Goal: Task Accomplishment & Management: Manage account settings

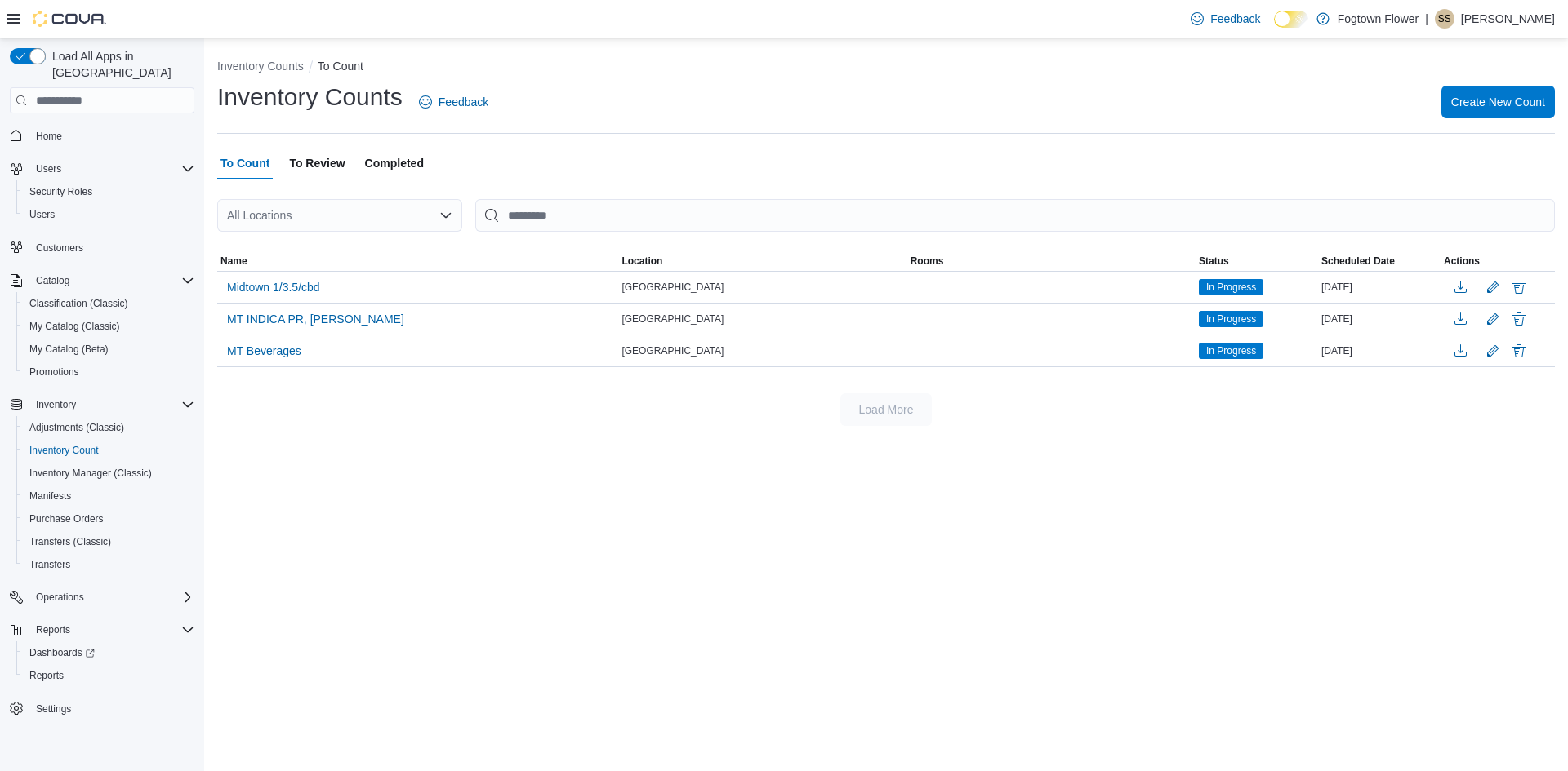
click at [321, 162] on span "To Review" at bounding box center [316, 163] width 56 height 32
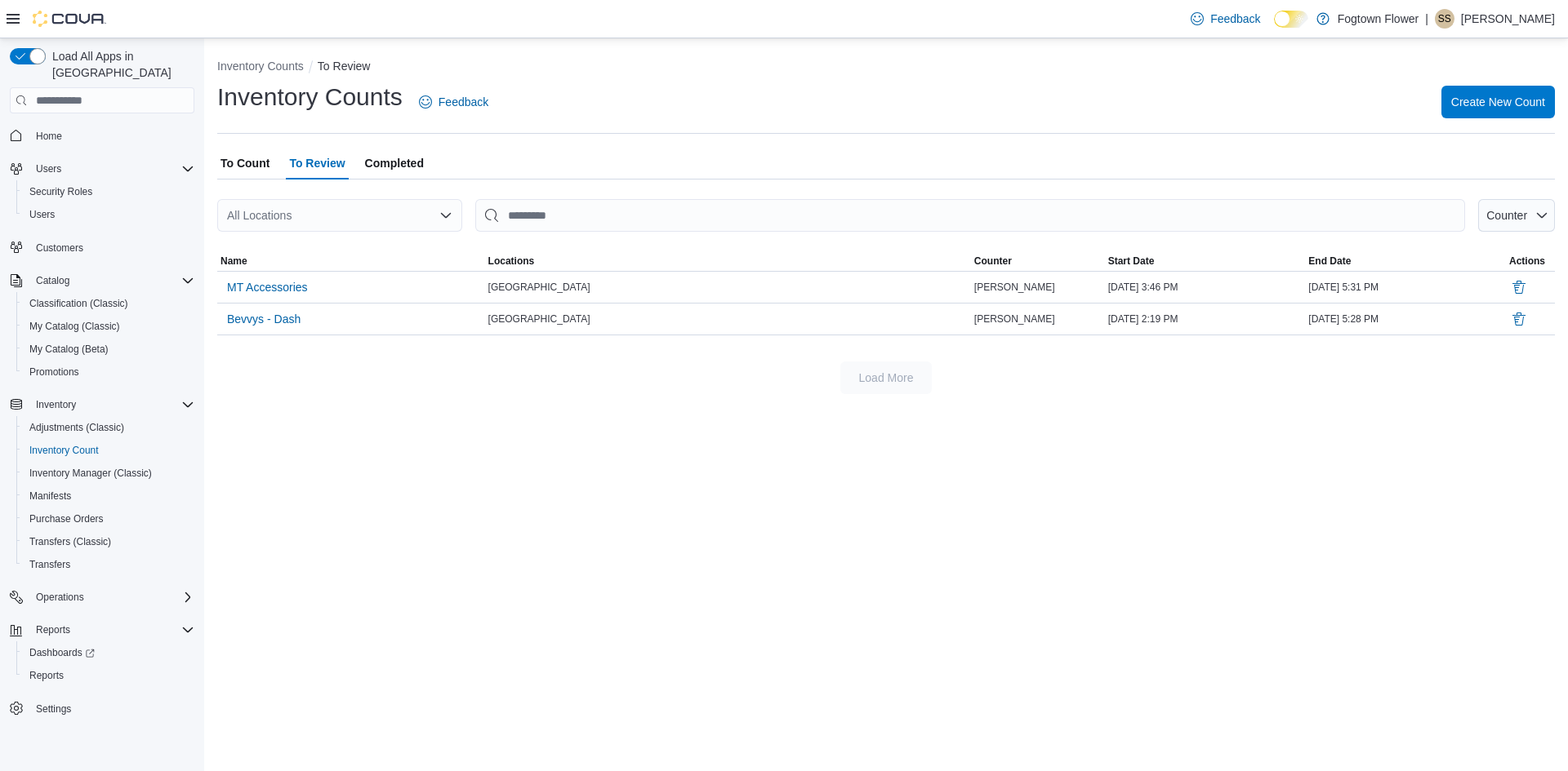
click at [285, 293] on span "MT Accessories" at bounding box center [267, 287] width 81 height 17
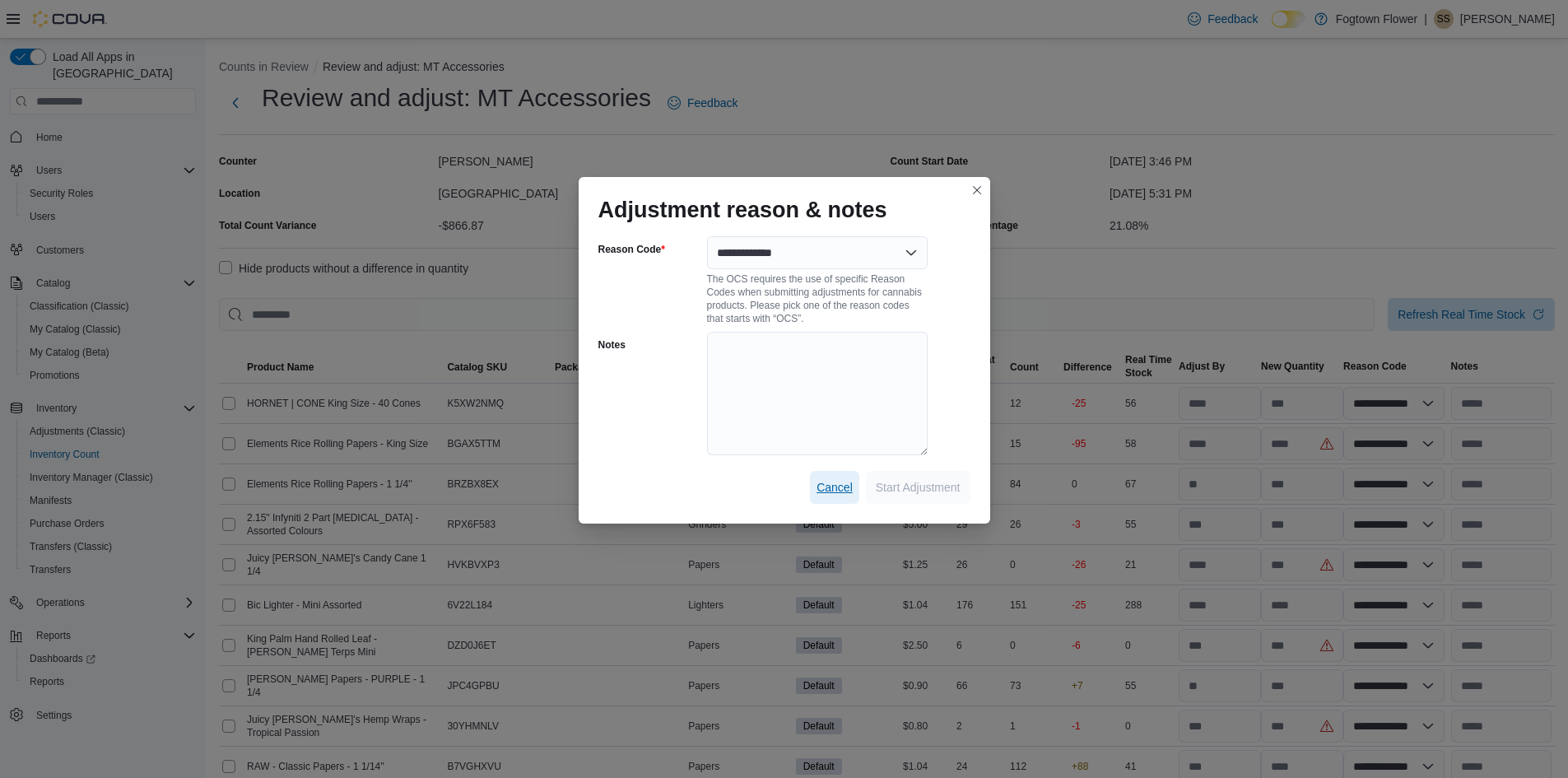
click at [827, 485] on span "Cancel" at bounding box center [835, 487] width 36 height 17
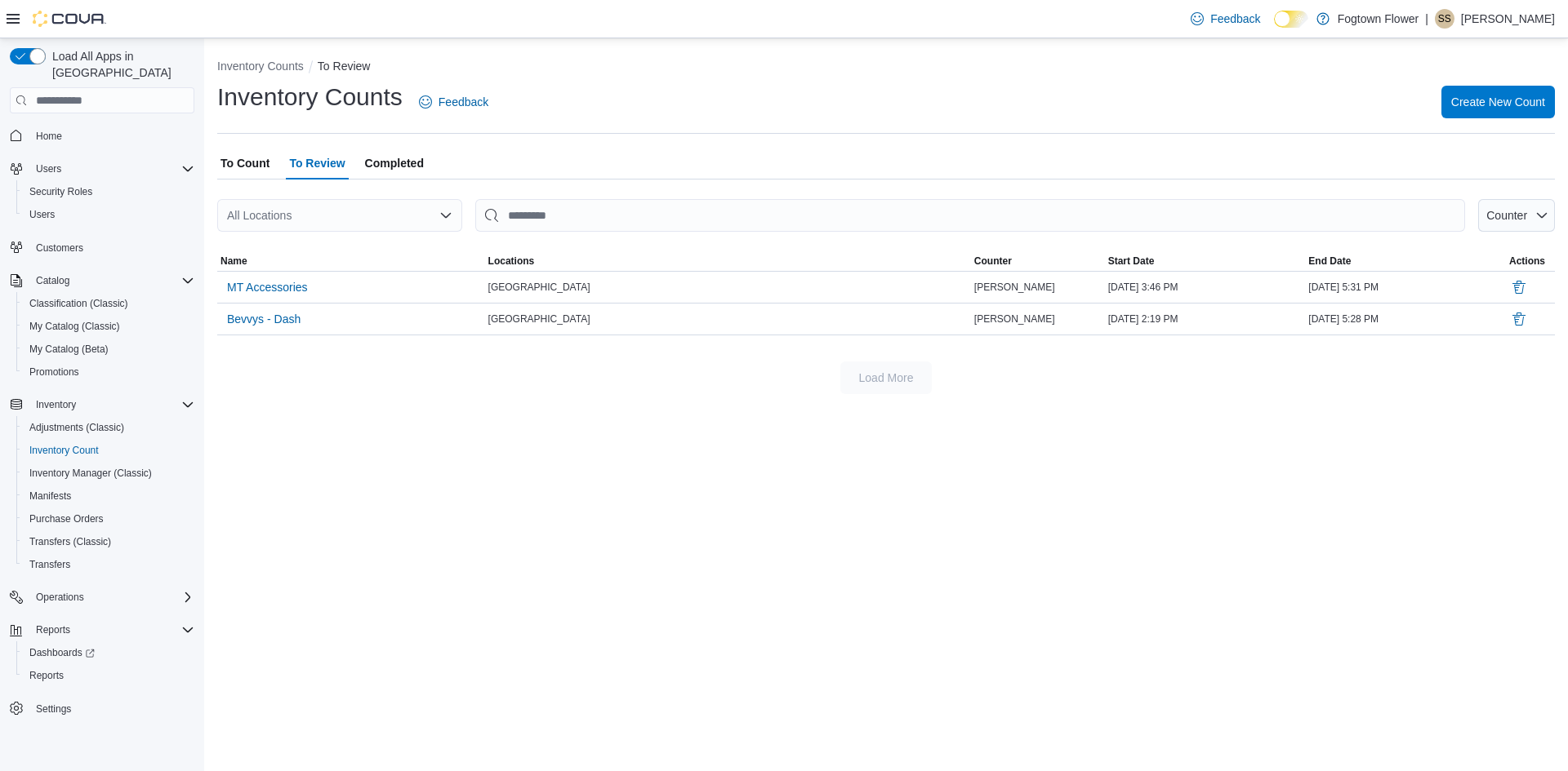
click at [382, 166] on span "Completed" at bounding box center [394, 163] width 59 height 32
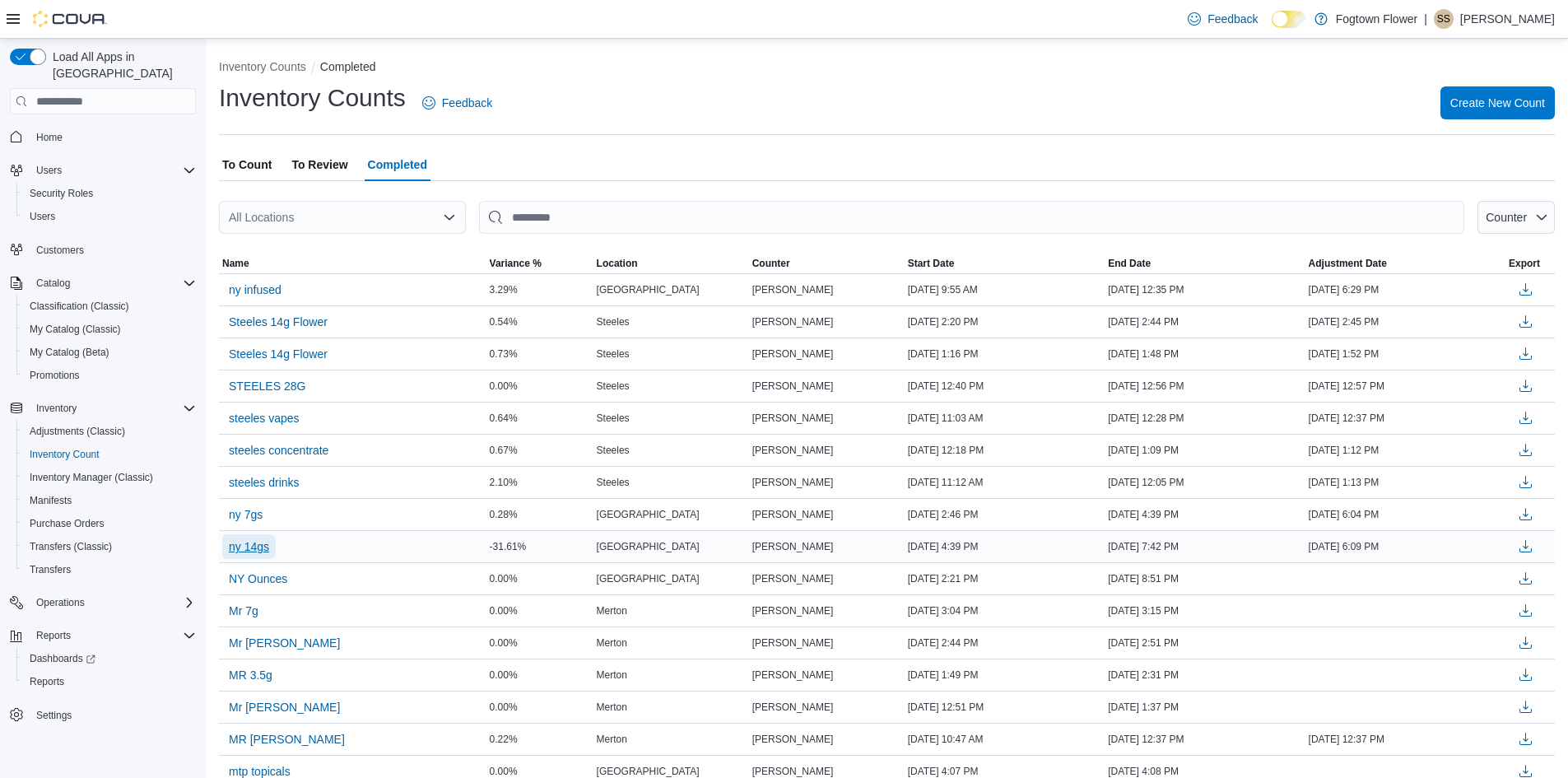
click at [244, 545] on span "ny 14gs" at bounding box center [248, 547] width 40 height 17
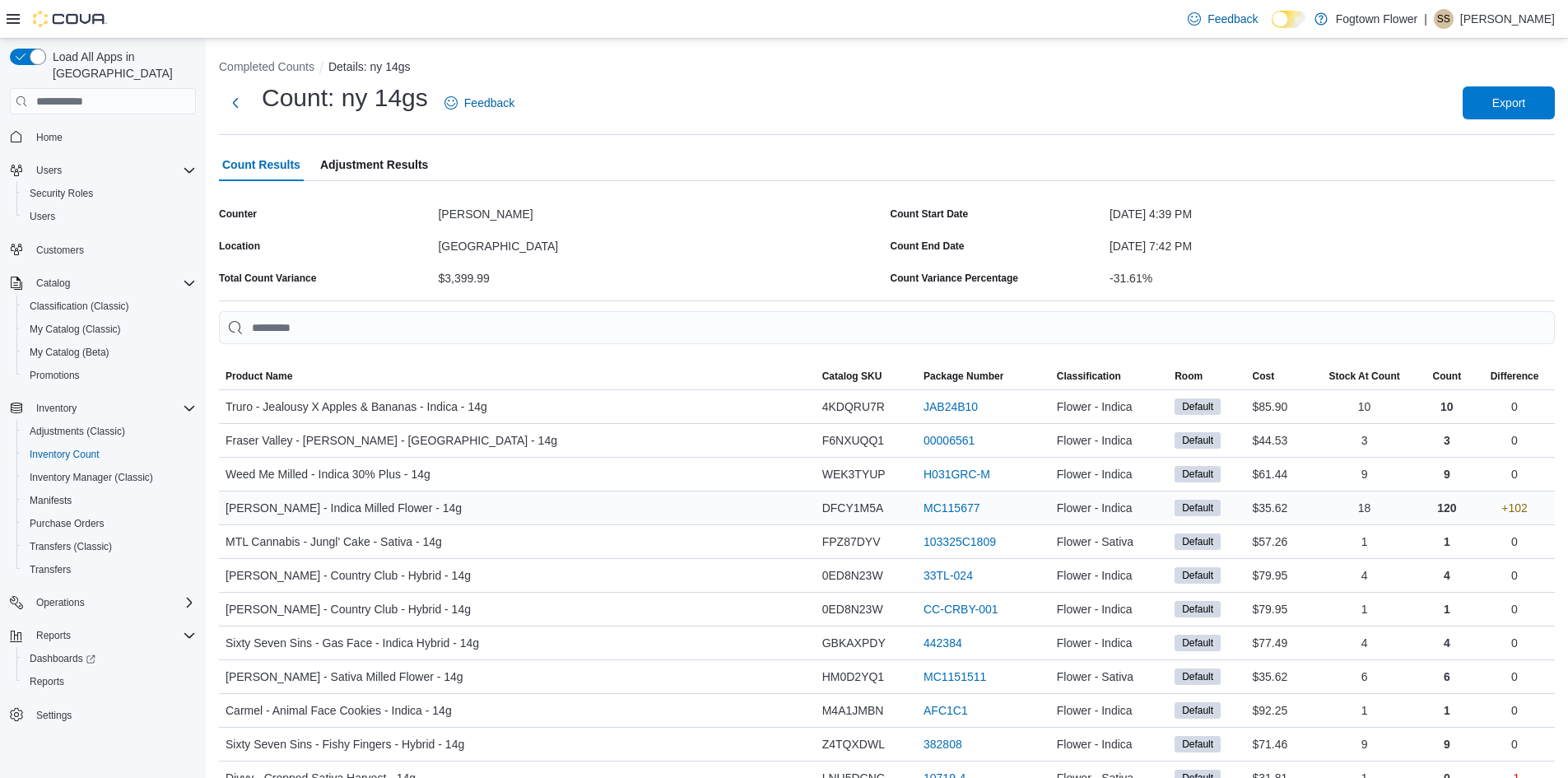
click at [1539, 508] on div "+102" at bounding box center [1515, 507] width 81 height 32
click at [1451, 513] on p "120" at bounding box center [1446, 508] width 19 height 20
click at [1475, 517] on div "+102" at bounding box center [1515, 507] width 81 height 32
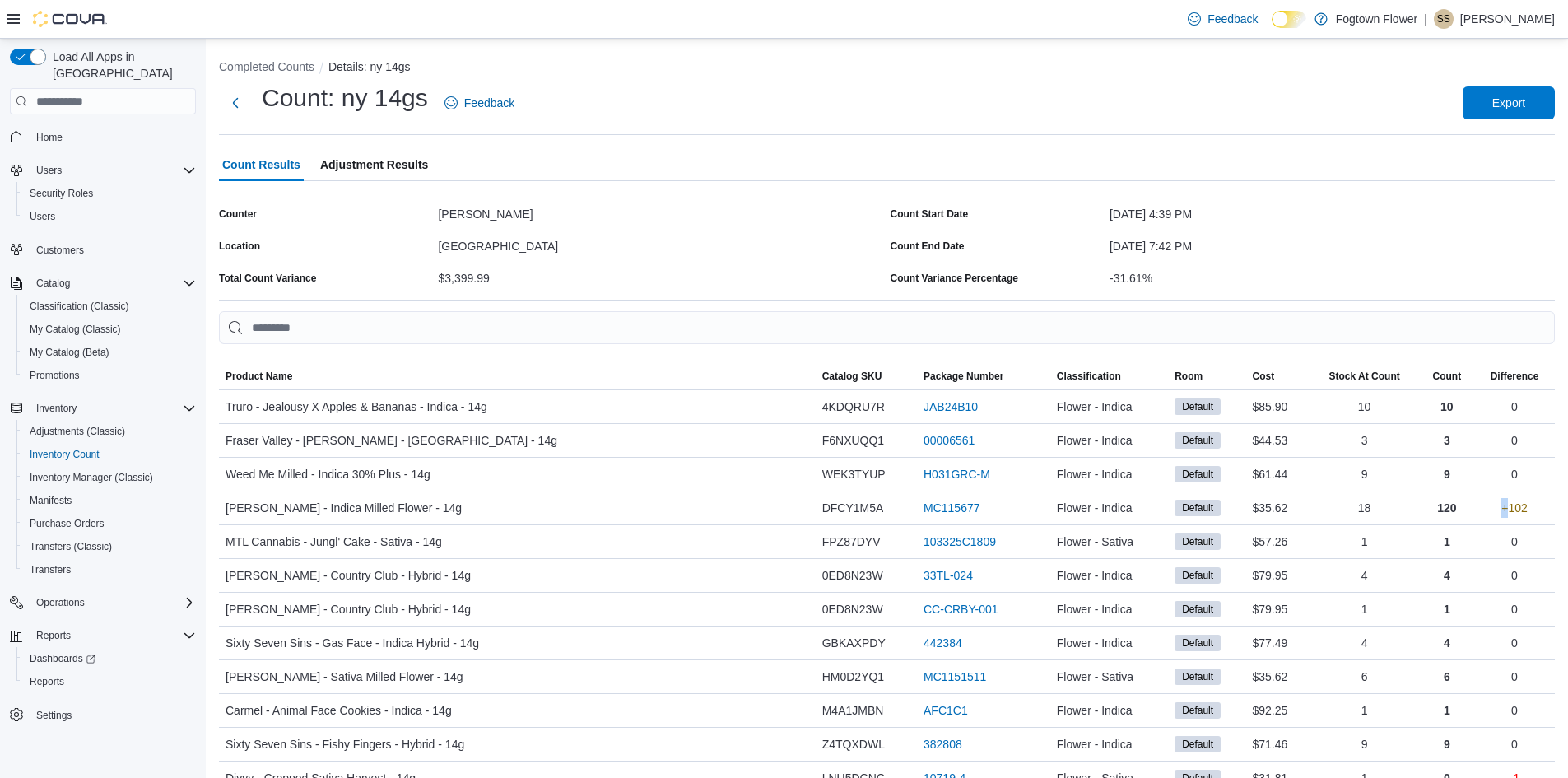
click at [385, 165] on span "Adjustment Results" at bounding box center [374, 164] width 108 height 32
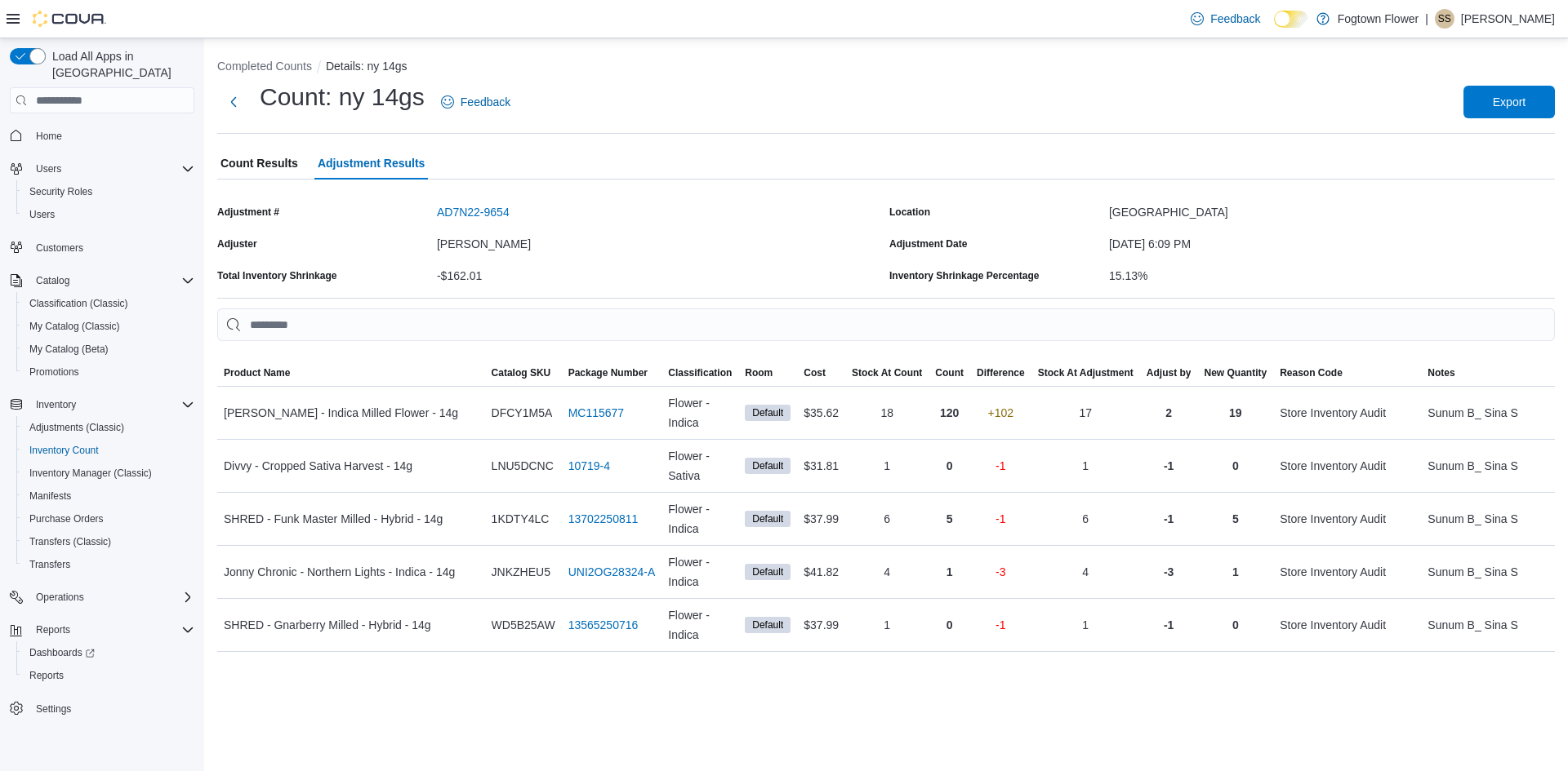
click at [286, 167] on span "Count Results" at bounding box center [259, 163] width 77 height 32
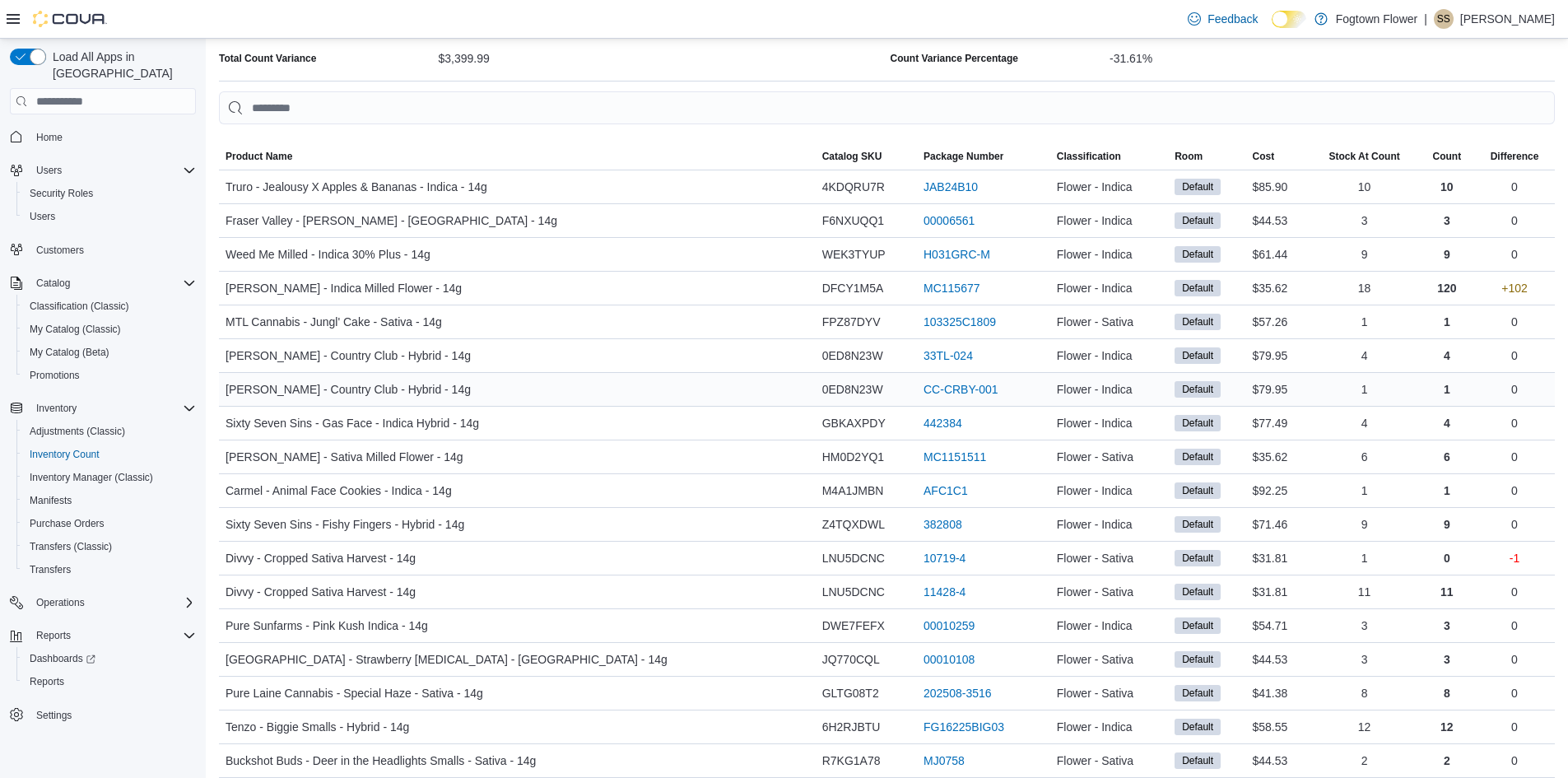
scroll to position [247, 0]
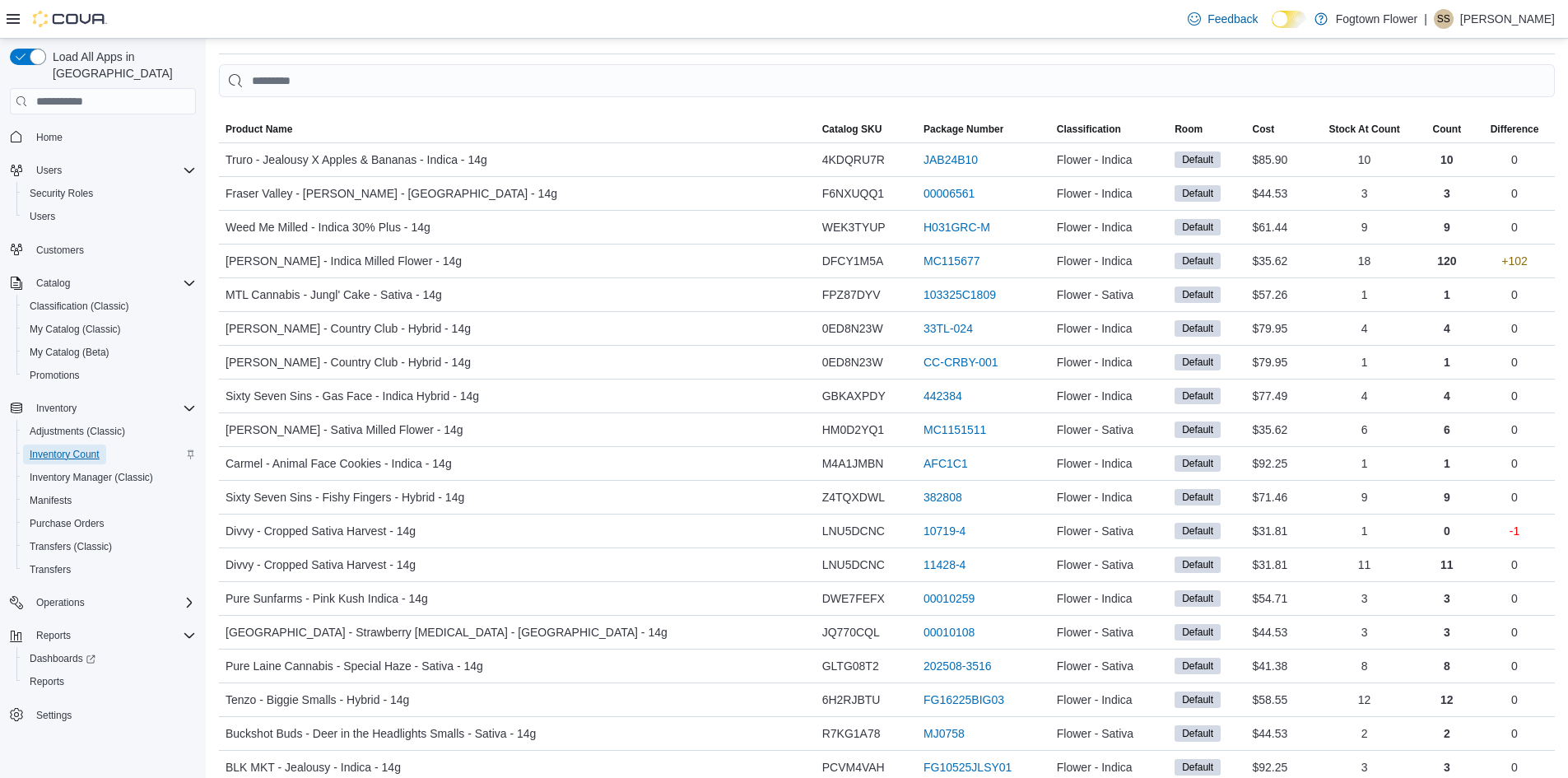
click at [53, 448] on span "Inventory Count" at bounding box center [64, 454] width 70 height 13
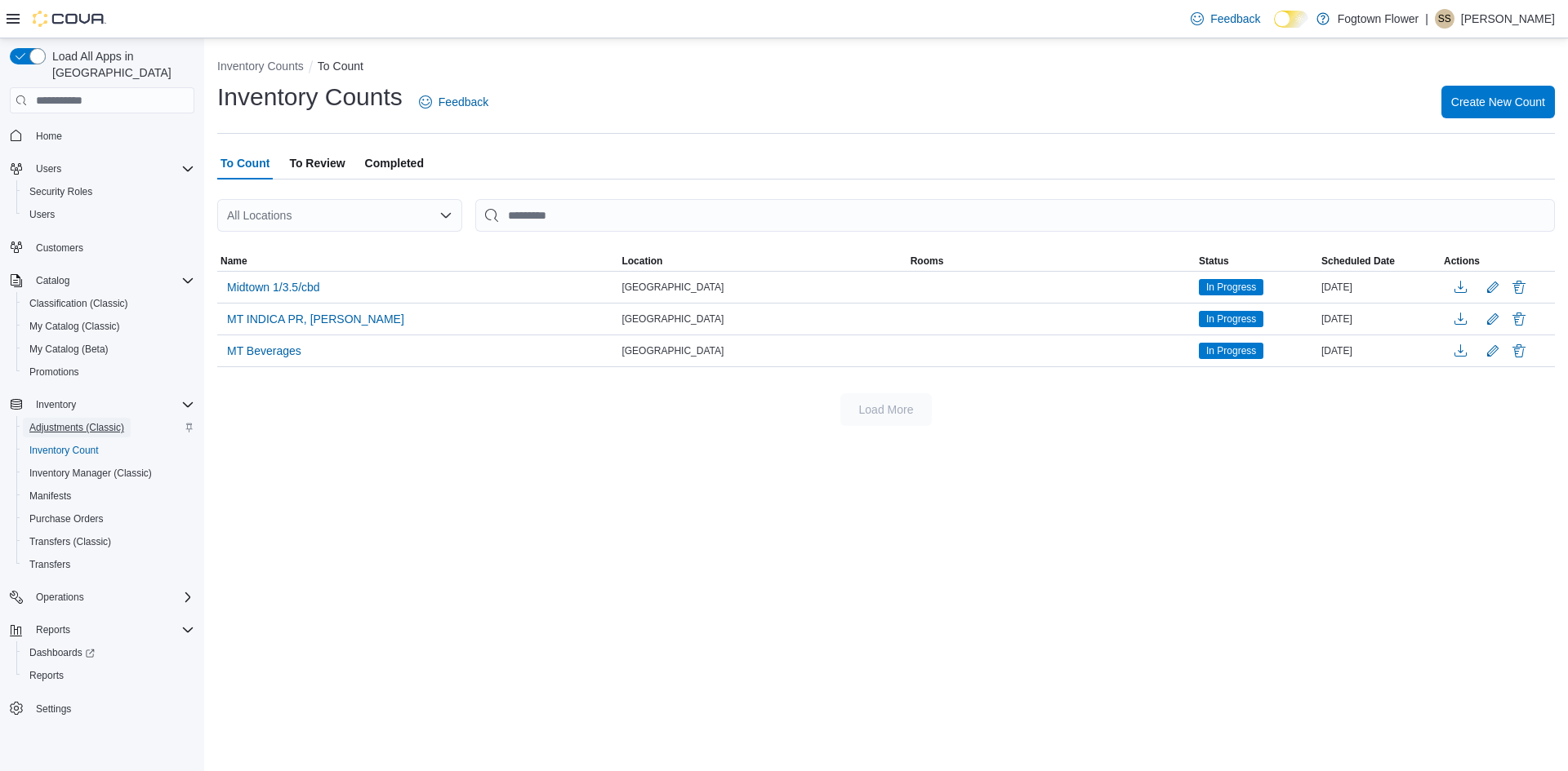
click at [57, 422] on span "Adjustments (Classic)" at bounding box center [76, 427] width 95 height 13
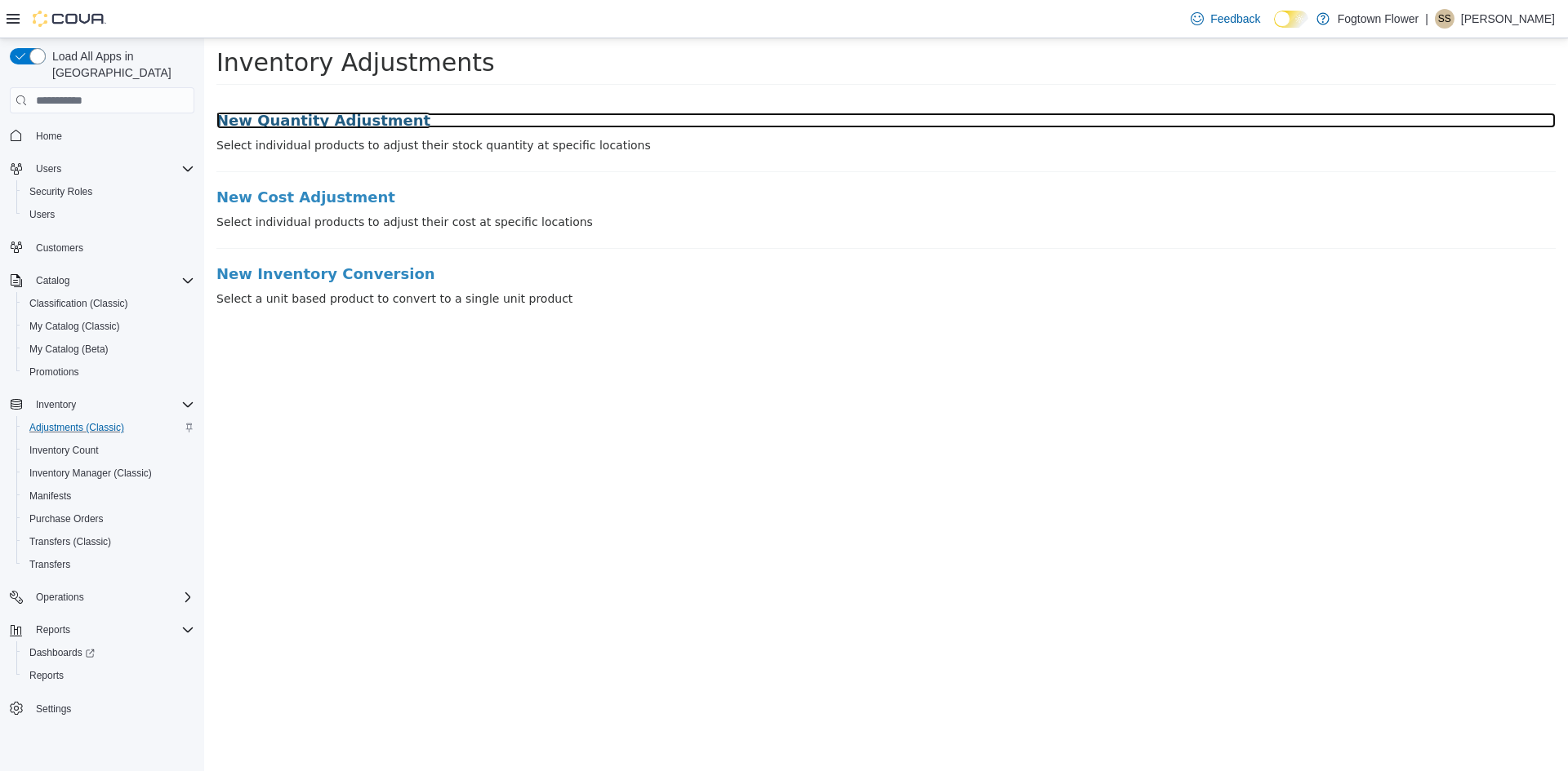
click at [299, 117] on h3 "New Quantity Adjustment" at bounding box center [886, 120] width 1339 height 17
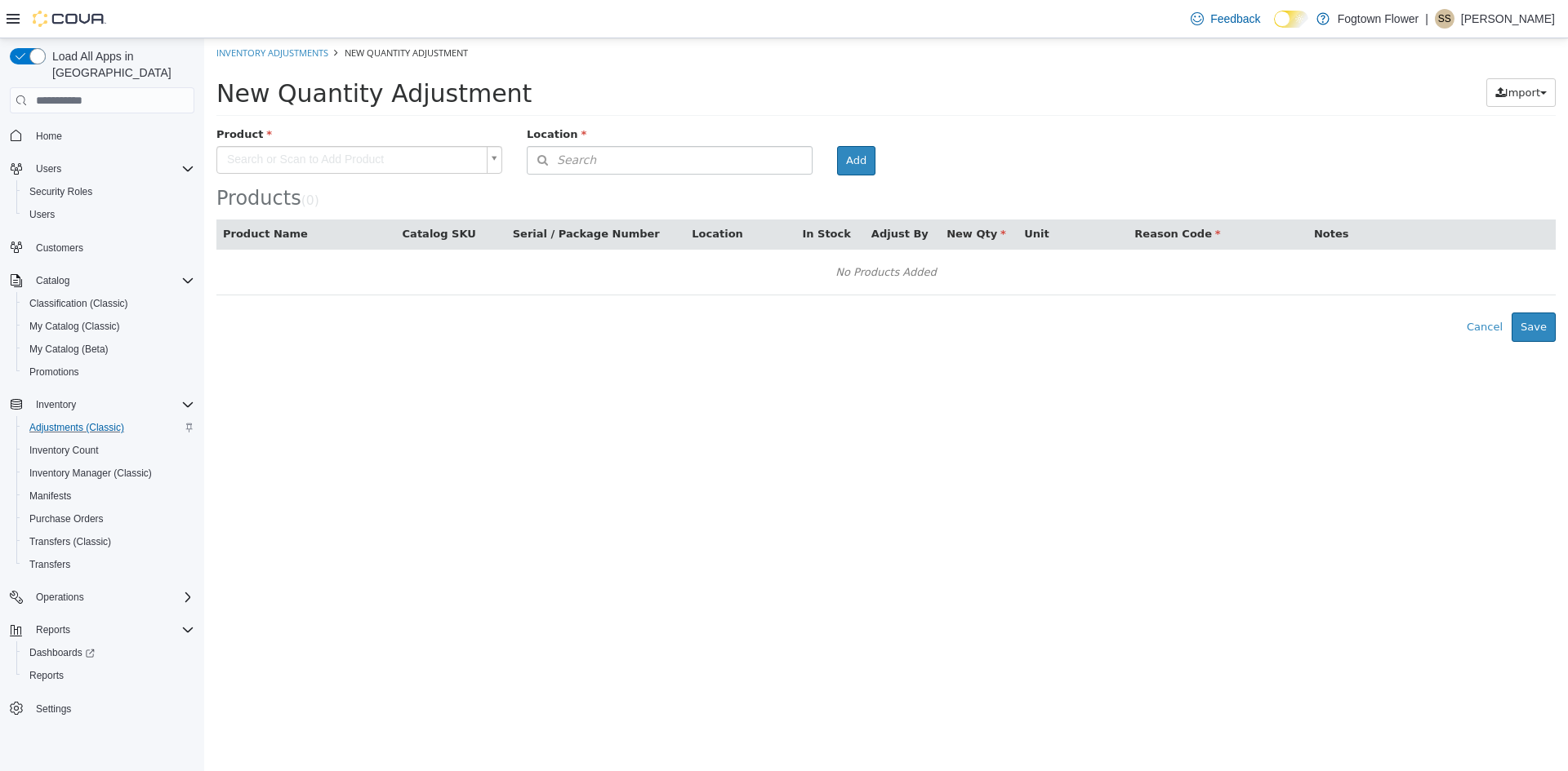
click at [303, 154] on body "× Inventory Adjustments New Quantity Adjustment New Quantity Adjustment Import …" at bounding box center [886, 189] width 1364 height 304
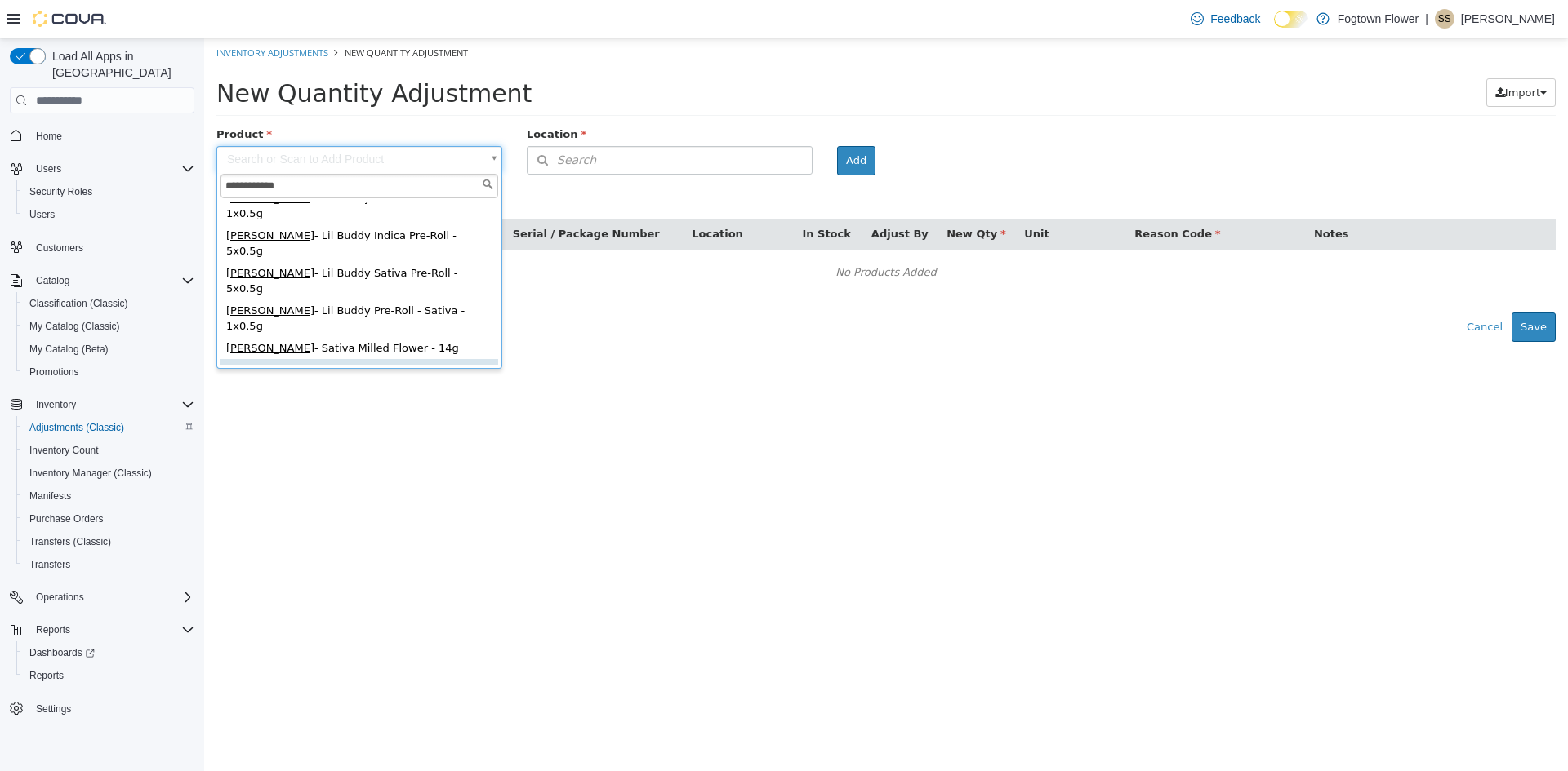
scroll to position [238, 0]
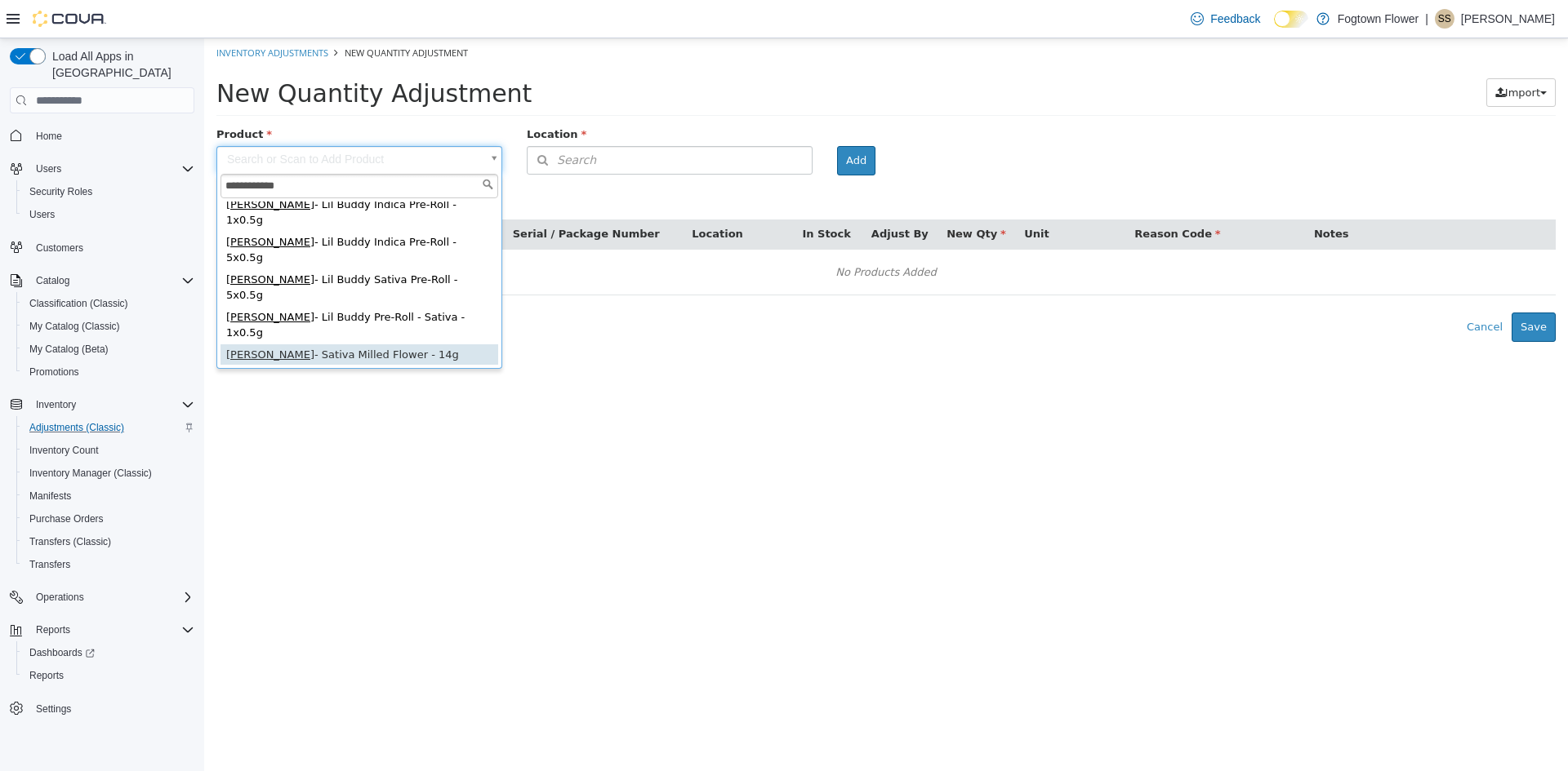
type input "**********"
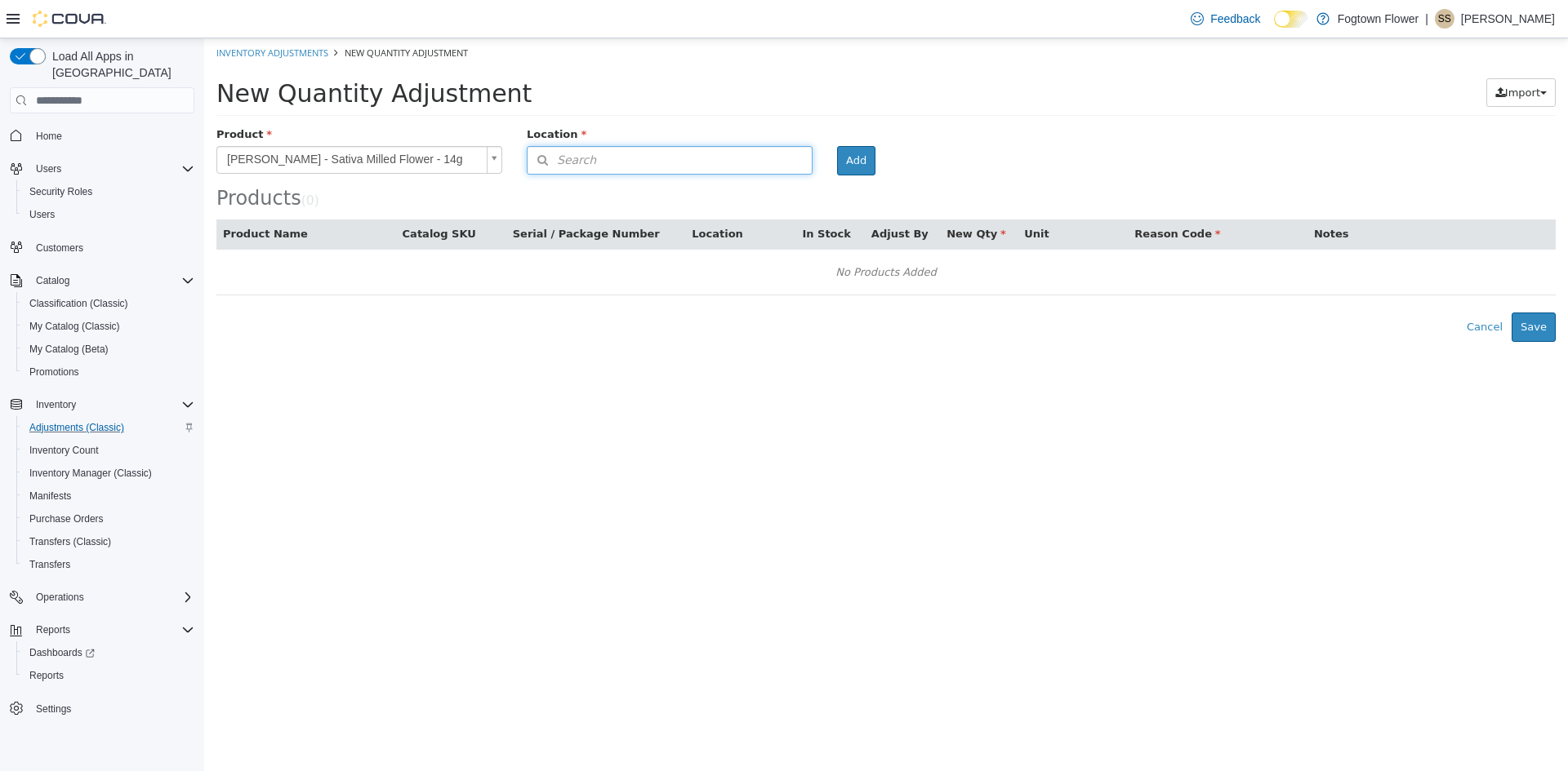
click at [554, 158] on icon "button" at bounding box center [542, 160] width 29 height 12
click at [562, 170] on input at bounding box center [683, 161] width 255 height 28
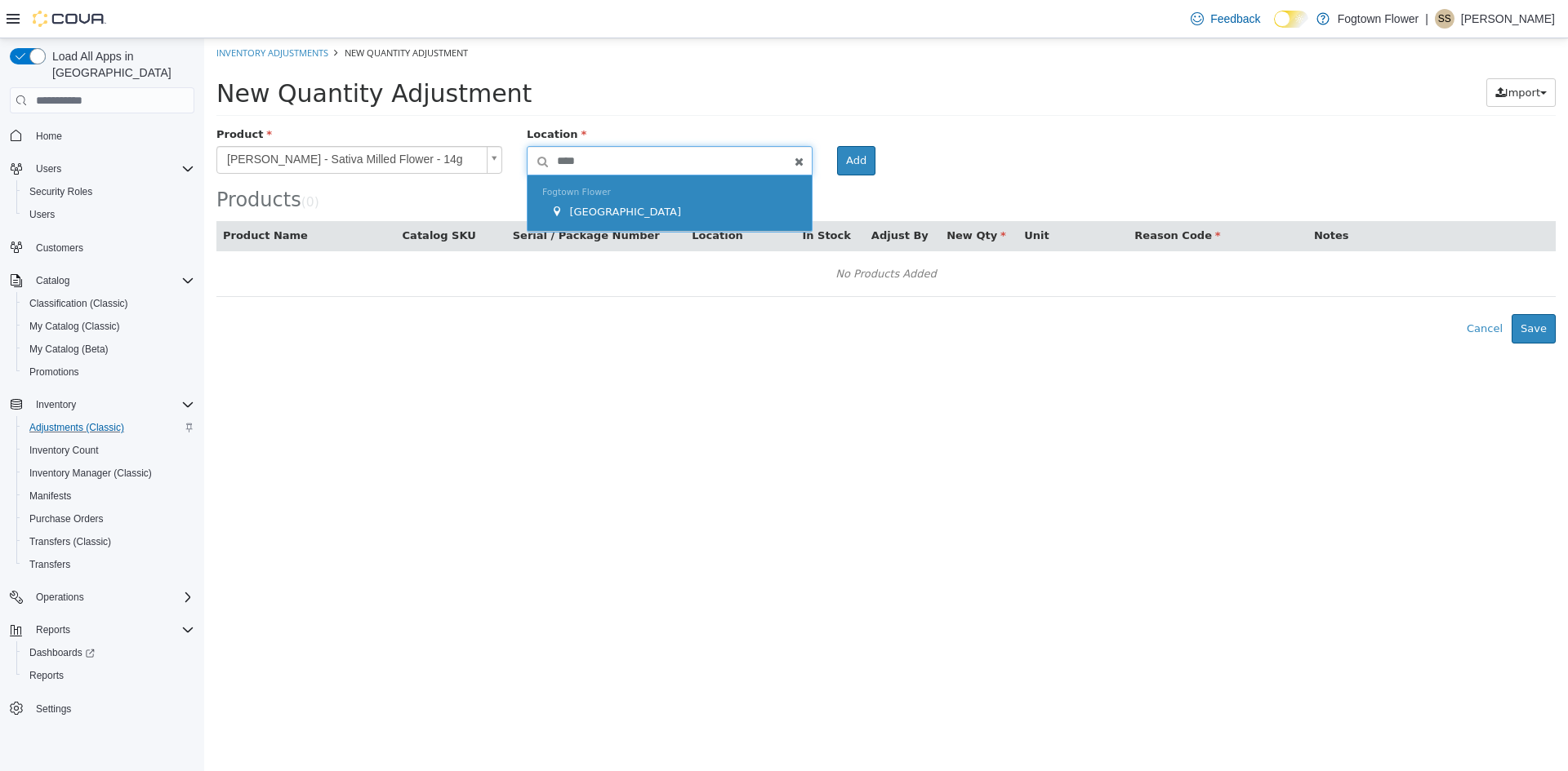
type input "****"
click at [565, 191] on span "Fogtown Flower" at bounding box center [576, 192] width 68 height 11
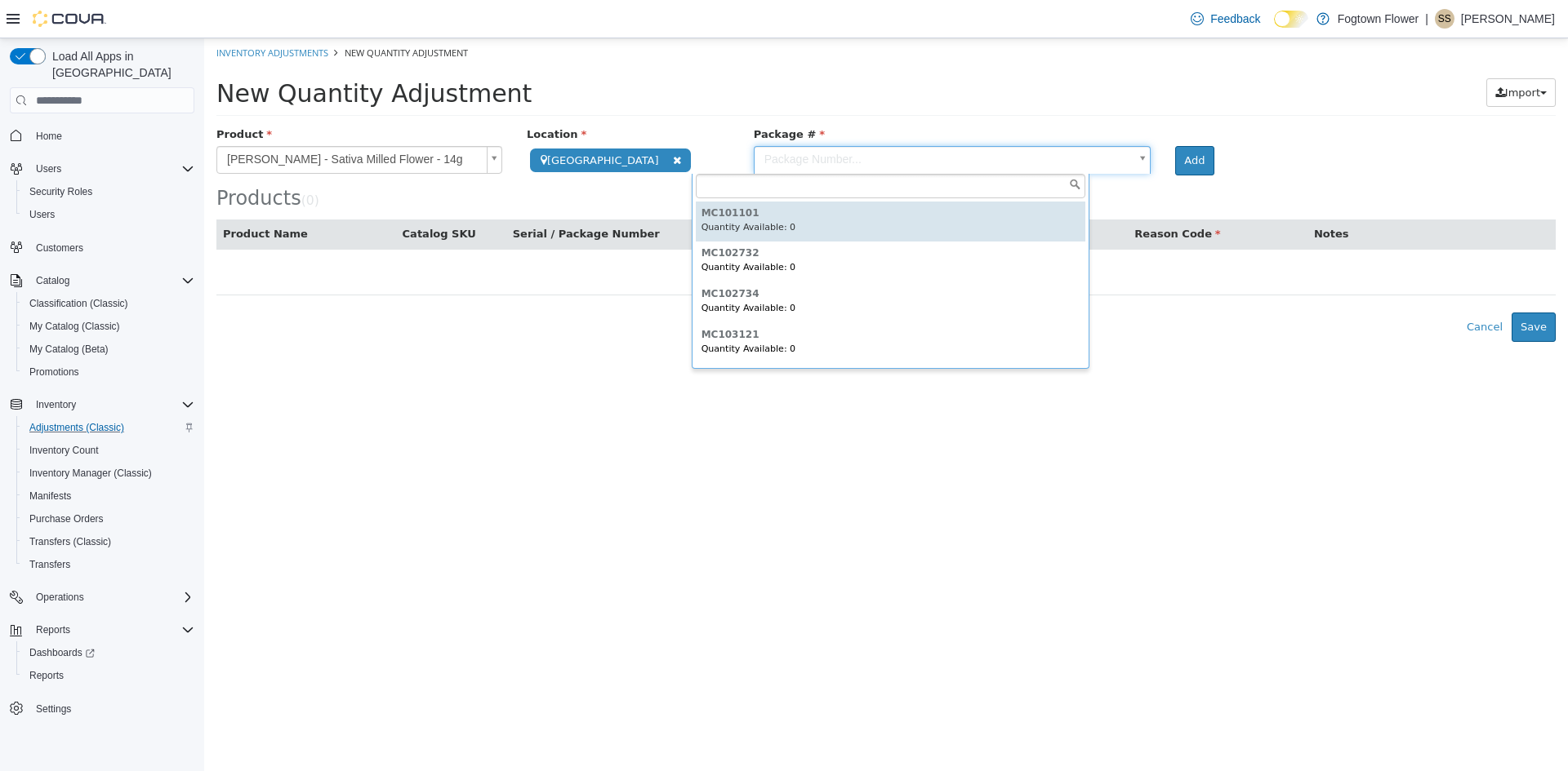
click at [746, 162] on body "**********" at bounding box center [886, 189] width 1364 height 304
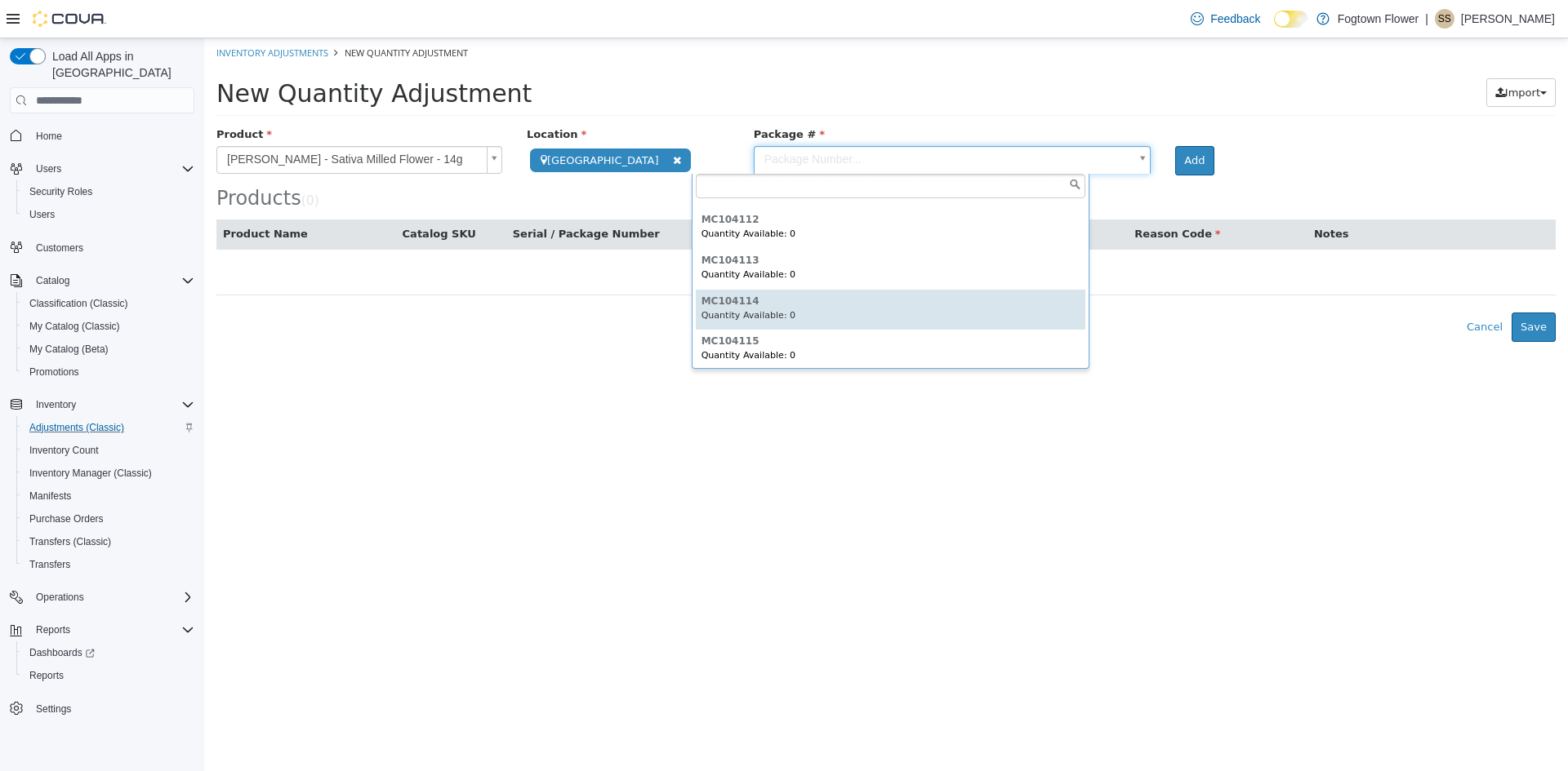
scroll to position [0, 0]
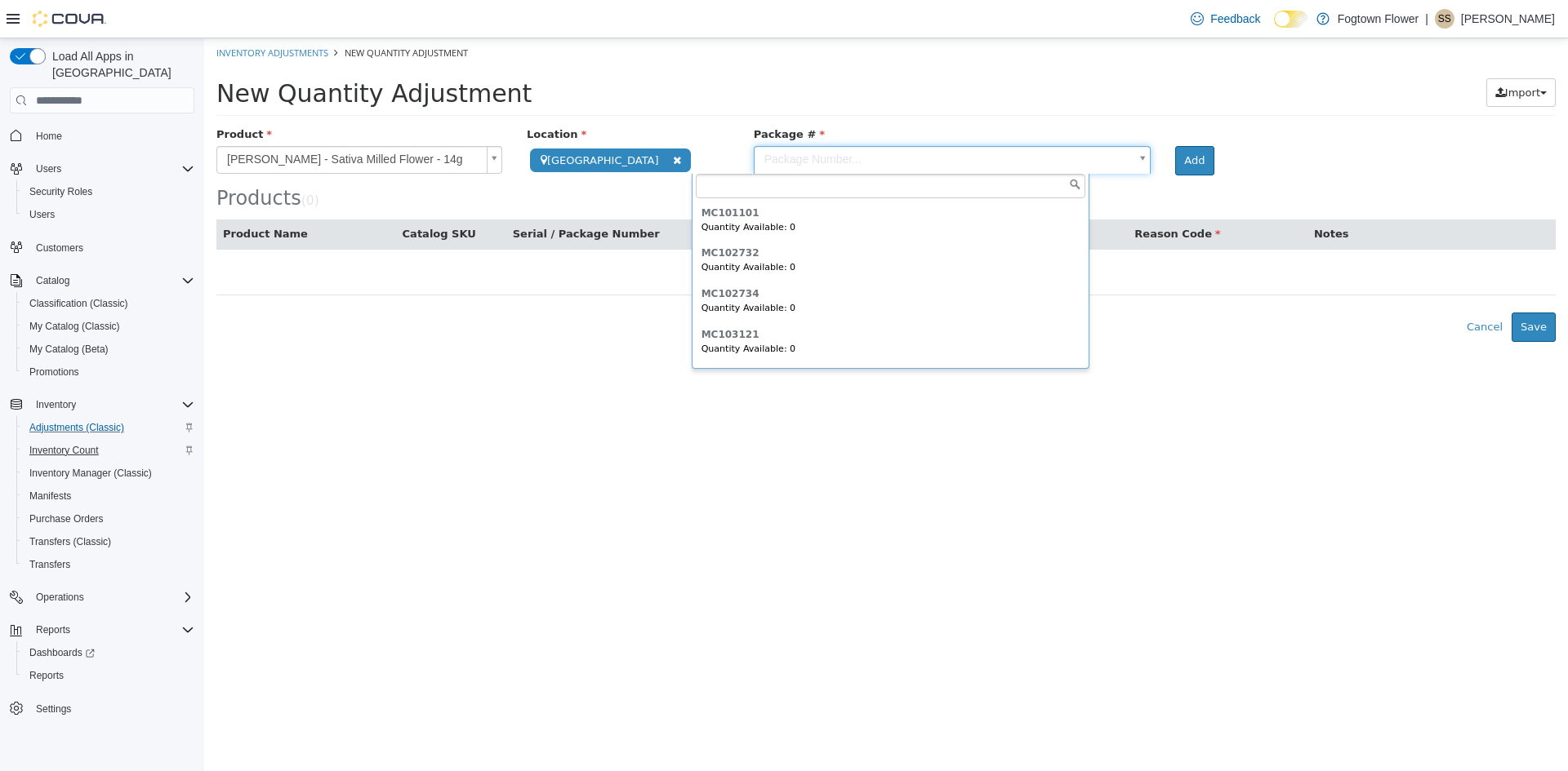
click at [70, 444] on span "Inventory Count" at bounding box center [63, 450] width 69 height 13
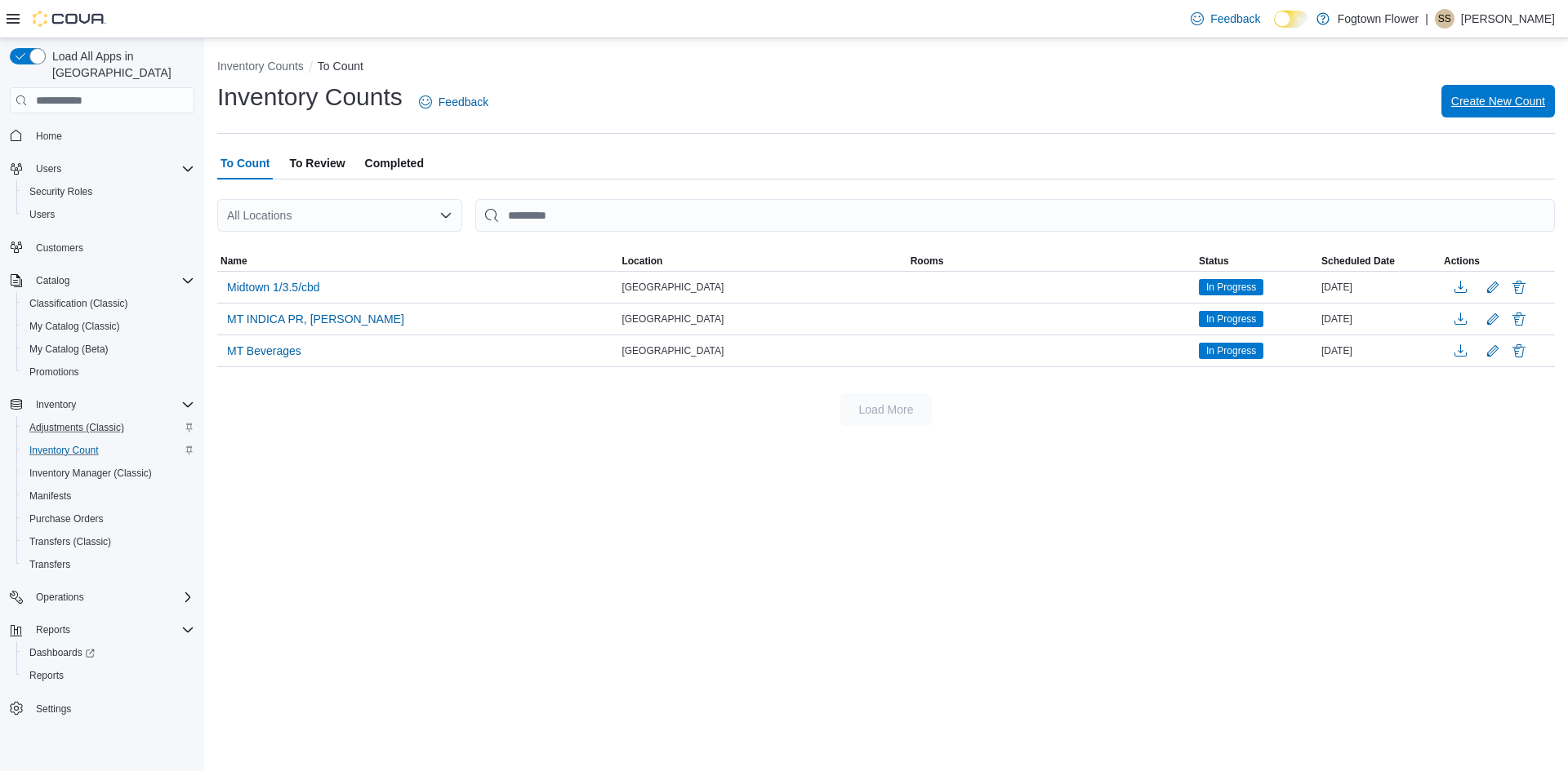
click at [1509, 112] on span "Create New Count" at bounding box center [1498, 101] width 94 height 32
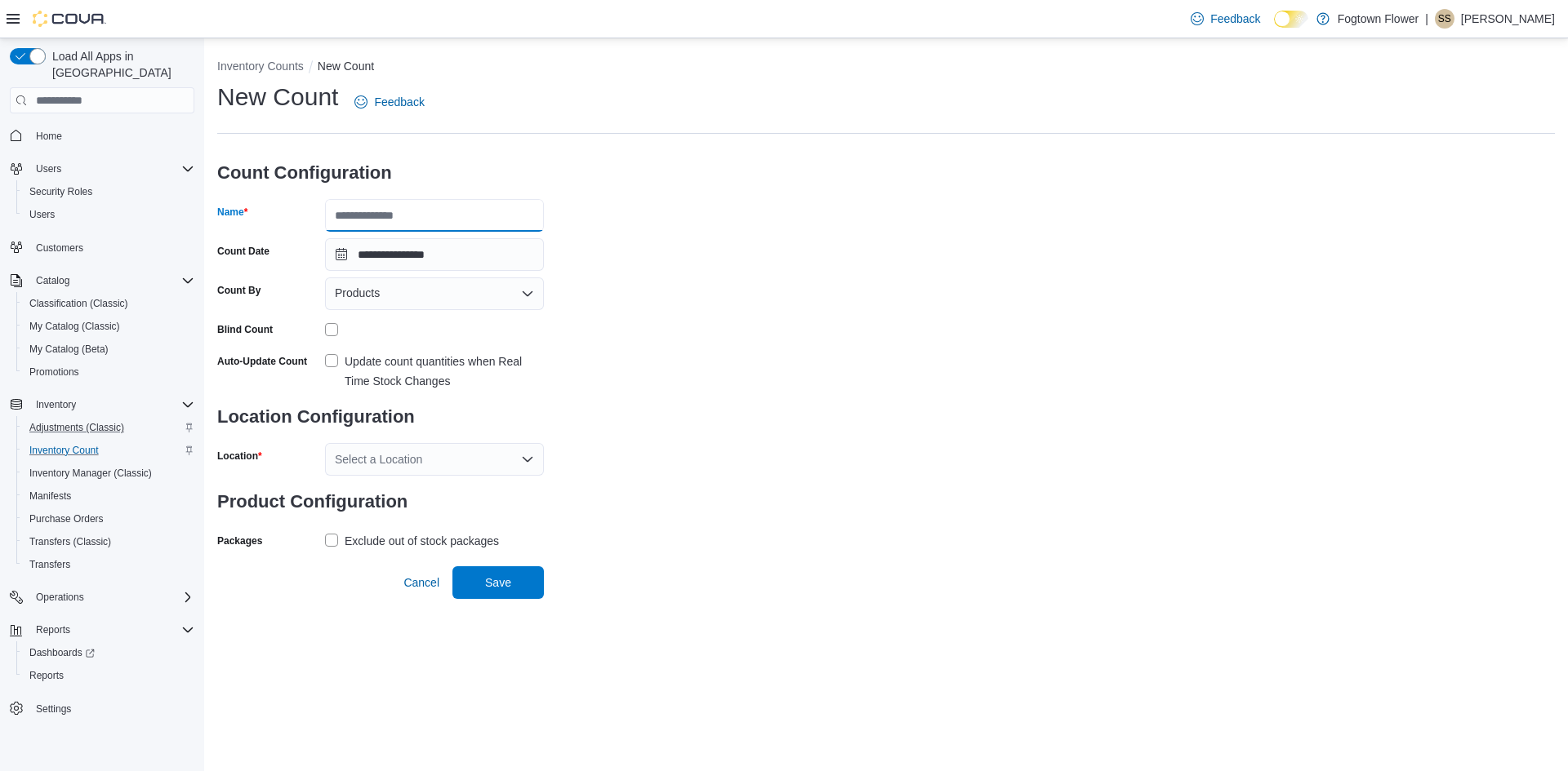
click at [441, 207] on input "Name" at bounding box center [434, 215] width 219 height 32
type input "**********"
click at [430, 294] on div "Products" at bounding box center [434, 293] width 219 height 32
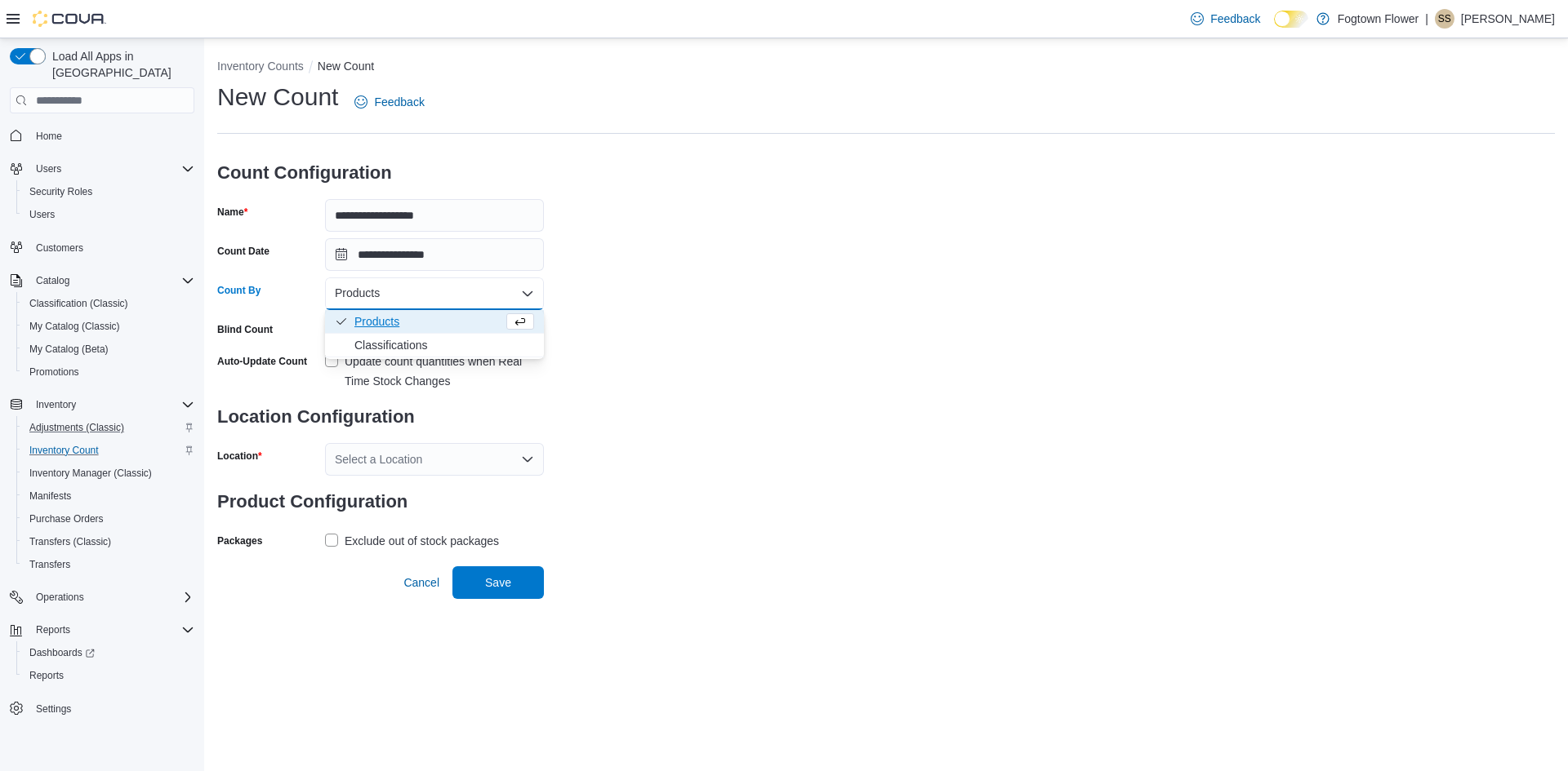
click at [422, 311] on button "Products" at bounding box center [434, 322] width 219 height 23
click at [327, 356] on label "Update count quantities when Real Time Stock Changes" at bounding box center [434, 371] width 219 height 39
click at [356, 452] on div "Select a Location" at bounding box center [434, 459] width 219 height 32
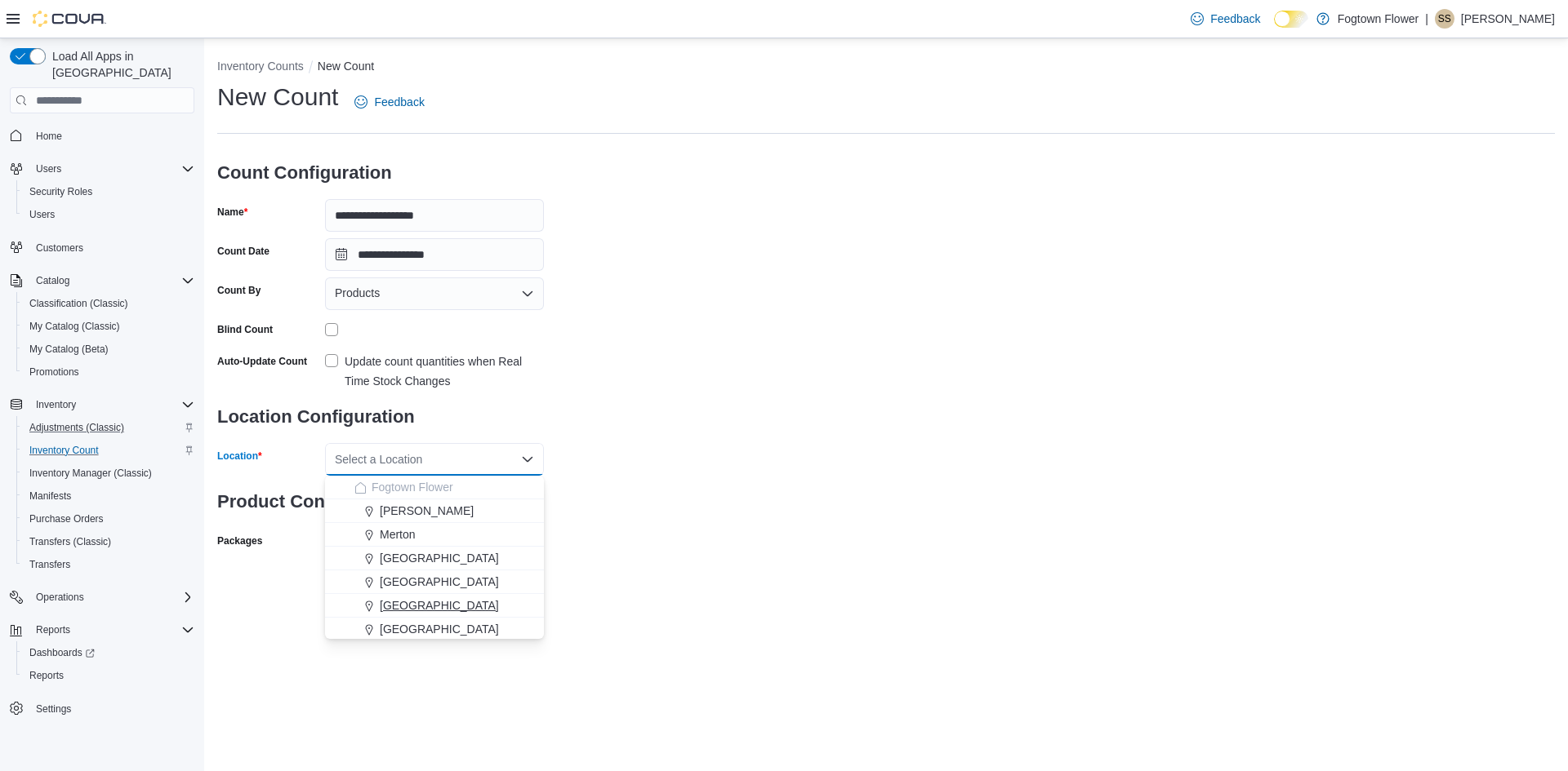
click at [403, 597] on span "[GEOGRAPHIC_DATA]" at bounding box center [439, 605] width 119 height 17
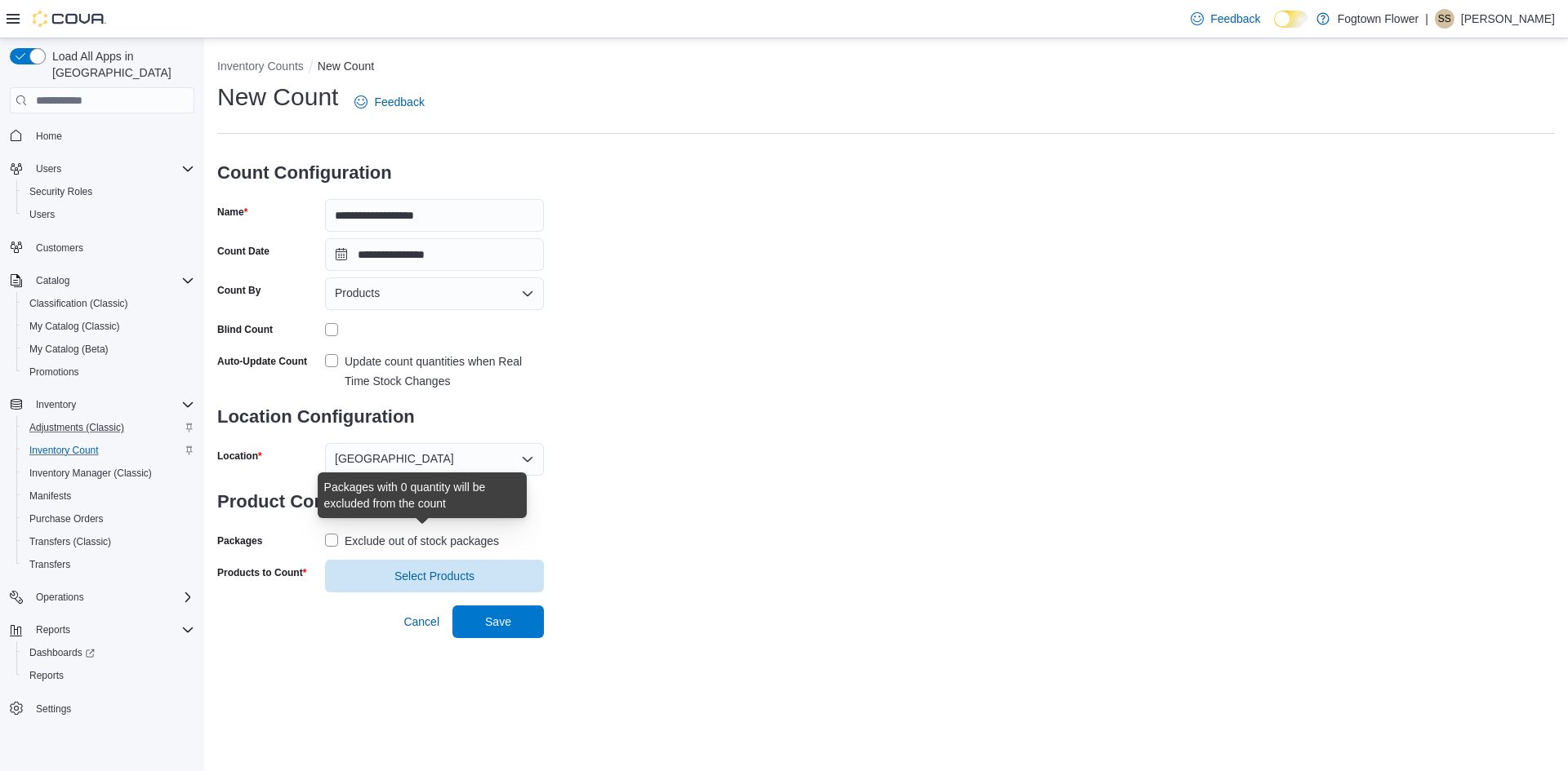
click at [345, 537] on div "Exclude out of stock packages" at bounding box center [422, 541] width 154 height 20
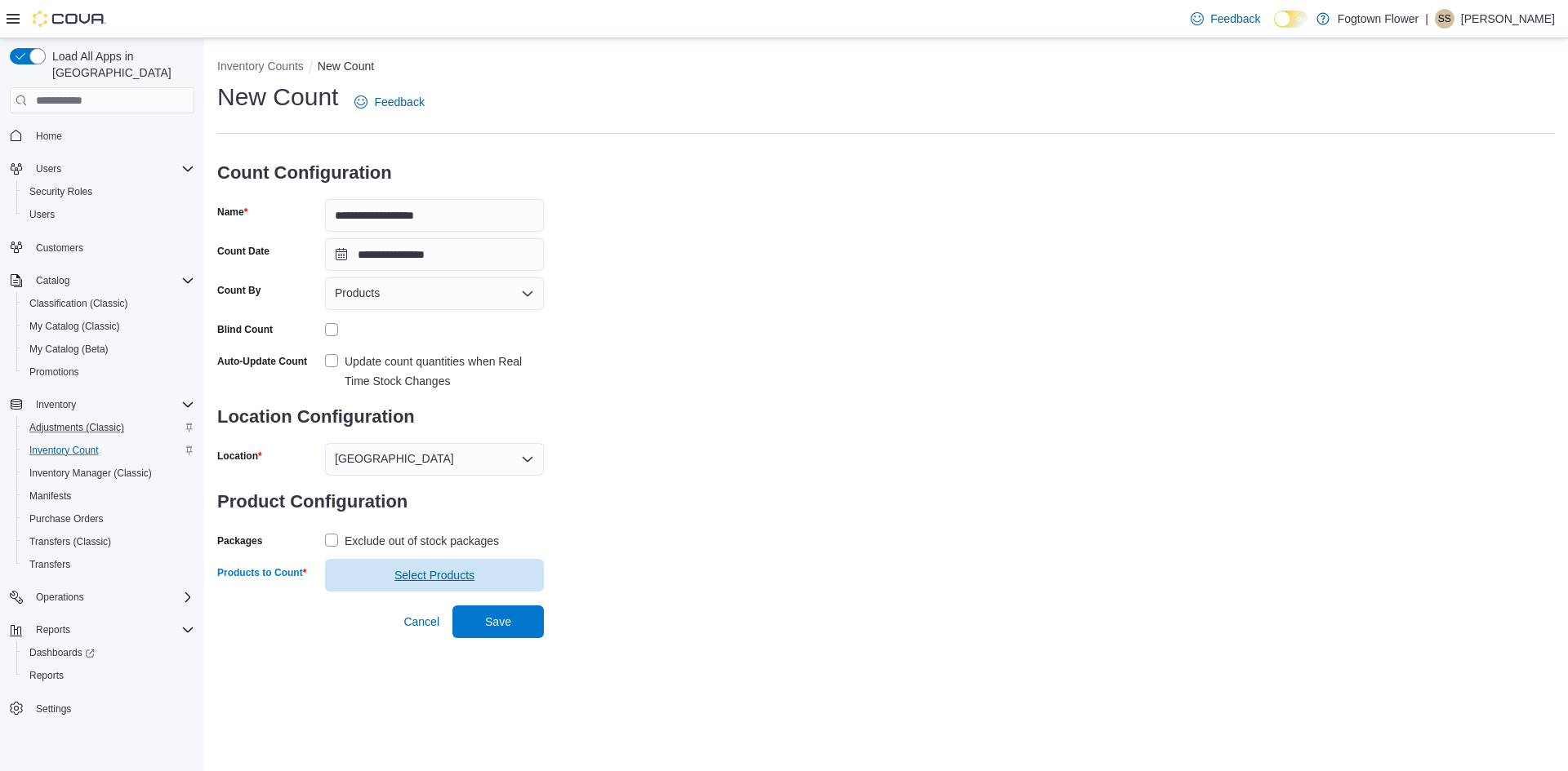
click at [419, 574] on span "Select Products" at bounding box center [434, 575] width 80 height 17
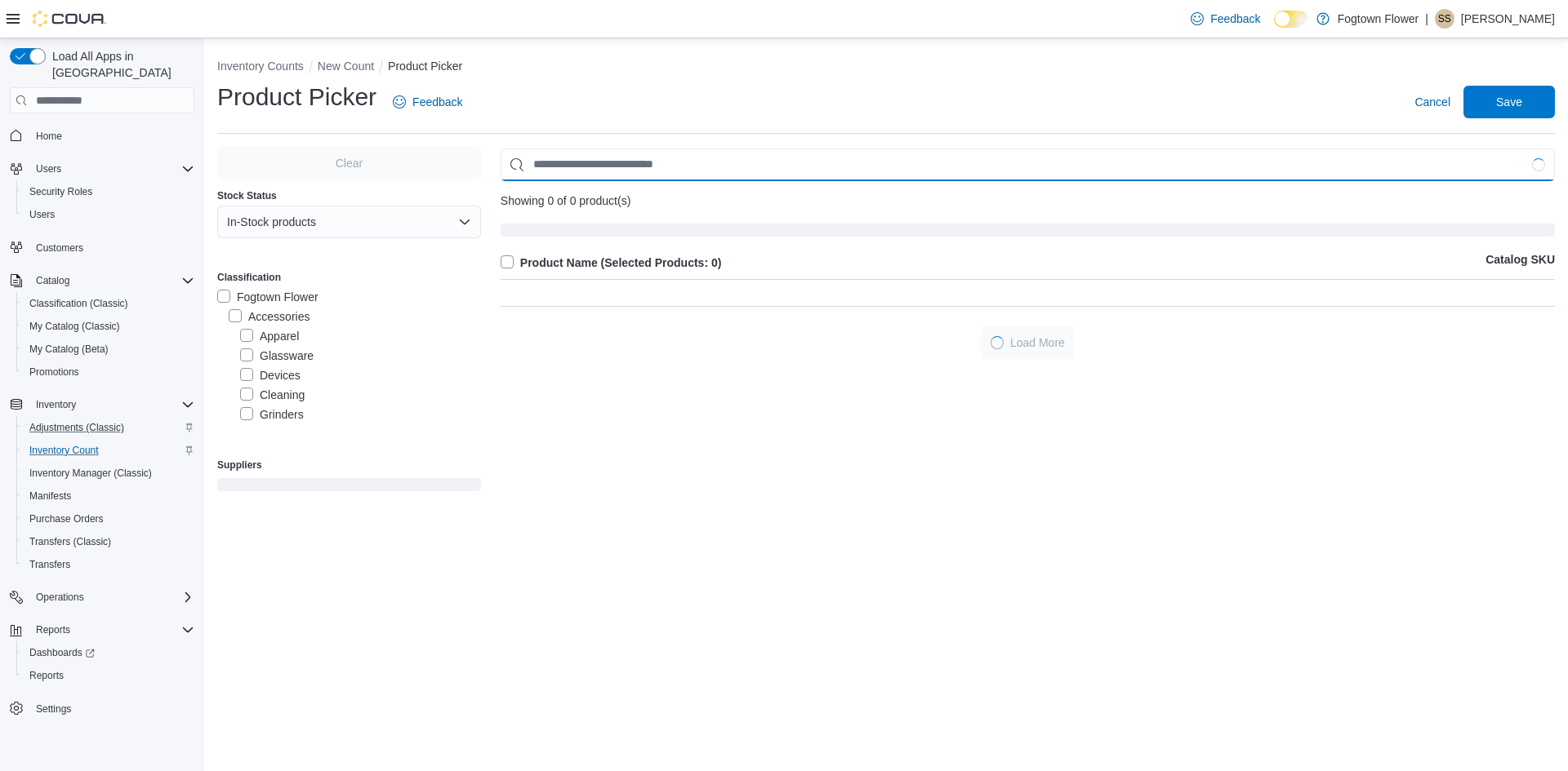
click at [563, 156] on input "Use aria labels when no actual label is in use" at bounding box center [1028, 164] width 1054 height 32
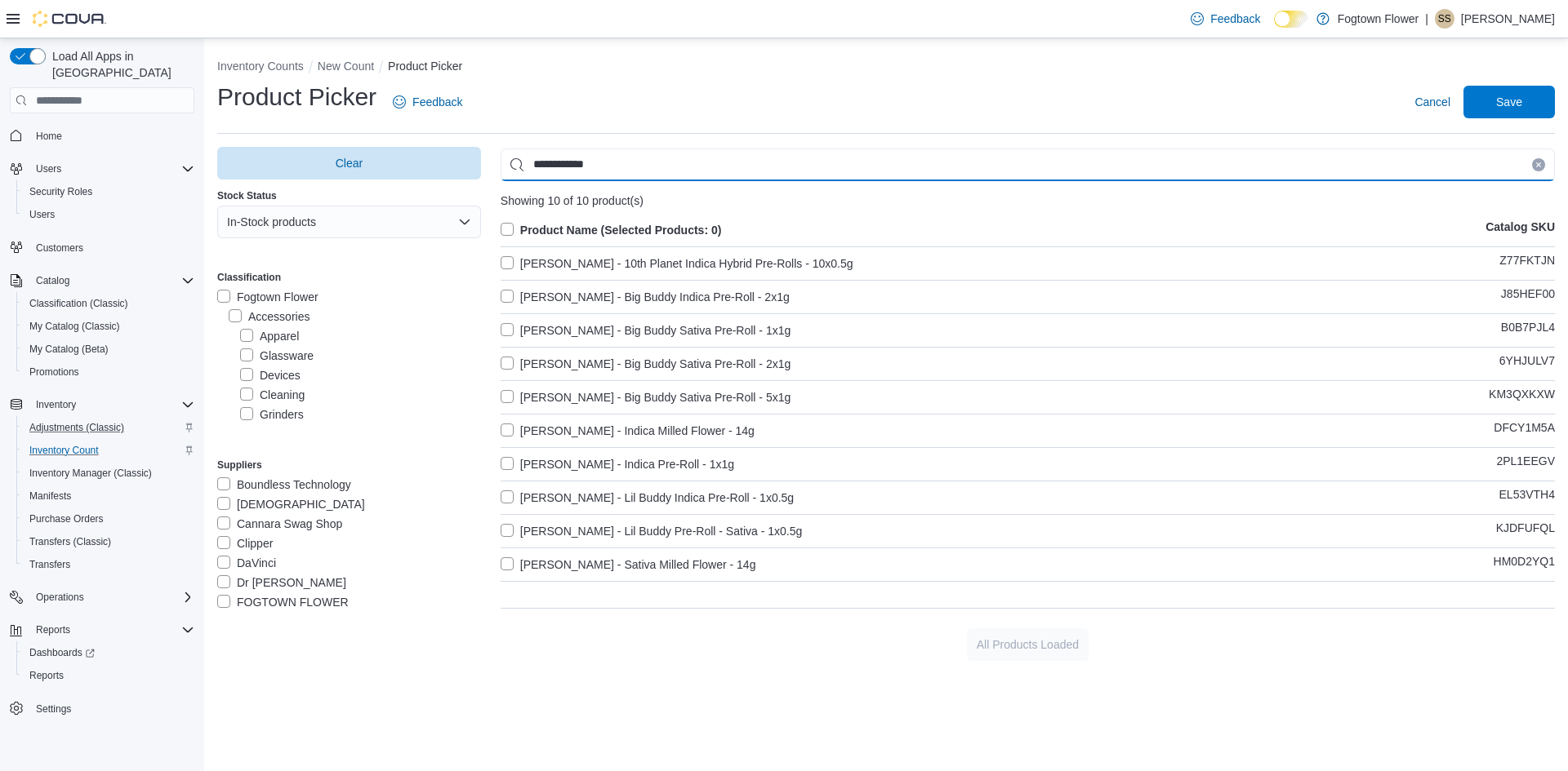
type input "**********"
click at [645, 557] on label "[PERSON_NAME] - Sativa Milled Flower - 14g" at bounding box center [629, 565] width 256 height 20
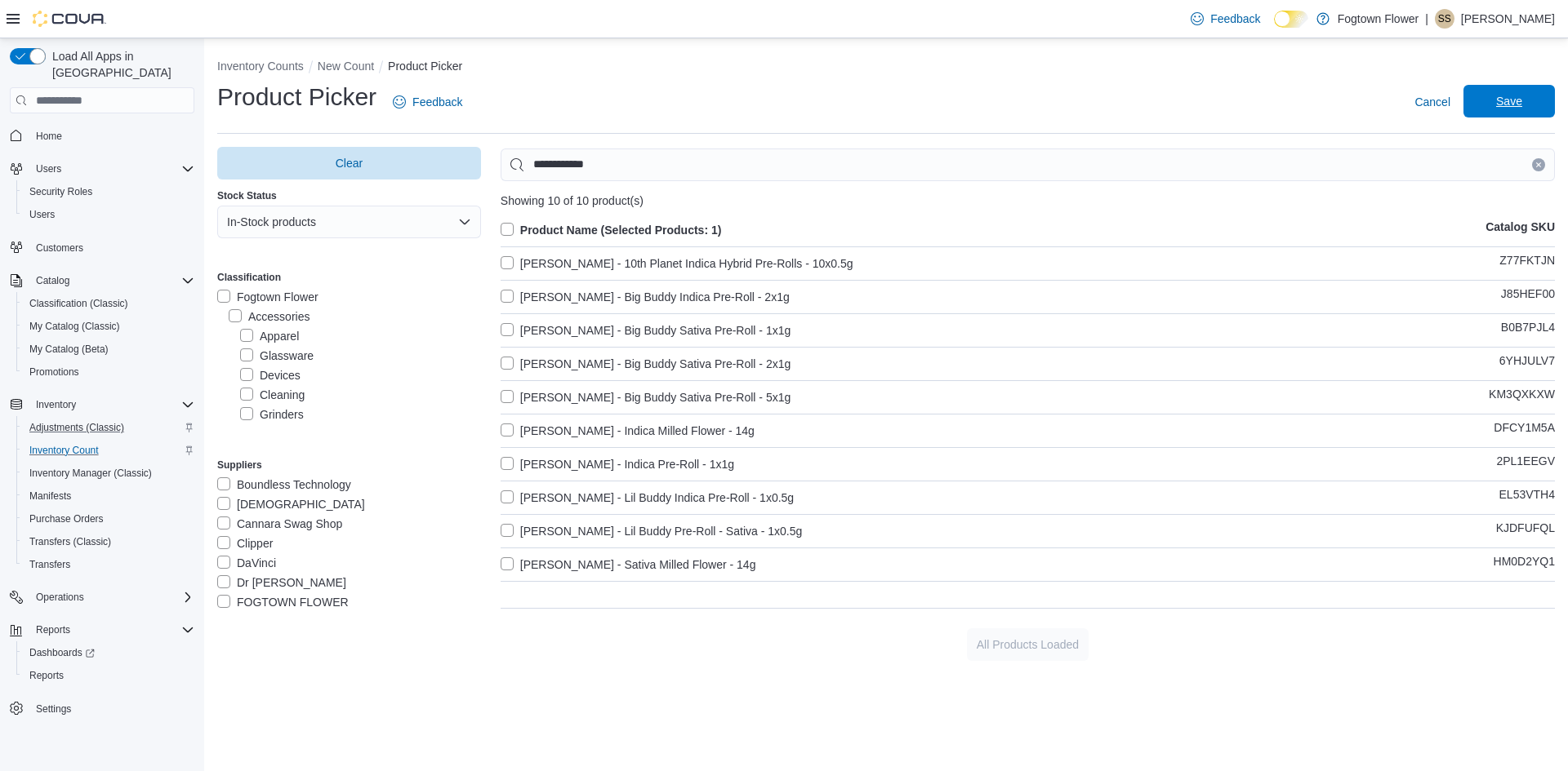
click at [1520, 101] on span "Save" at bounding box center [1508, 101] width 26 height 17
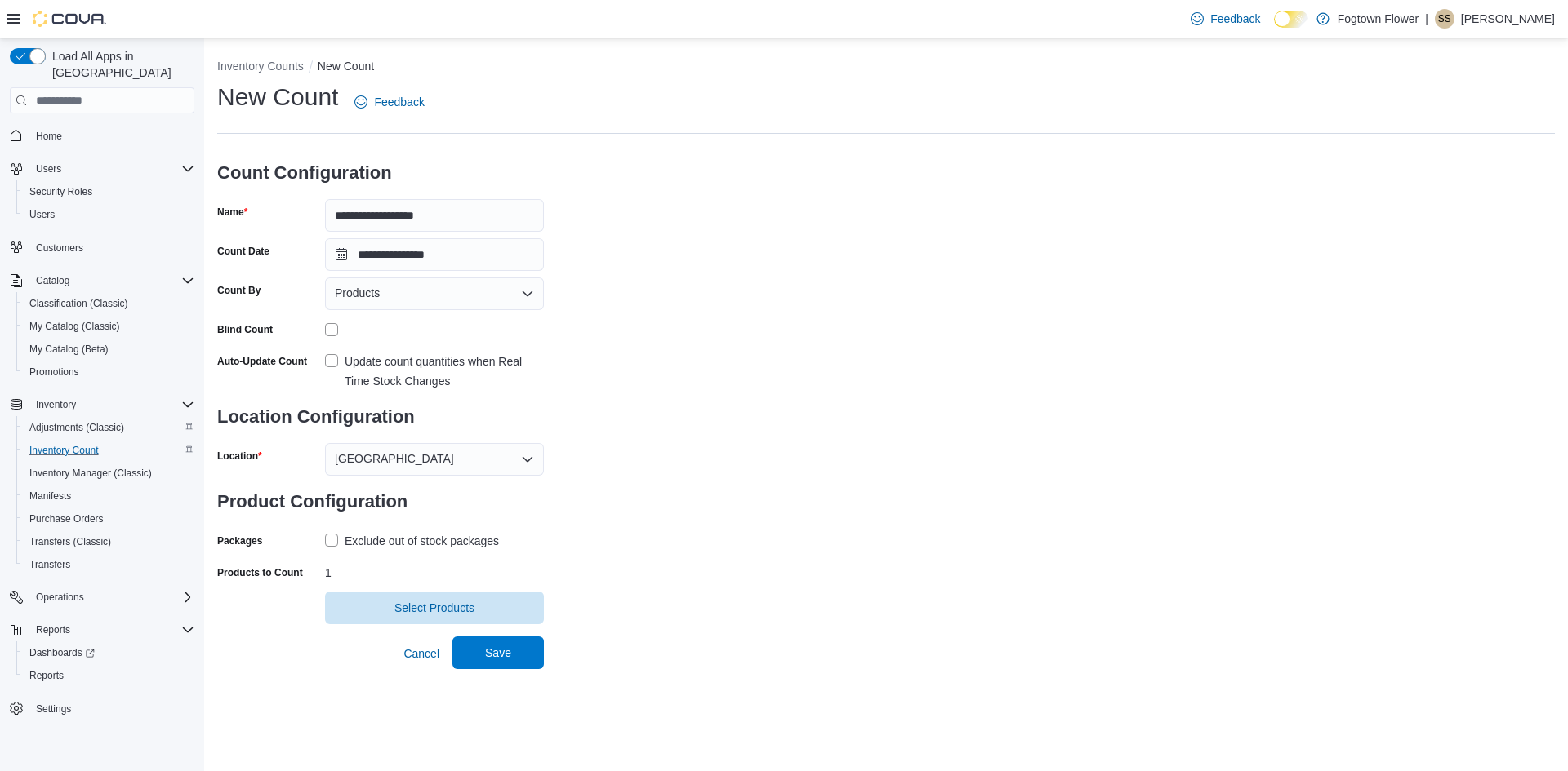
click at [520, 646] on span "Save" at bounding box center [498, 652] width 72 height 32
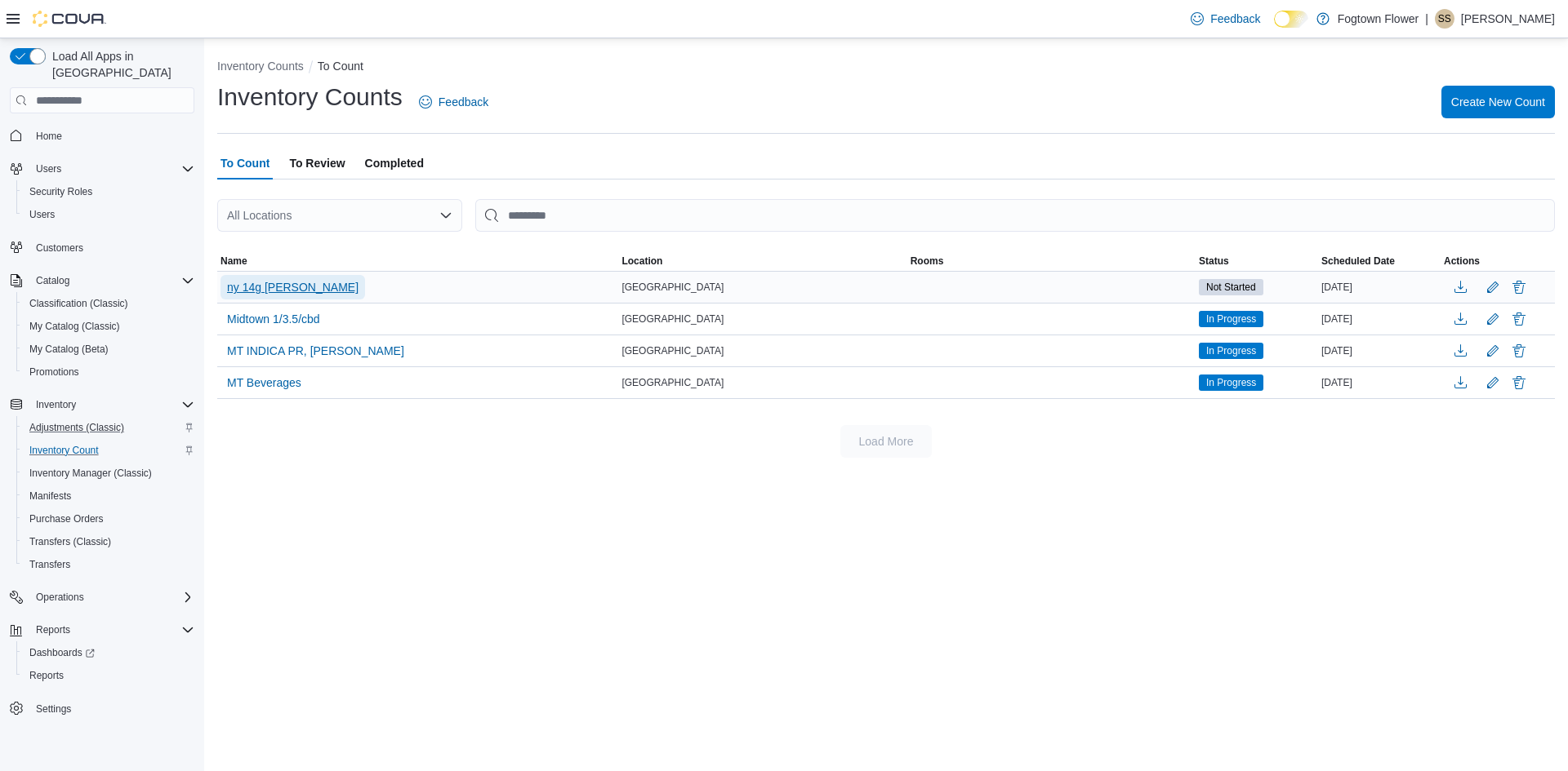
click at [312, 282] on span "ny 14g [PERSON_NAME]" at bounding box center [292, 287] width 132 height 17
click at [307, 283] on span "ny 14g [PERSON_NAME]" at bounding box center [292, 287] width 132 height 17
click at [358, 289] on div "ny 14g [PERSON_NAME]" at bounding box center [417, 287] width 401 height 31
click at [327, 291] on span "ny 14g [PERSON_NAME]" at bounding box center [292, 287] width 132 height 17
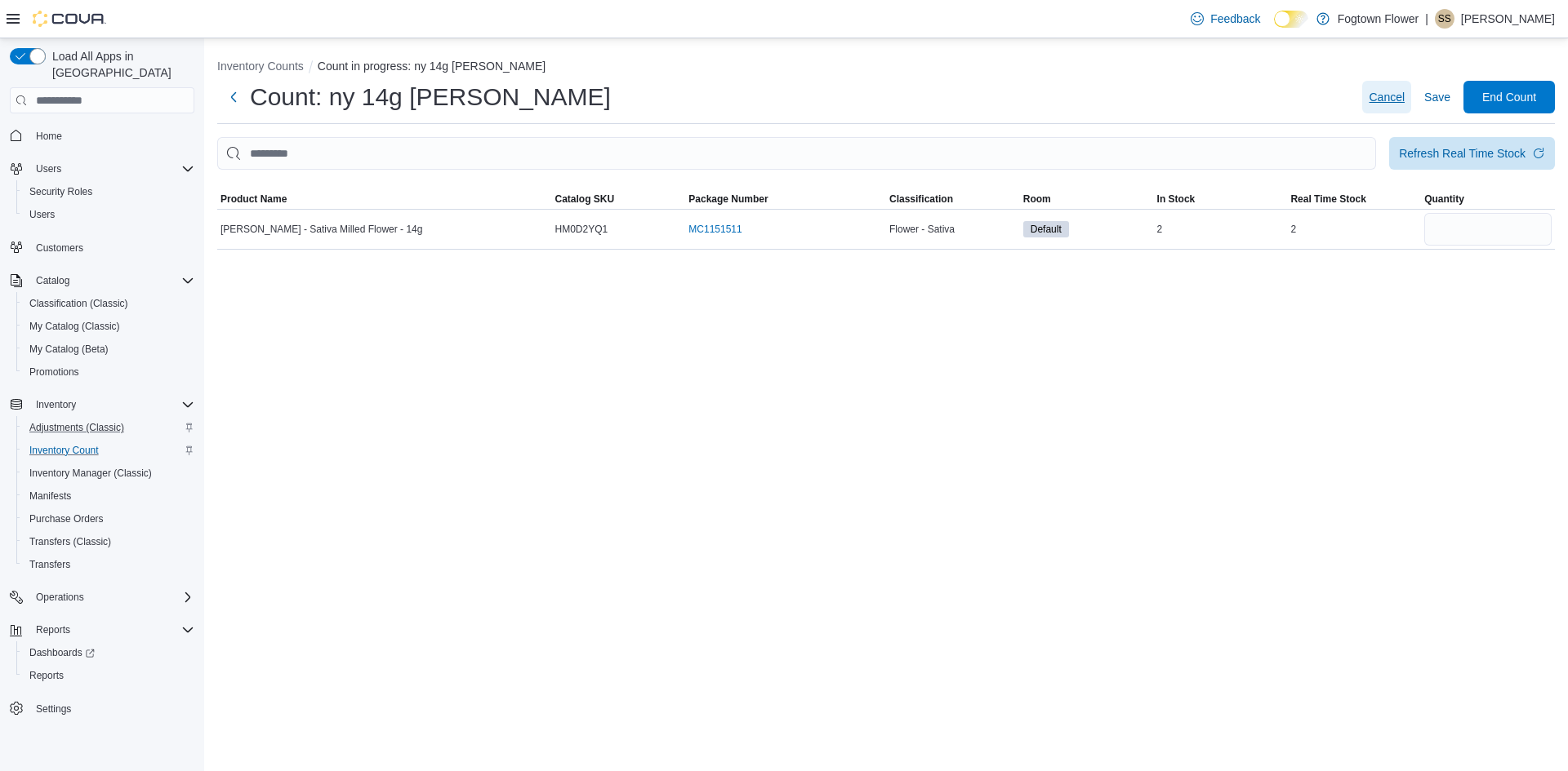
click at [1392, 97] on span "Cancel" at bounding box center [1386, 97] width 36 height 17
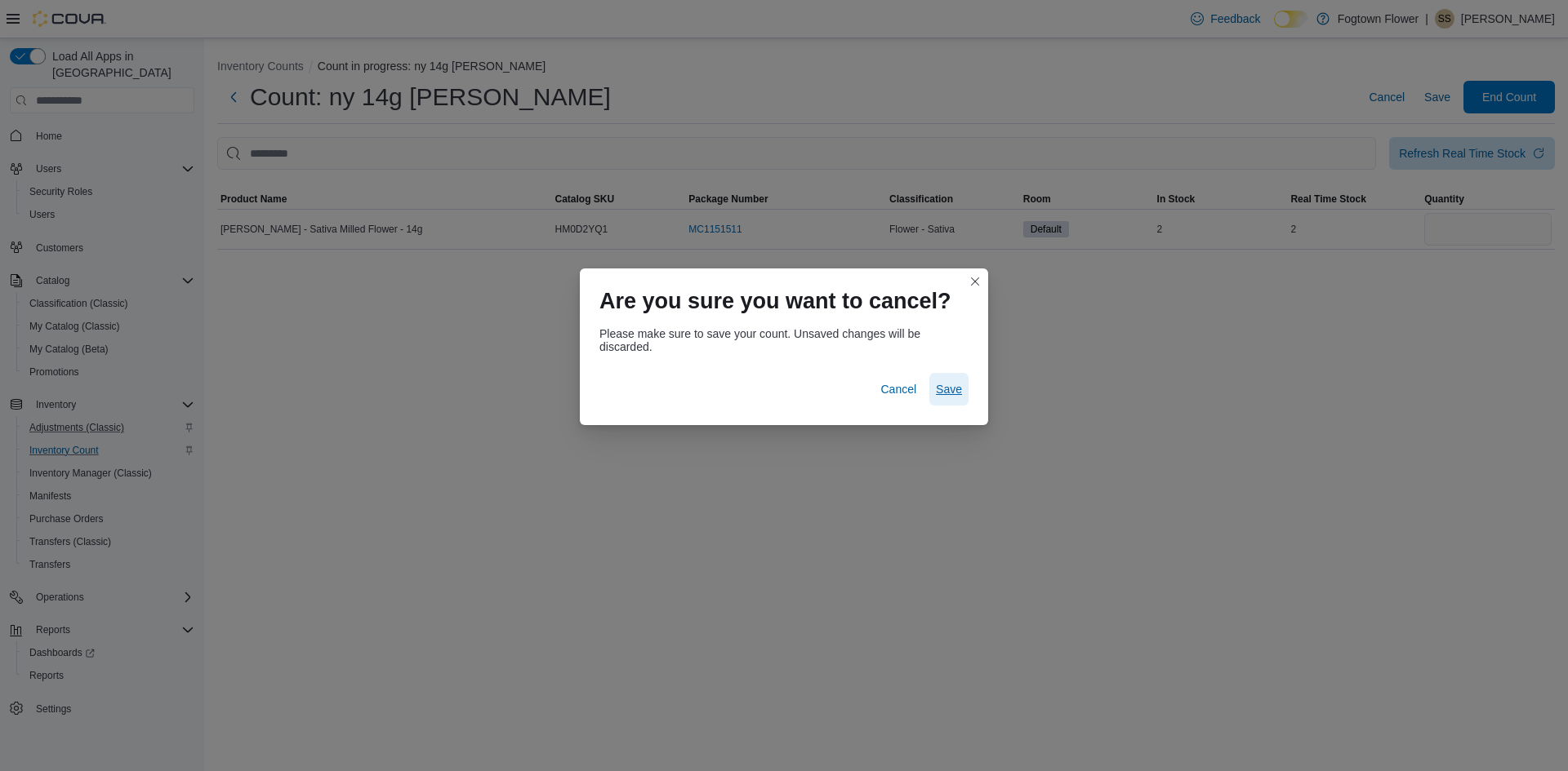
click at [945, 379] on span "Save" at bounding box center [948, 388] width 26 height 32
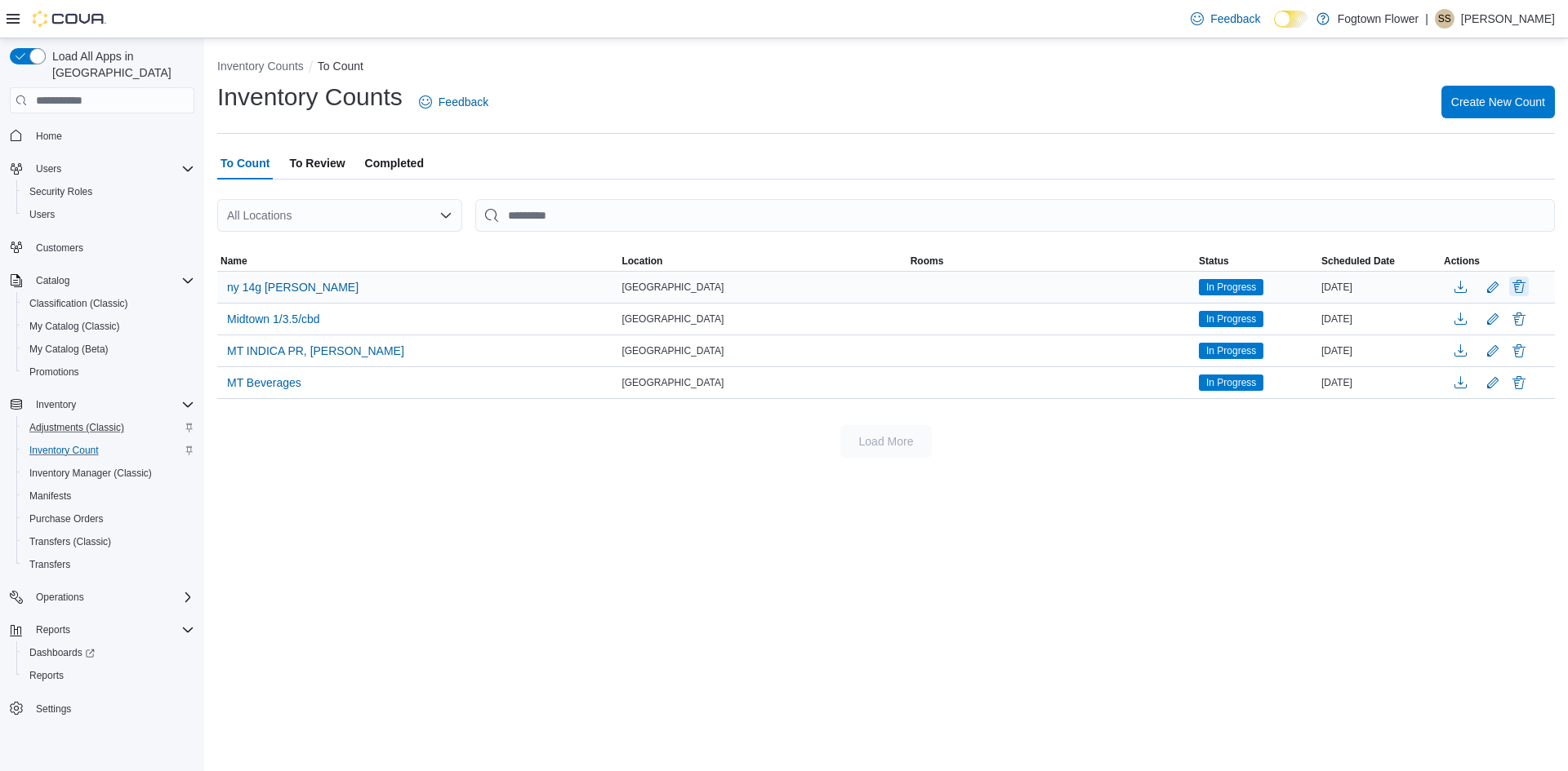
click at [1519, 285] on button "Delete" at bounding box center [1518, 286] width 20 height 20
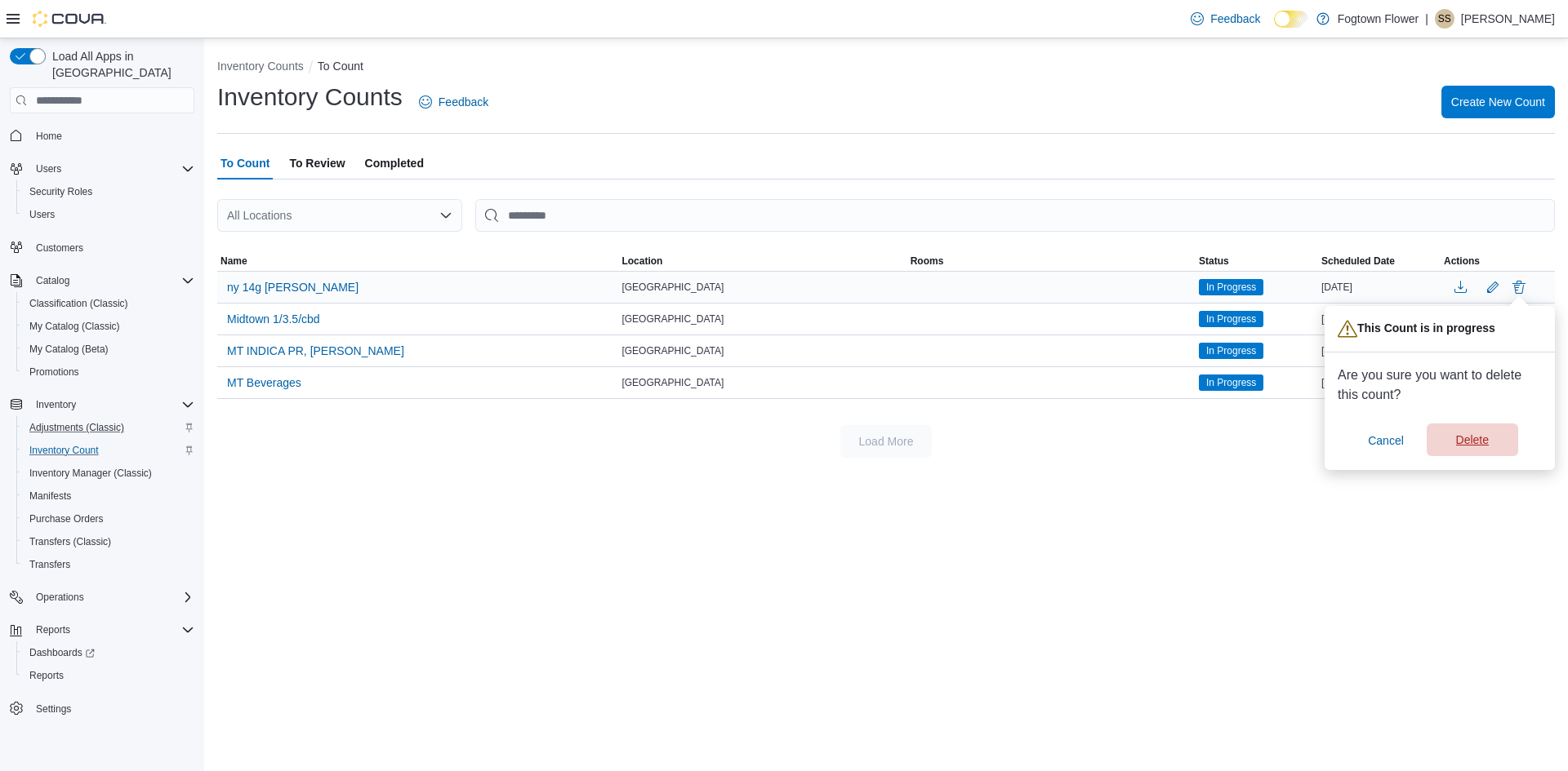
click at [1484, 438] on span "Delete" at bounding box center [1471, 439] width 32 height 17
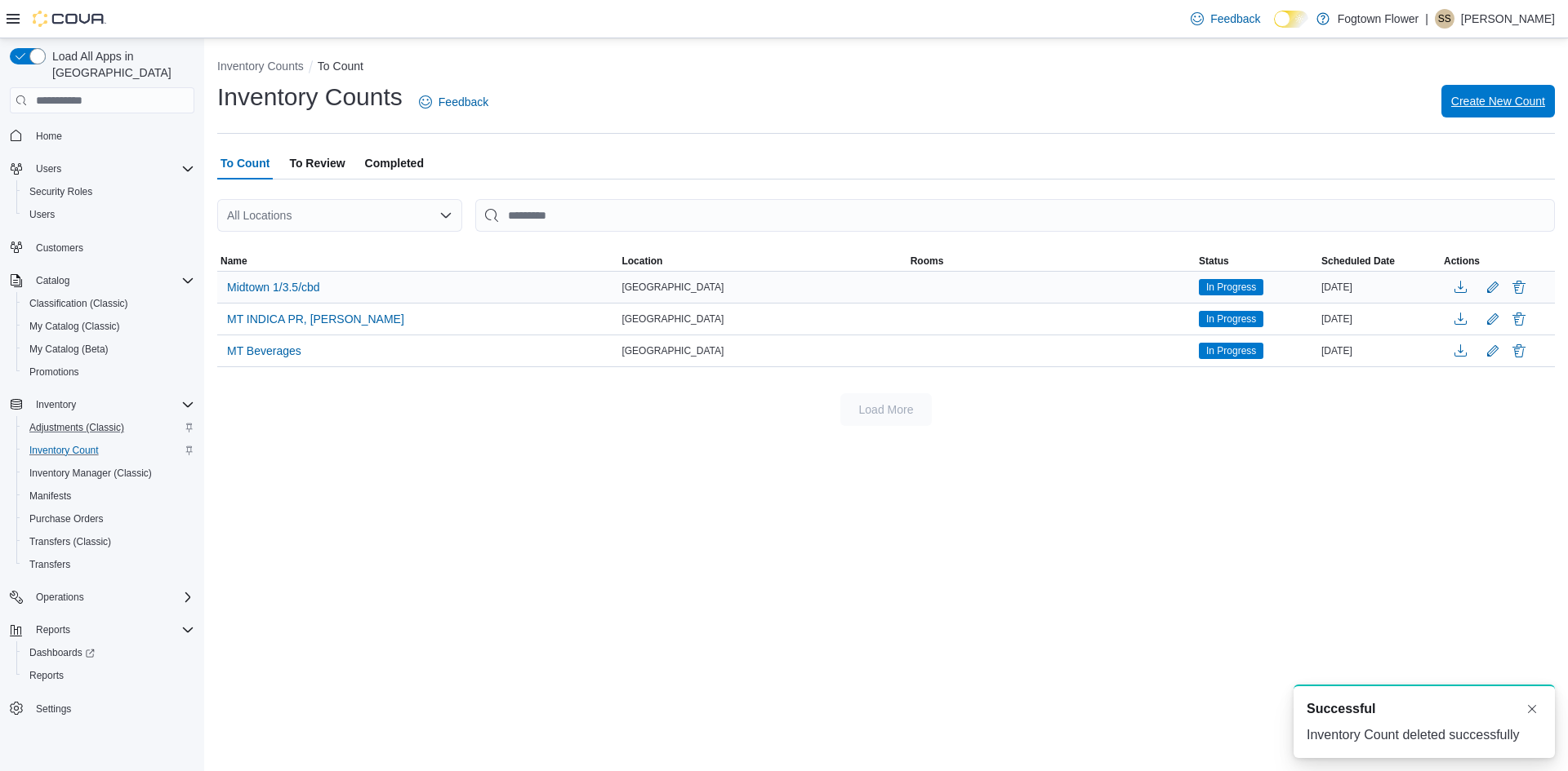
click at [1474, 112] on span "Create New Count" at bounding box center [1498, 101] width 94 height 32
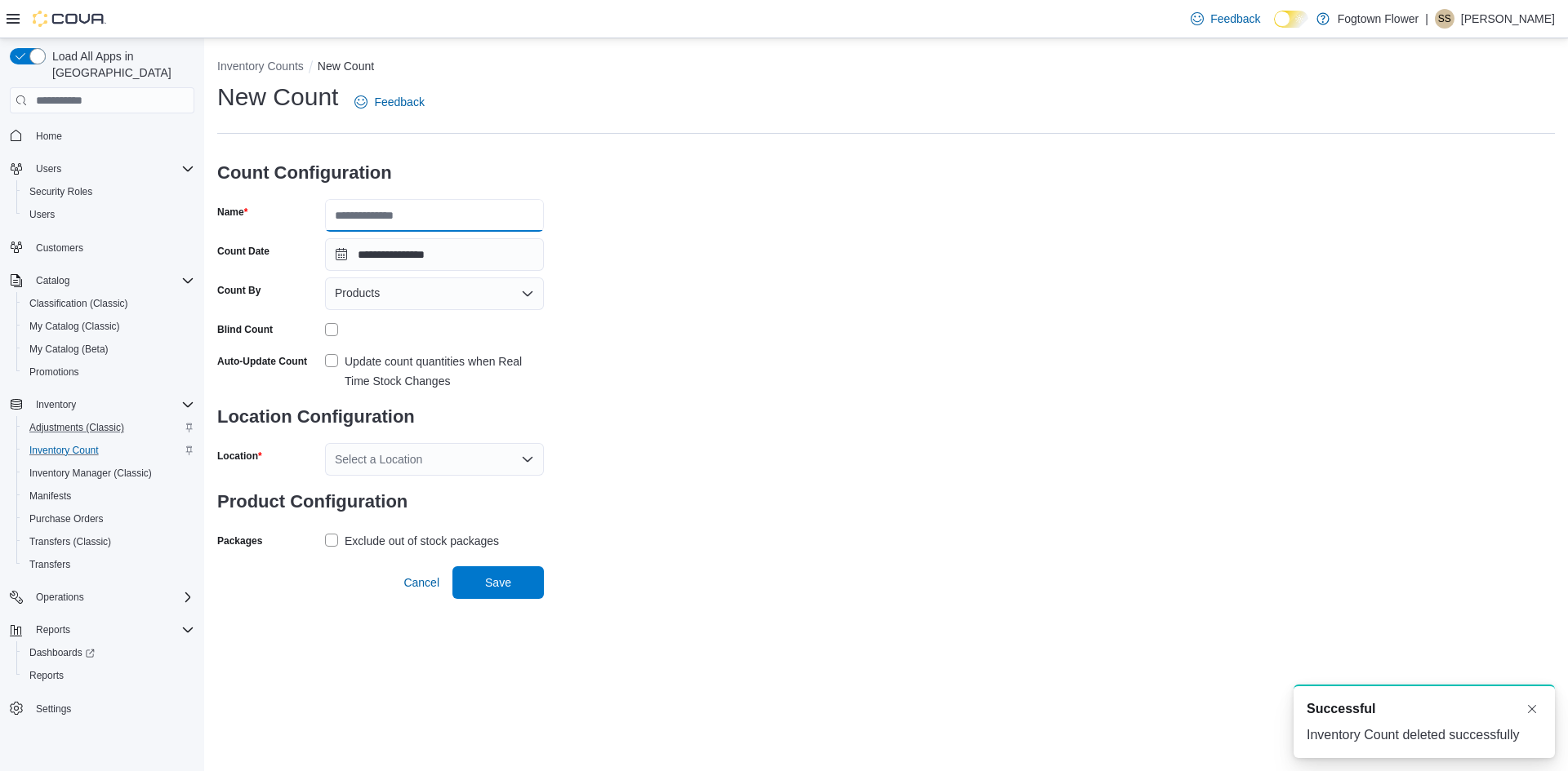
click at [404, 220] on input "Name" at bounding box center [434, 215] width 219 height 32
click at [468, 219] on input "Name" at bounding box center [434, 215] width 219 height 32
type input "**********"
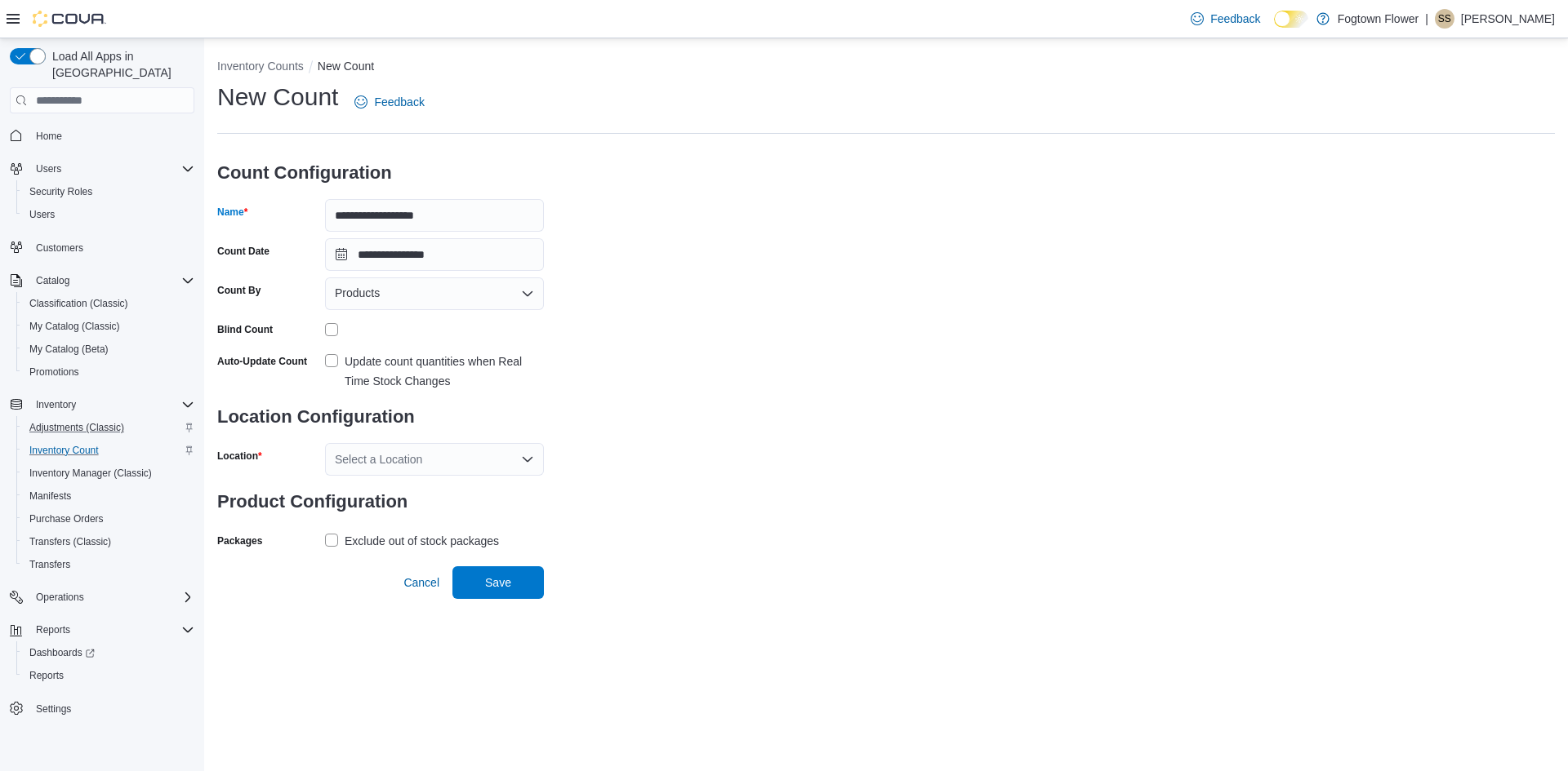
click at [340, 356] on label "Update count quantities when Real Time Stock Changes" at bounding box center [434, 371] width 219 height 39
click at [358, 479] on h3 "Product Configuration" at bounding box center [380, 503] width 327 height 53
click at [358, 459] on div "Select a Location" at bounding box center [434, 459] width 219 height 32
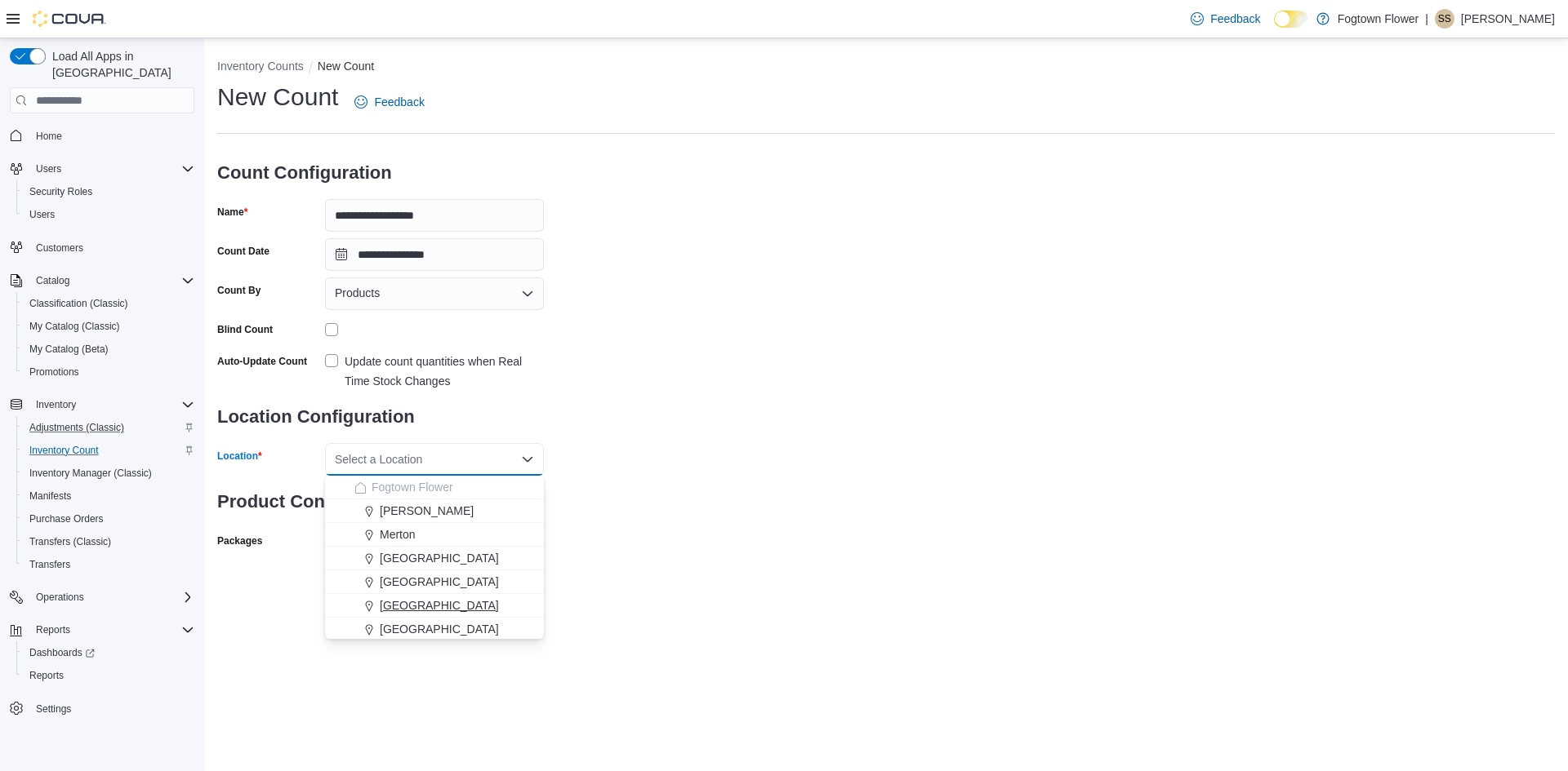
click at [405, 607] on span "[GEOGRAPHIC_DATA]" at bounding box center [439, 605] width 119 height 17
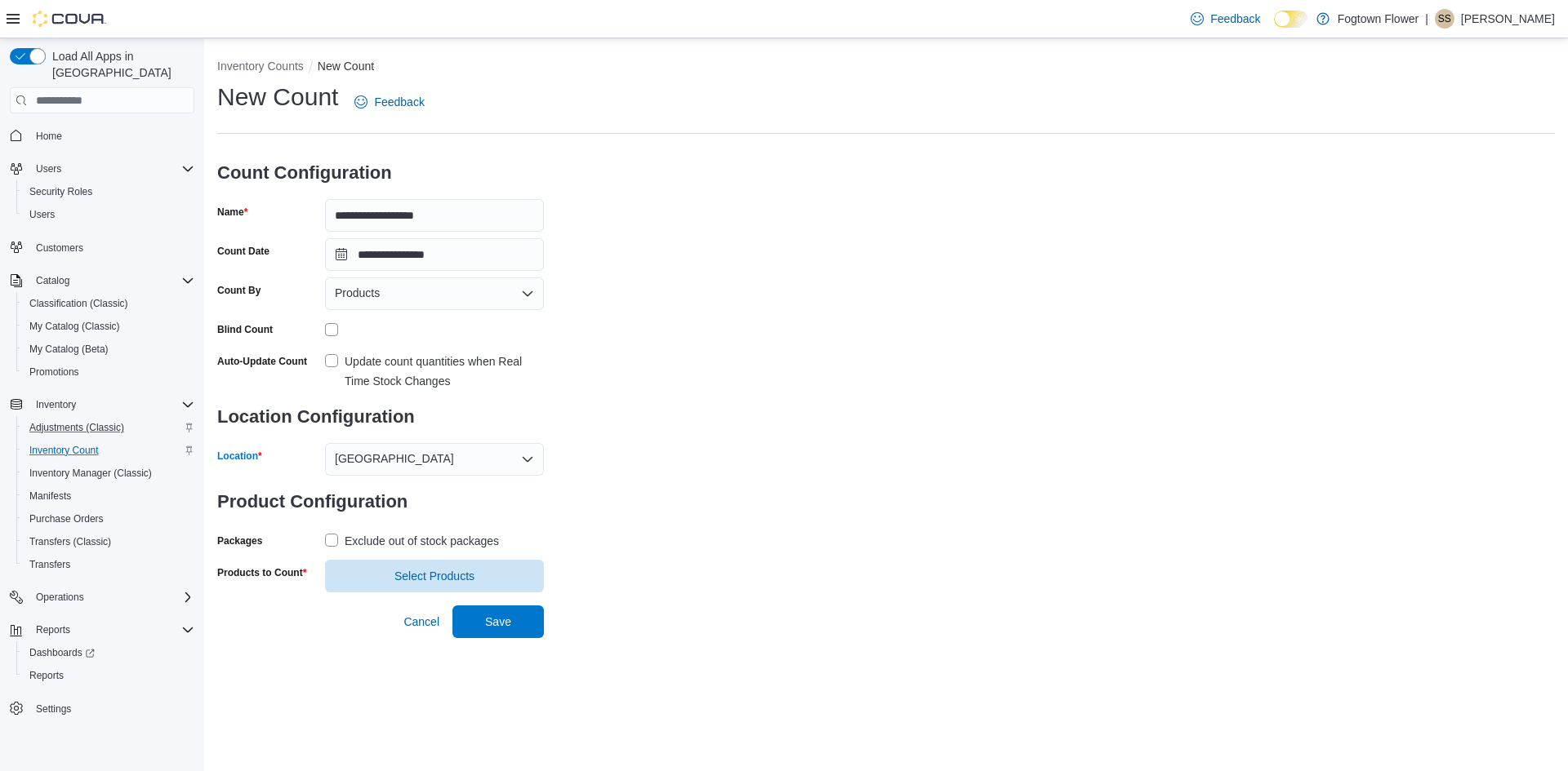
click at [333, 543] on label "Exclude out of stock packages" at bounding box center [412, 541] width 174 height 20
click at [360, 569] on span "Select Products" at bounding box center [434, 575] width 199 height 32
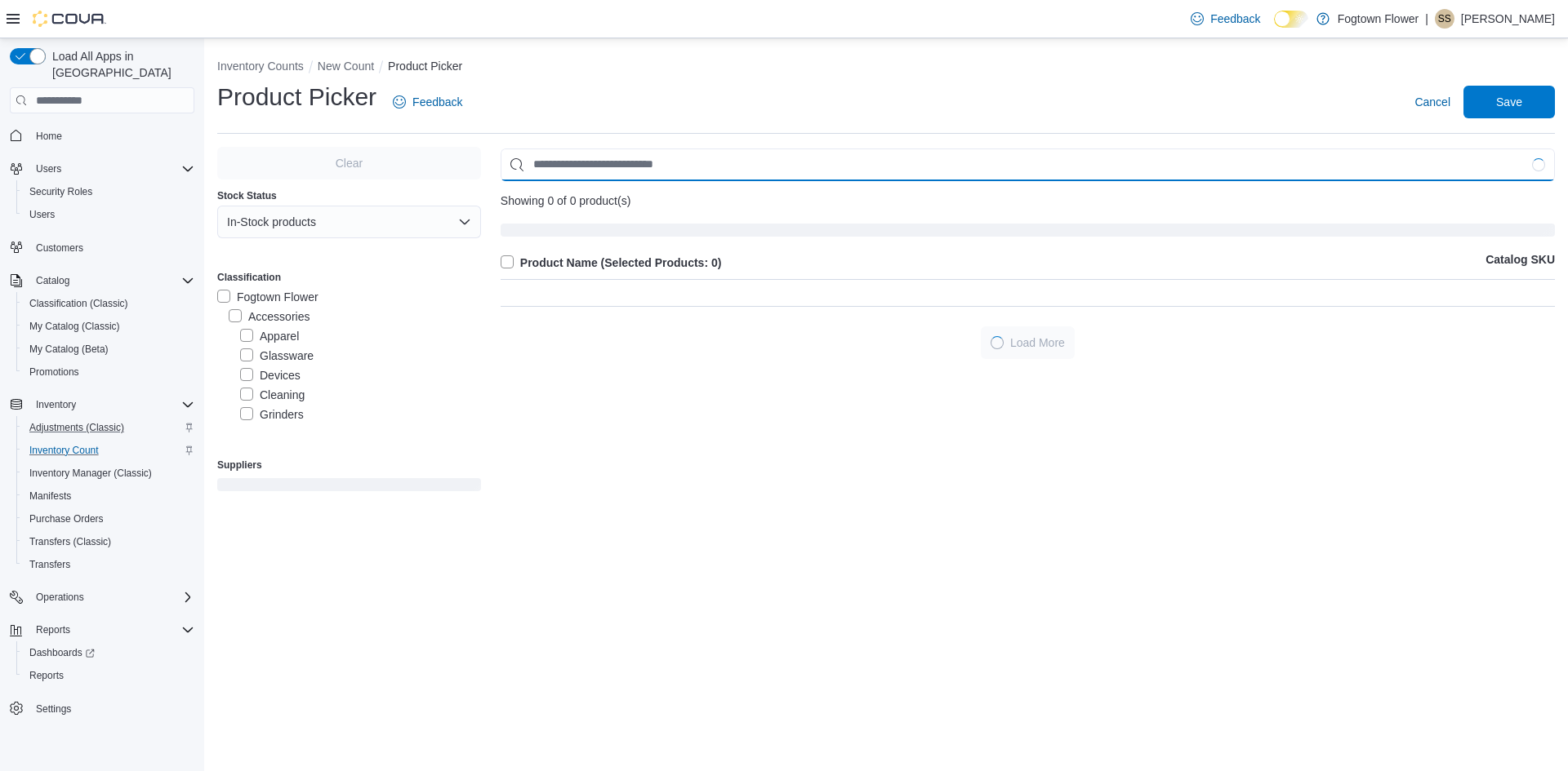
click at [570, 157] on input "Use aria labels when no actual label is in use" at bounding box center [1028, 164] width 1054 height 32
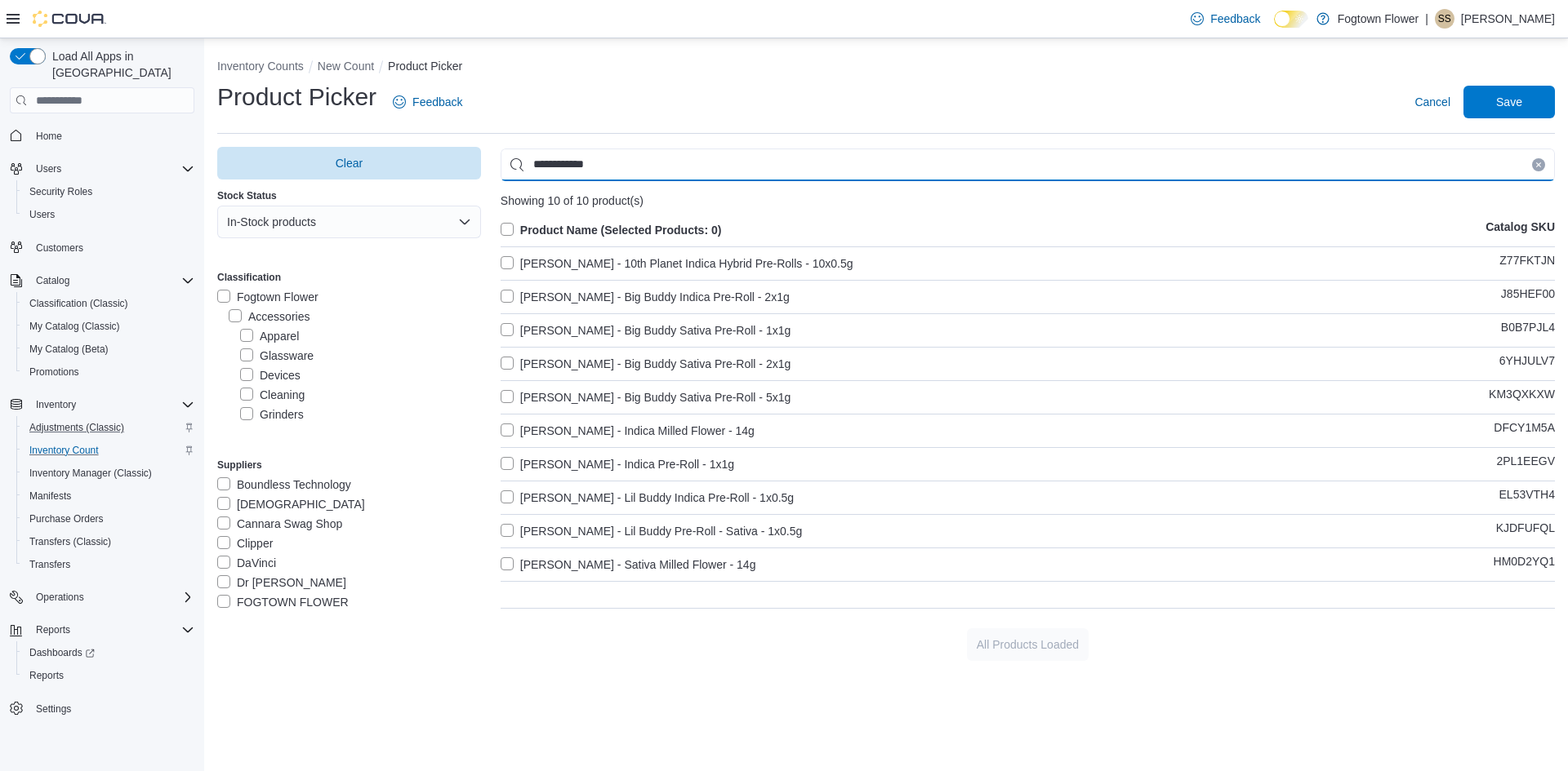
type input "**********"
click at [518, 433] on label "[PERSON_NAME] - Indica Milled Flower - 14g" at bounding box center [628, 431] width 254 height 20
click at [513, 561] on label "[PERSON_NAME] - Sativa Milled Flower - 14g" at bounding box center [629, 565] width 256 height 20
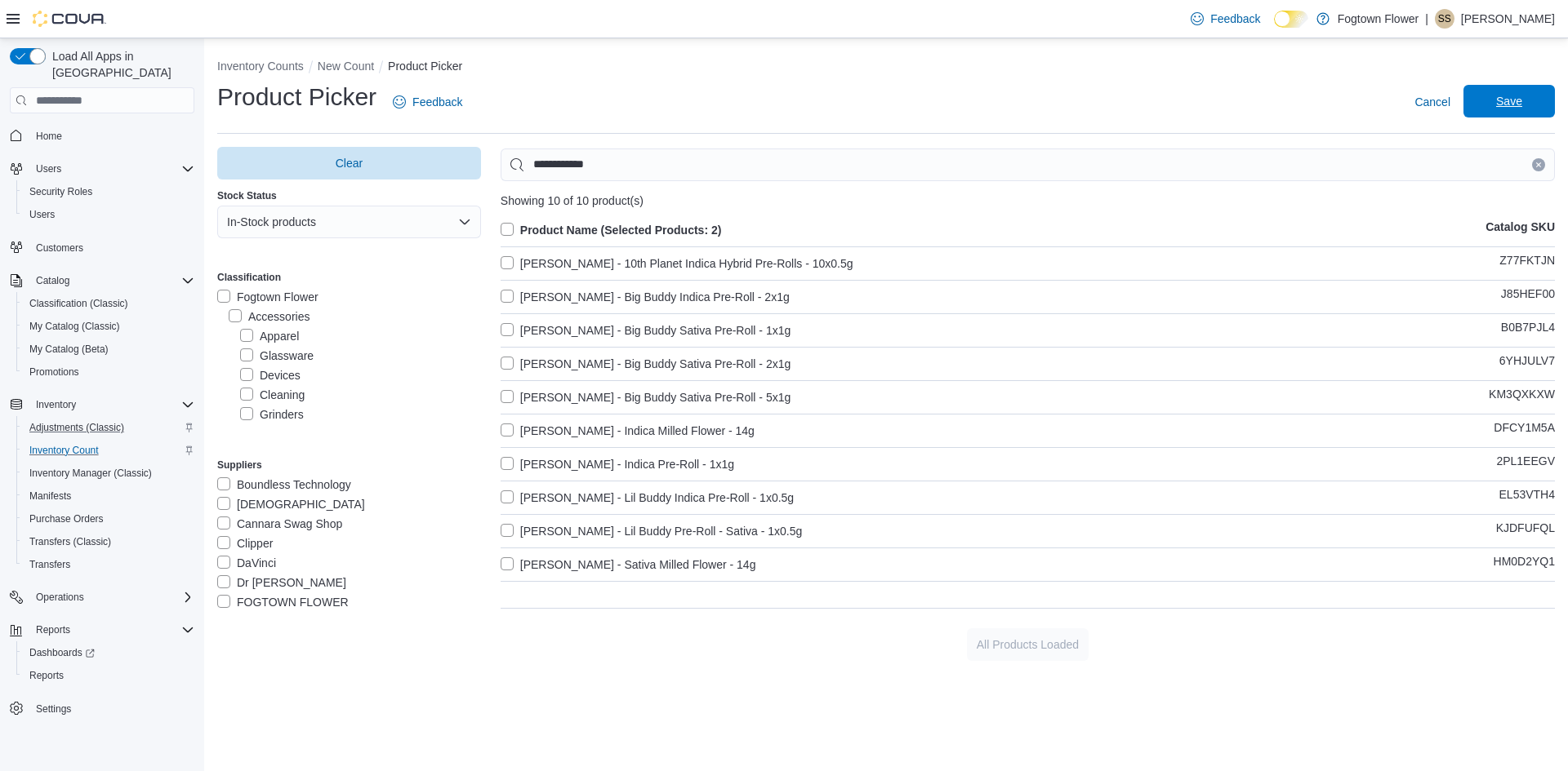
click at [1496, 106] on span "Save" at bounding box center [1508, 101] width 26 height 17
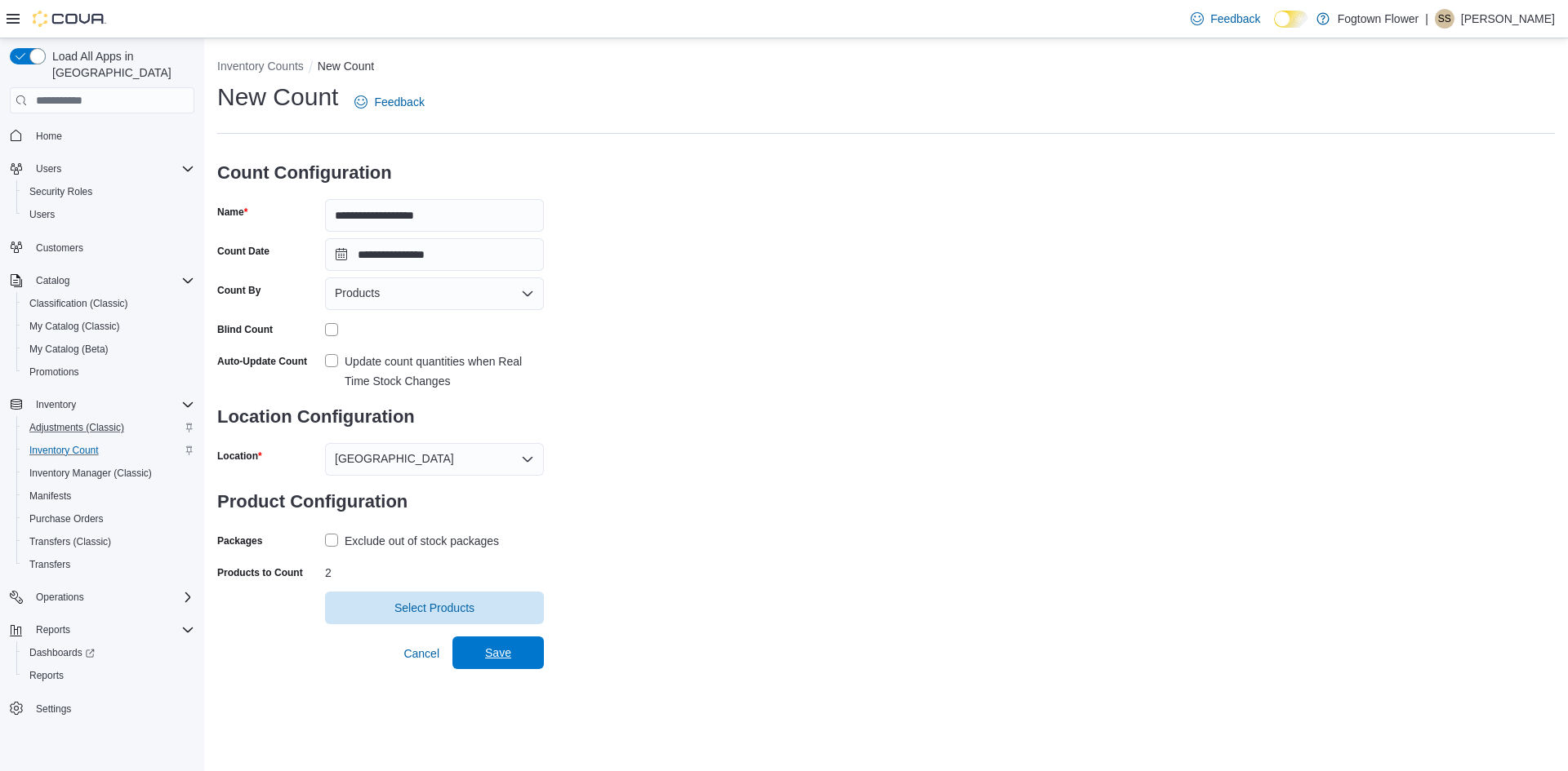
click at [504, 653] on span "Save" at bounding box center [498, 653] width 26 height 17
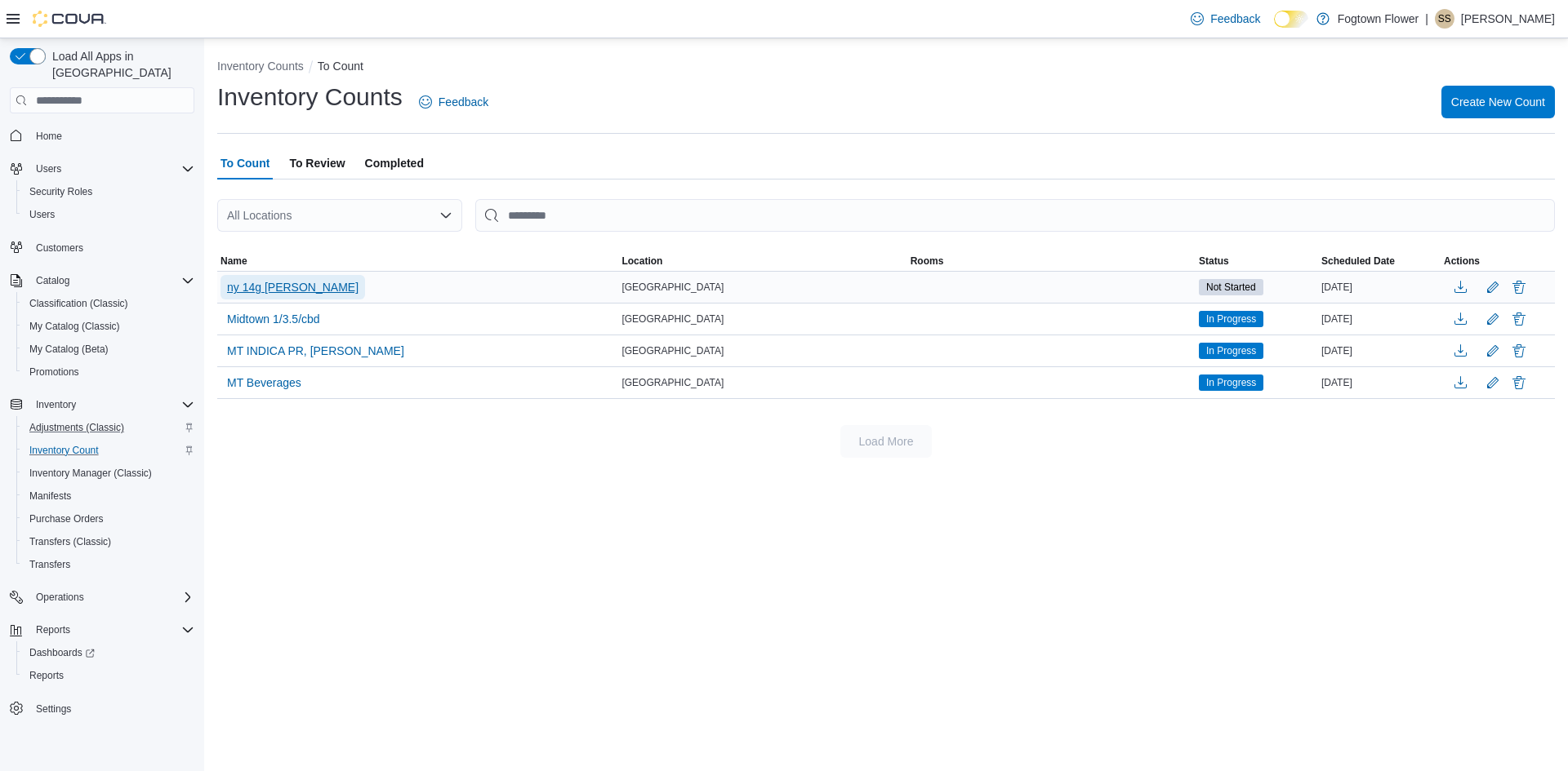
click at [292, 286] on span "ny 14g [PERSON_NAME]" at bounding box center [292, 287] width 132 height 17
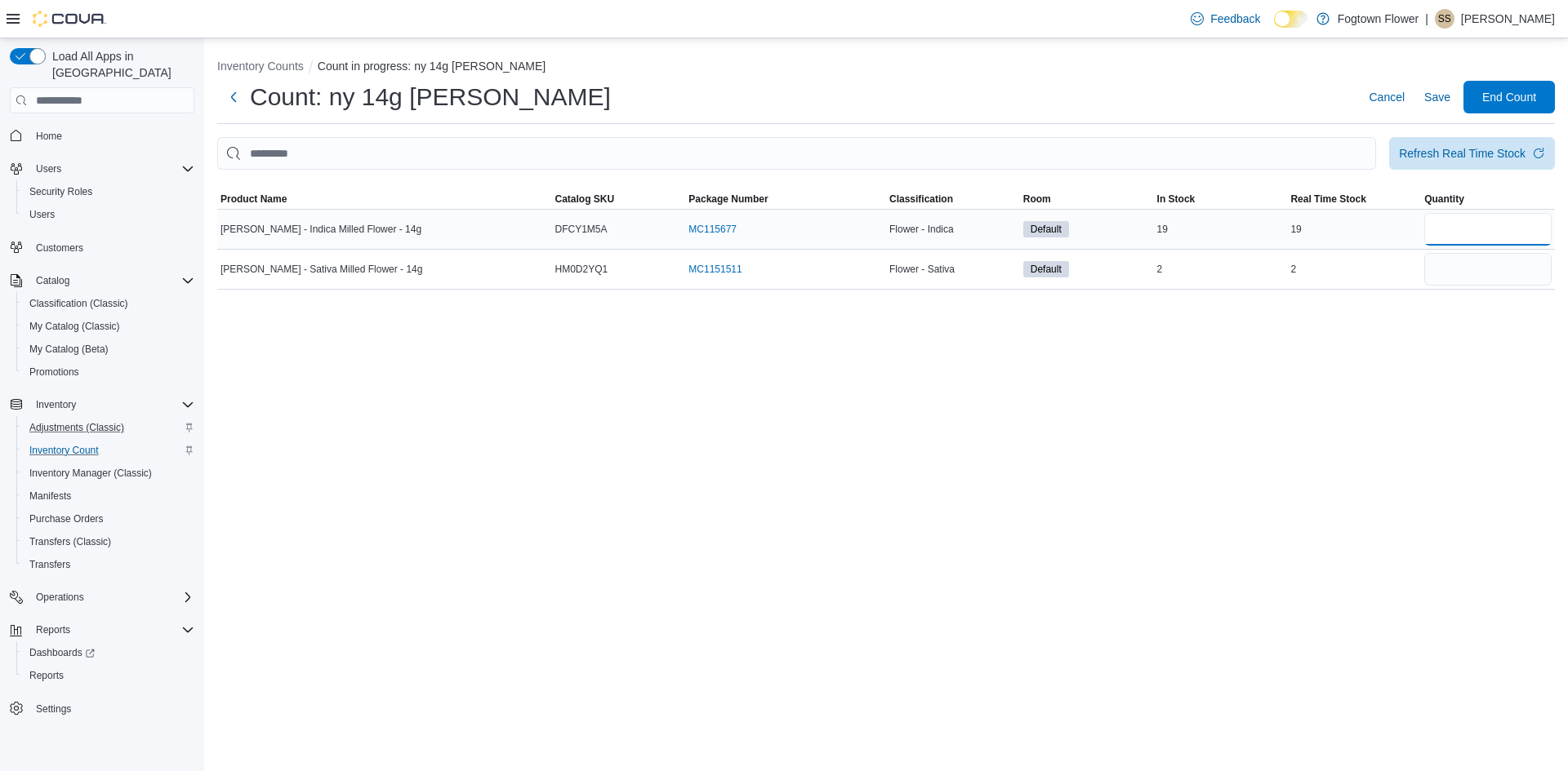
click at [1487, 237] on input "number" at bounding box center [1487, 228] width 127 height 32
click at [1488, 237] on input "number" at bounding box center [1487, 228] width 127 height 32
click at [1404, 94] on span "Cancel" at bounding box center [1386, 97] width 36 height 17
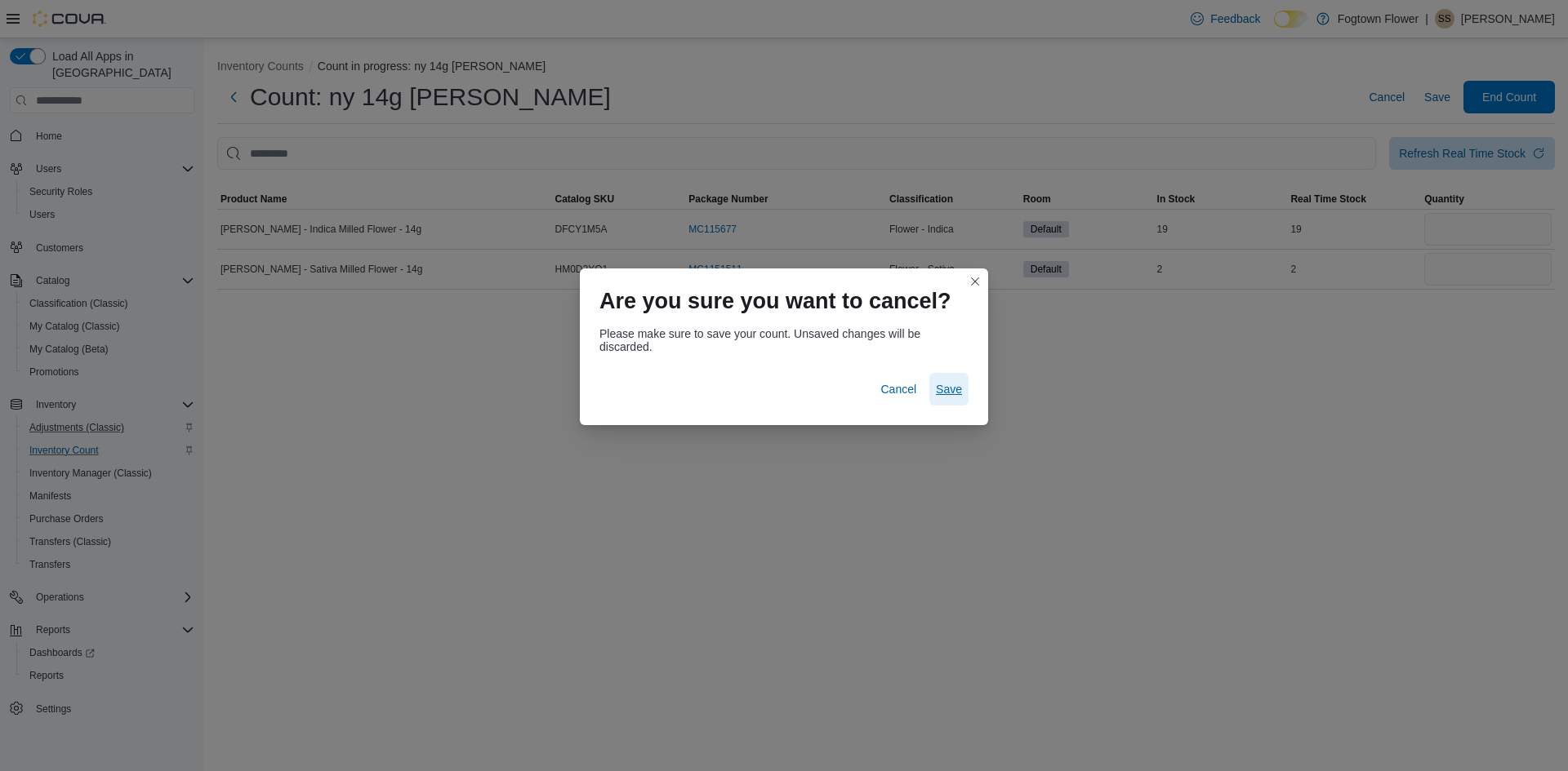
click at [955, 397] on span "Save" at bounding box center [948, 389] width 26 height 17
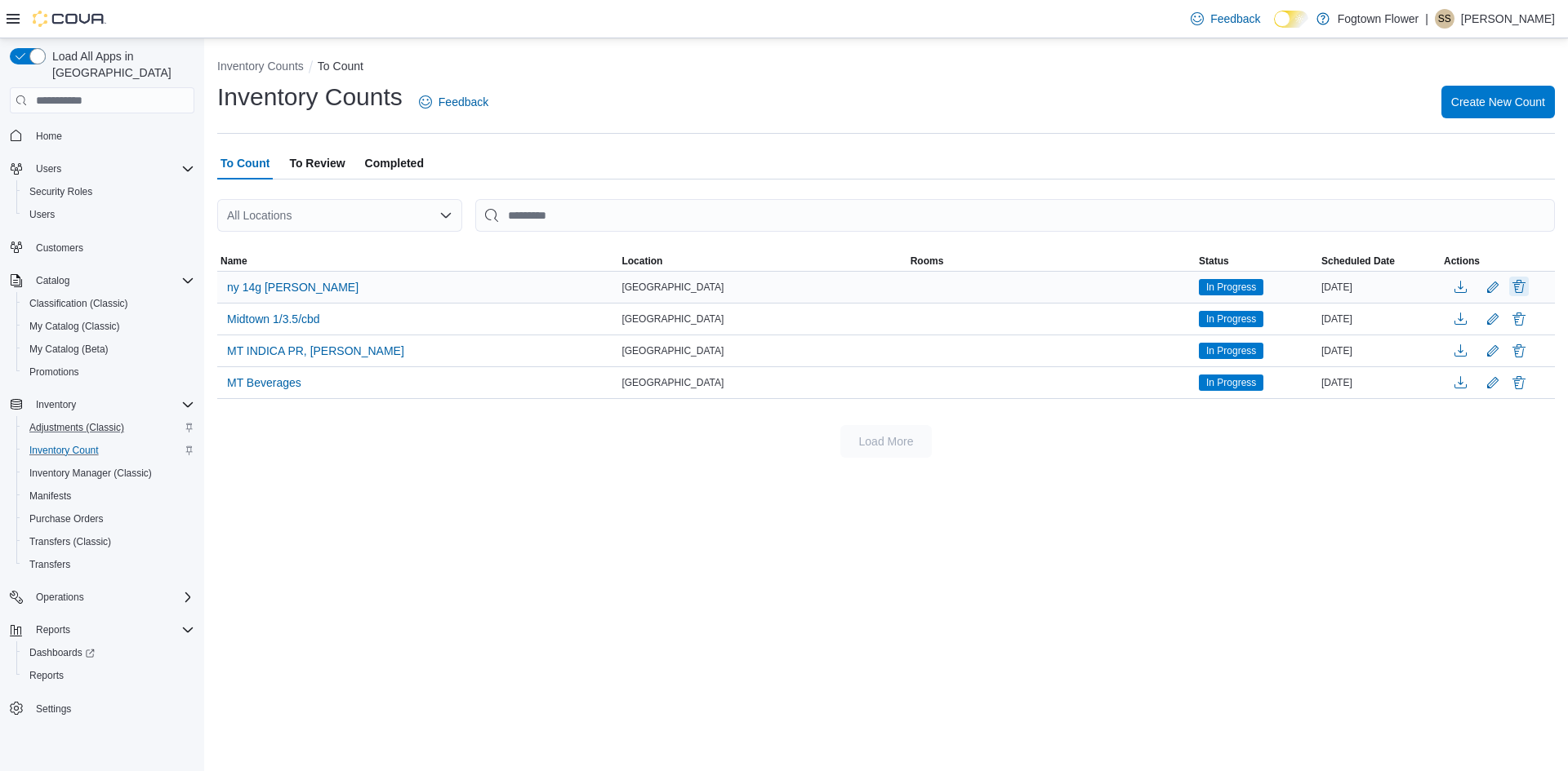
click at [1524, 287] on button "Delete" at bounding box center [1518, 286] width 20 height 20
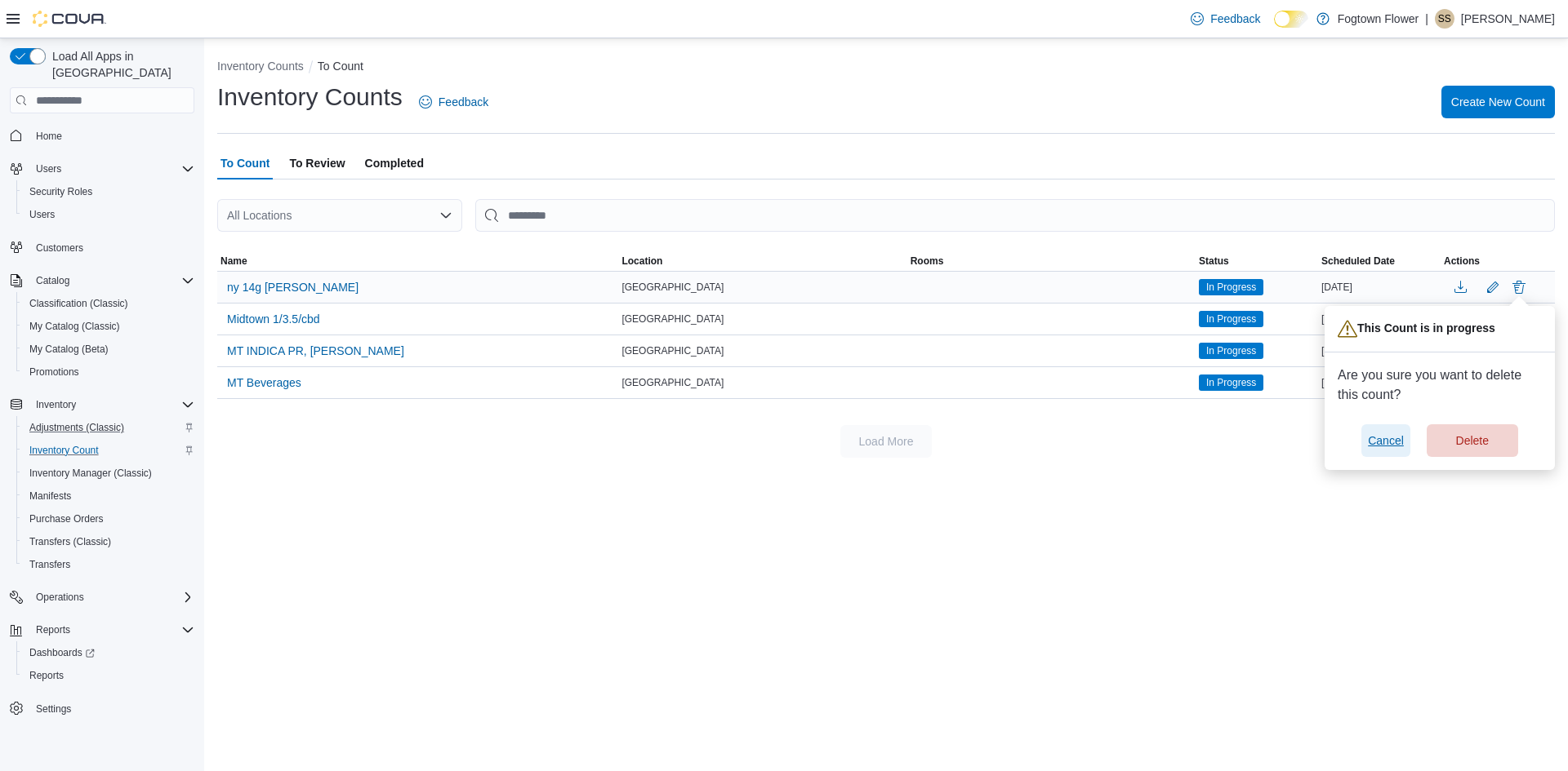
click at [1383, 446] on span "Cancel" at bounding box center [1385, 440] width 36 height 17
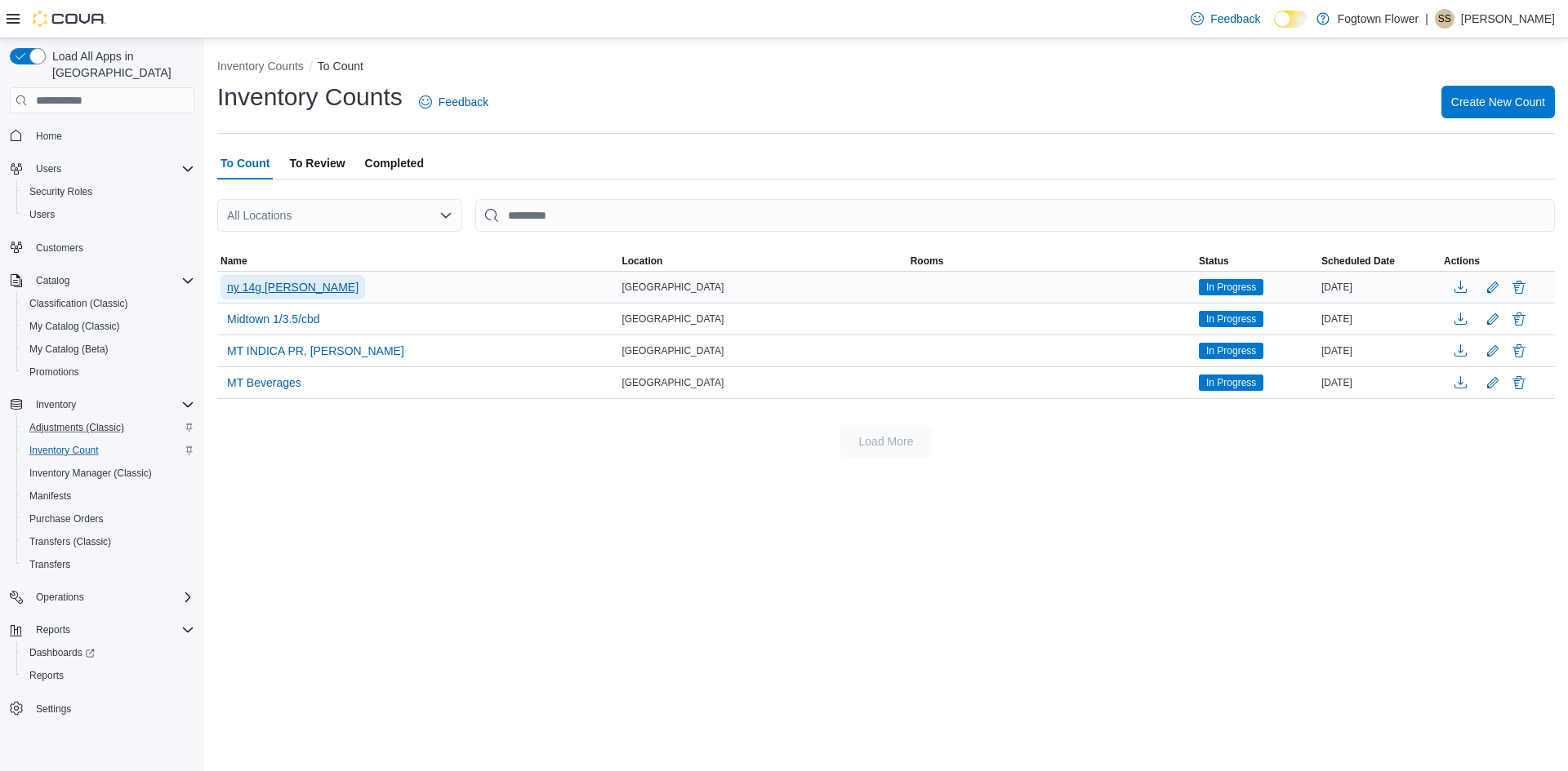
click at [325, 291] on span "ny 14g [PERSON_NAME]" at bounding box center [292, 287] width 132 height 17
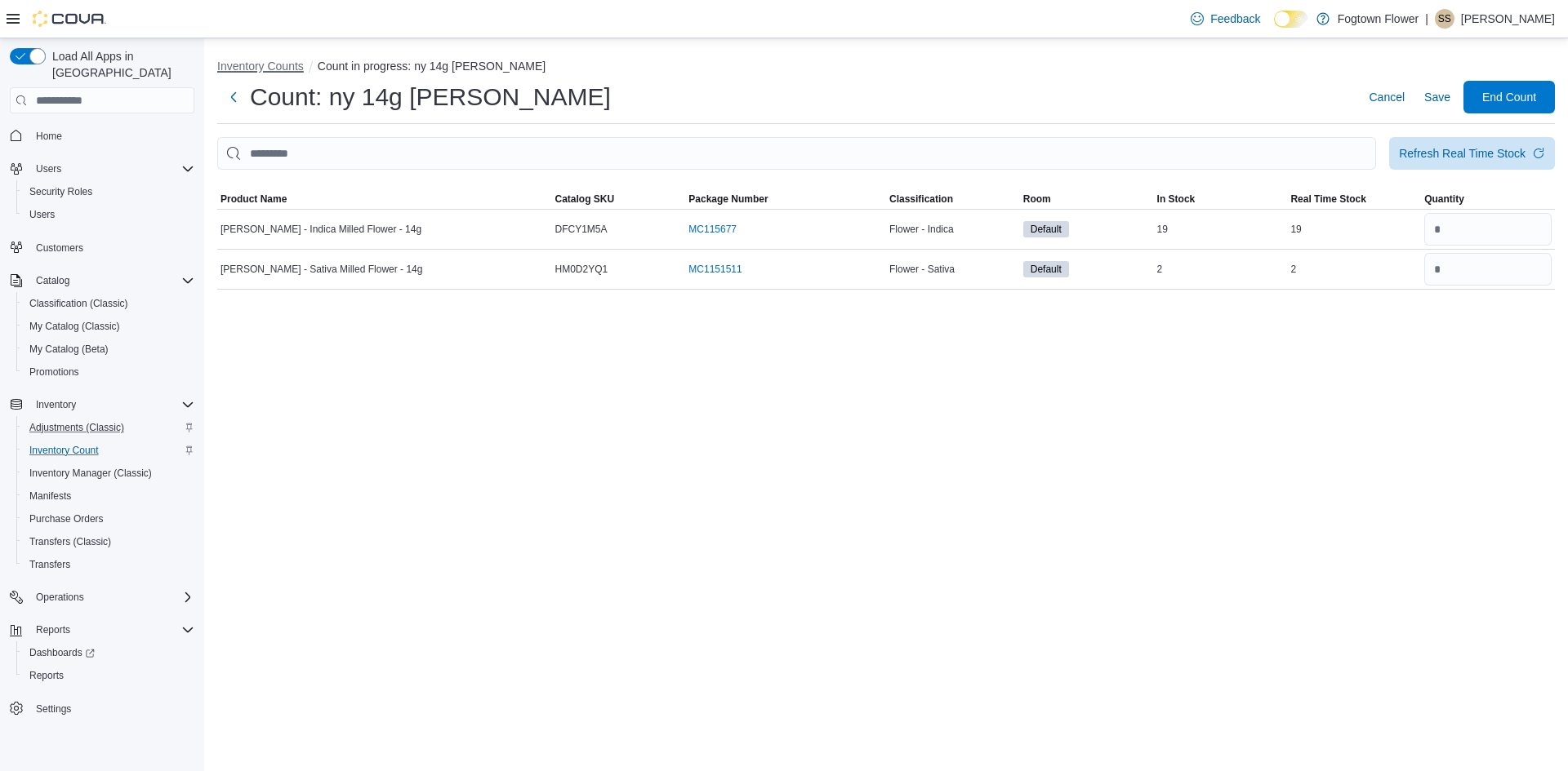
click at [251, 60] on button "Inventory Counts" at bounding box center [260, 65] width 87 height 13
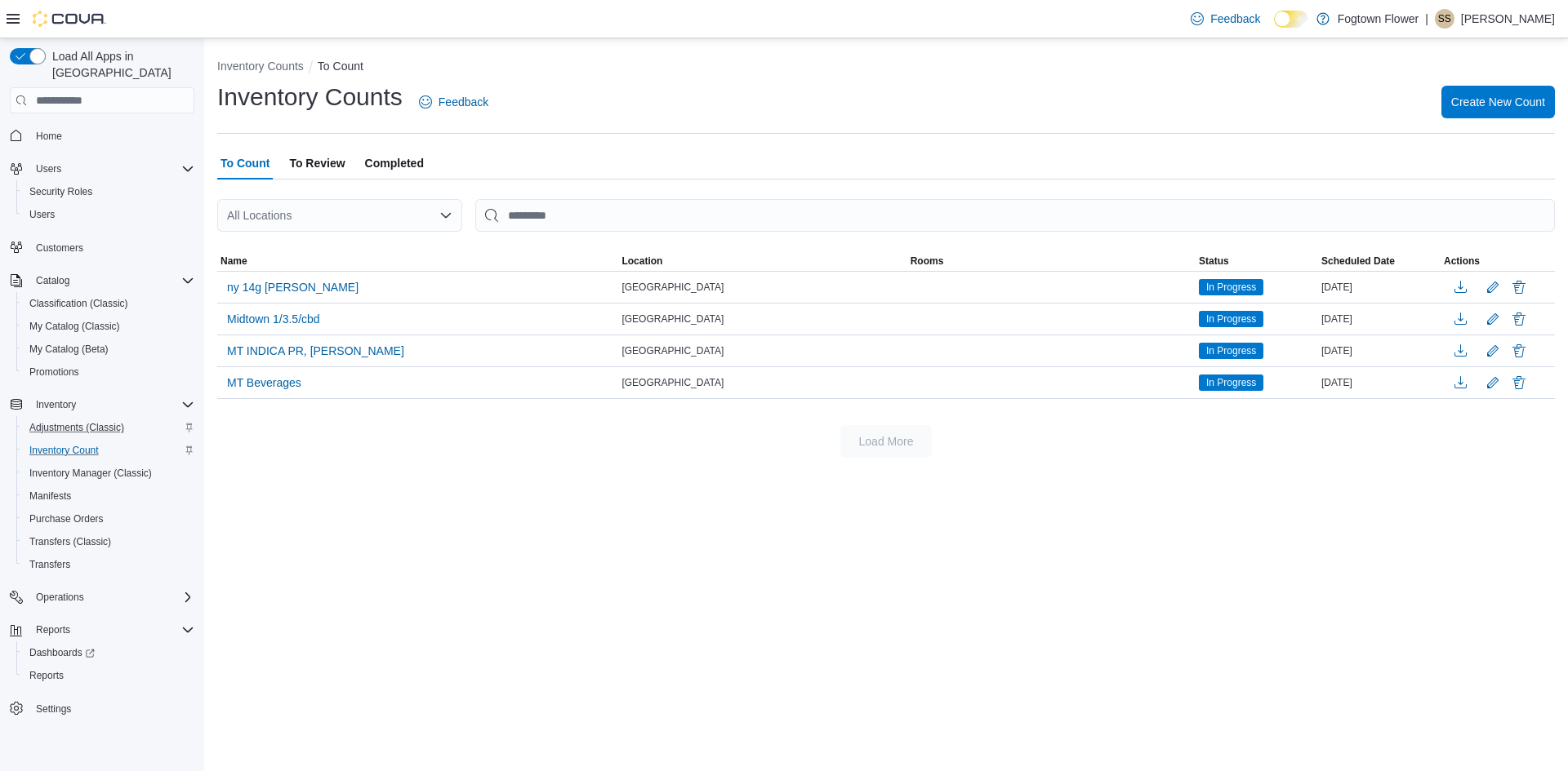
click at [367, 160] on span "Completed" at bounding box center [394, 163] width 59 height 32
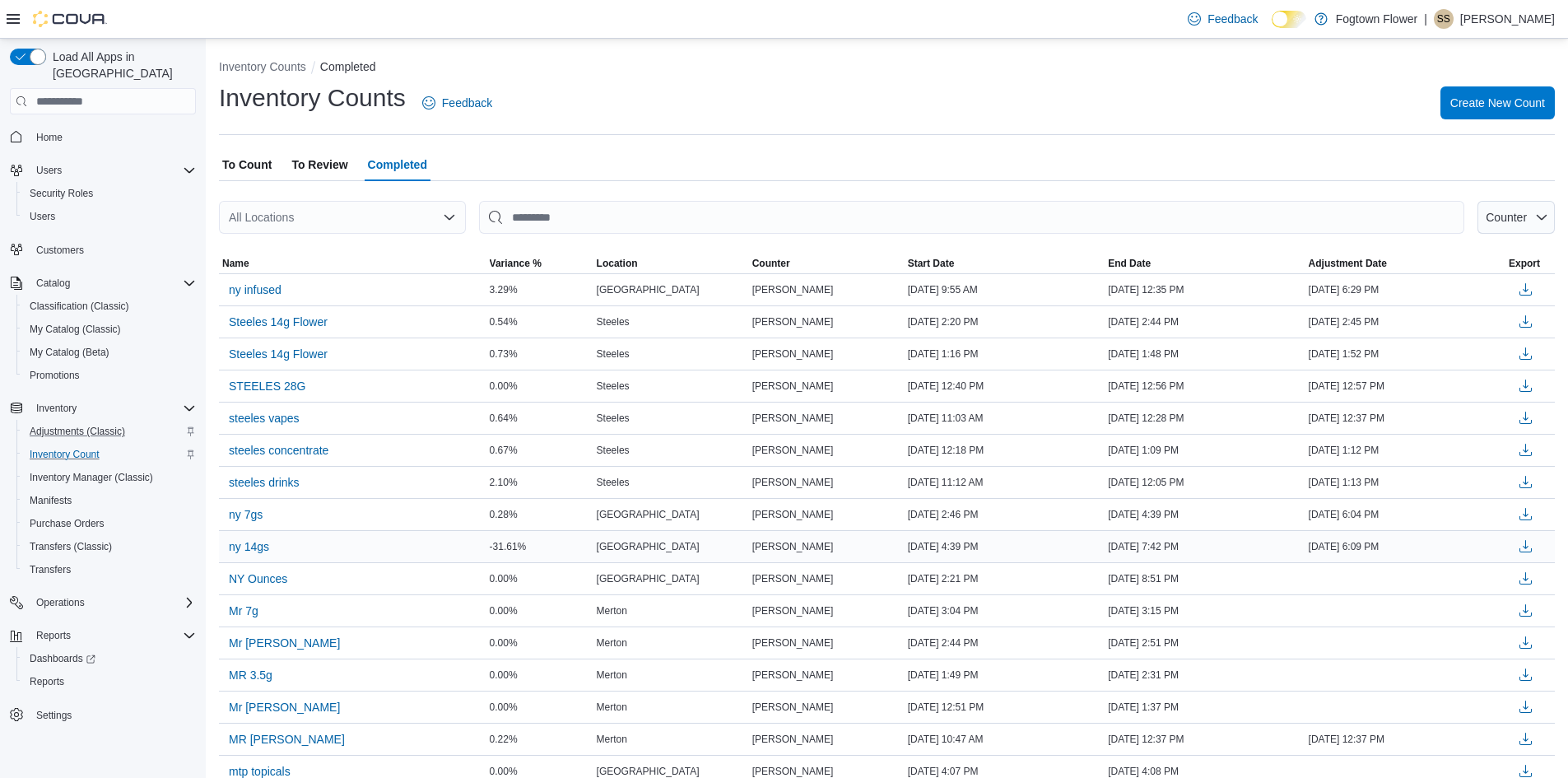
click at [348, 538] on div "ny 14gs" at bounding box center [352, 547] width 268 height 32
click at [235, 543] on span "ny 14gs" at bounding box center [248, 547] width 40 height 17
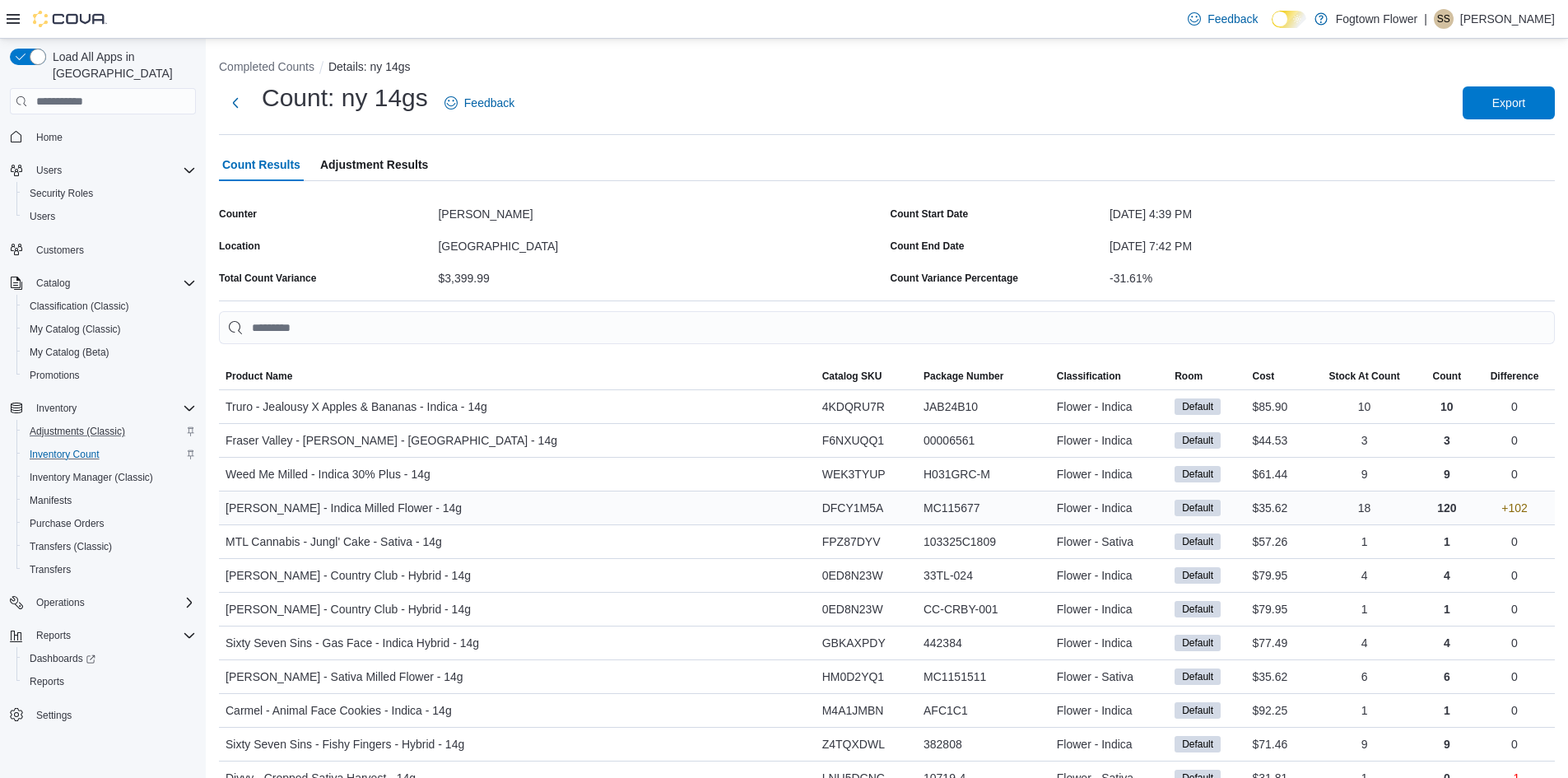
scroll to position [164, 0]
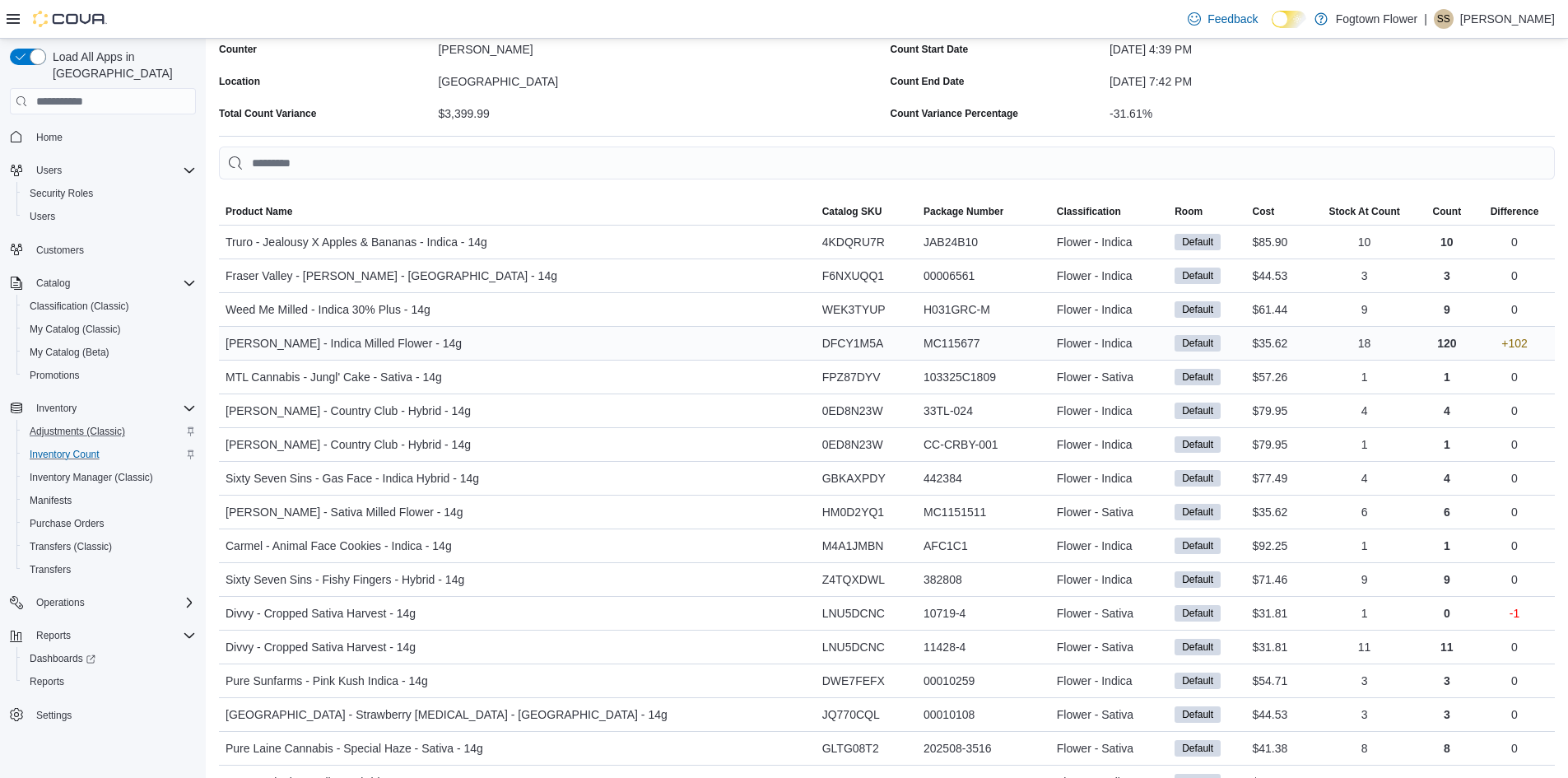
click at [1437, 345] on p "120" at bounding box center [1446, 344] width 19 height 20
drag, startPoint x: 1440, startPoint y: 345, endPoint x: 1420, endPoint y: 343, distance: 20.1
click at [1420, 343] on div "120" at bounding box center [1447, 343] width 54 height 32
click at [1450, 353] on p "120" at bounding box center [1446, 344] width 19 height 20
drag, startPoint x: 1450, startPoint y: 348, endPoint x: 1431, endPoint y: 348, distance: 19.0
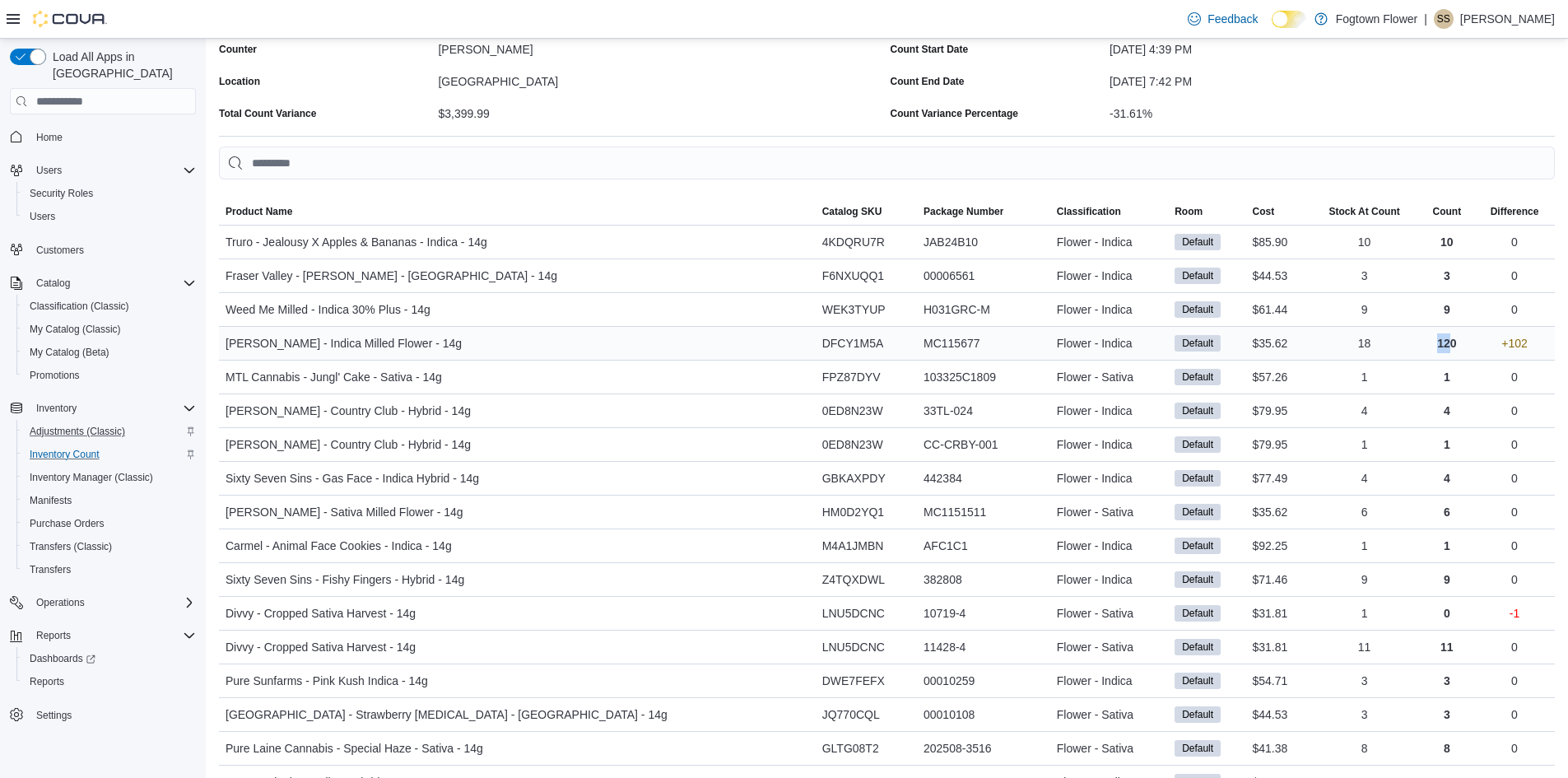
click at [1437, 348] on p "120" at bounding box center [1446, 344] width 19 height 20
drag, startPoint x: 1458, startPoint y: 338, endPoint x: 1422, endPoint y: 339, distance: 36.0
click at [1422, 339] on div "120" at bounding box center [1447, 343] width 54 height 32
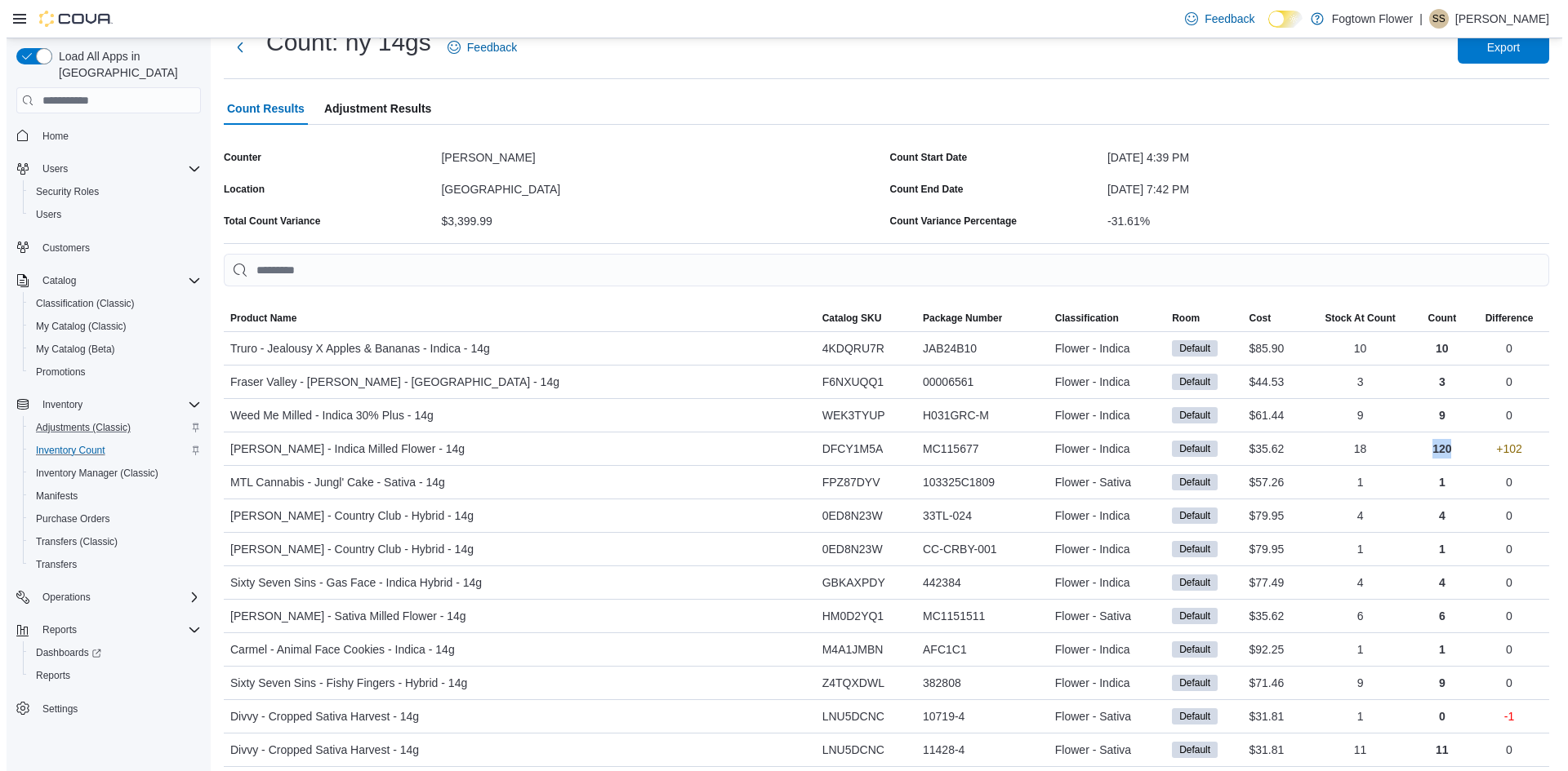
scroll to position [0, 0]
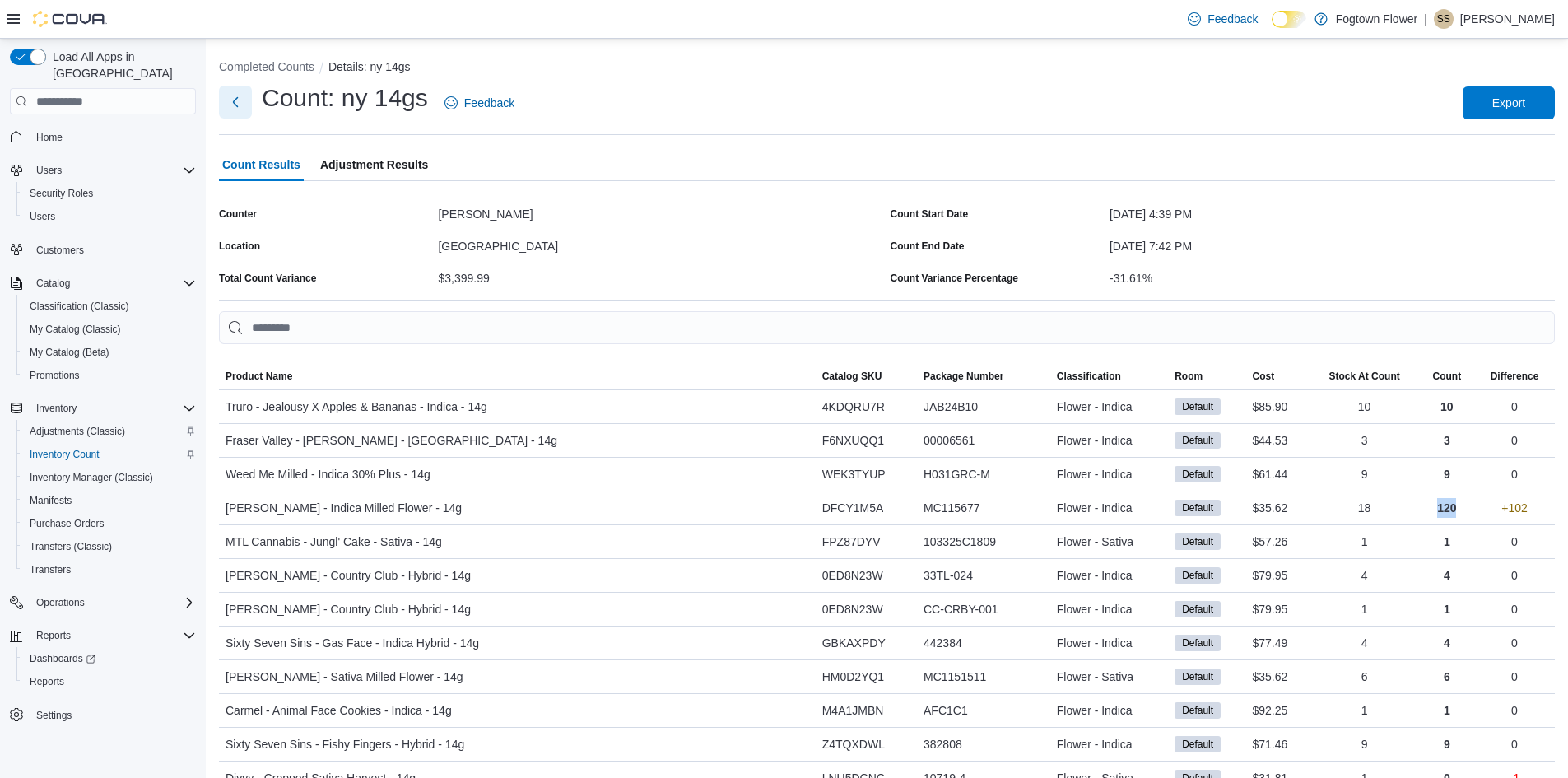
click at [234, 106] on button "Next" at bounding box center [234, 101] width 32 height 32
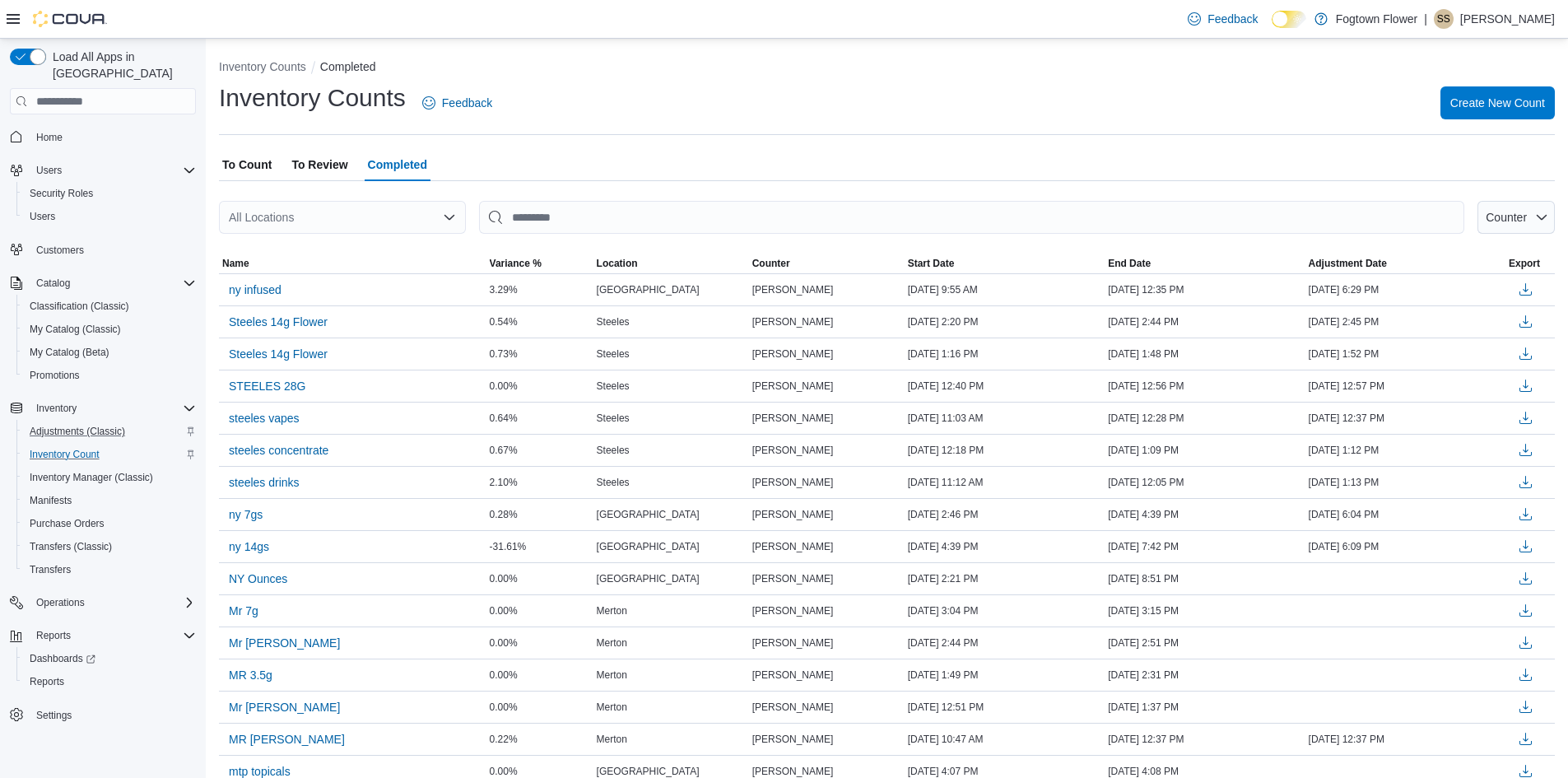
click at [259, 169] on span "To Count" at bounding box center [247, 164] width 49 height 32
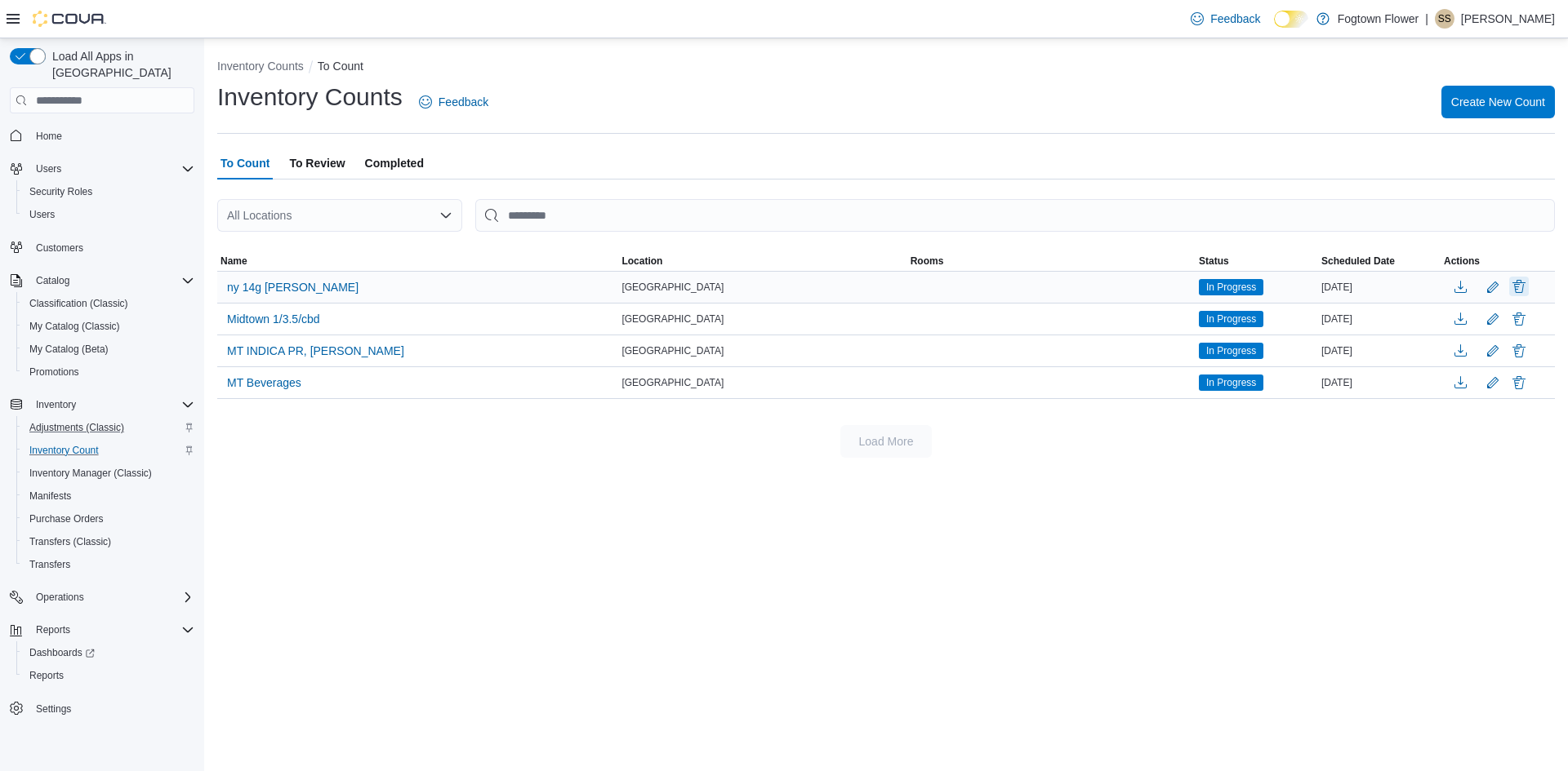
click at [1520, 290] on button "Delete" at bounding box center [1518, 286] width 20 height 20
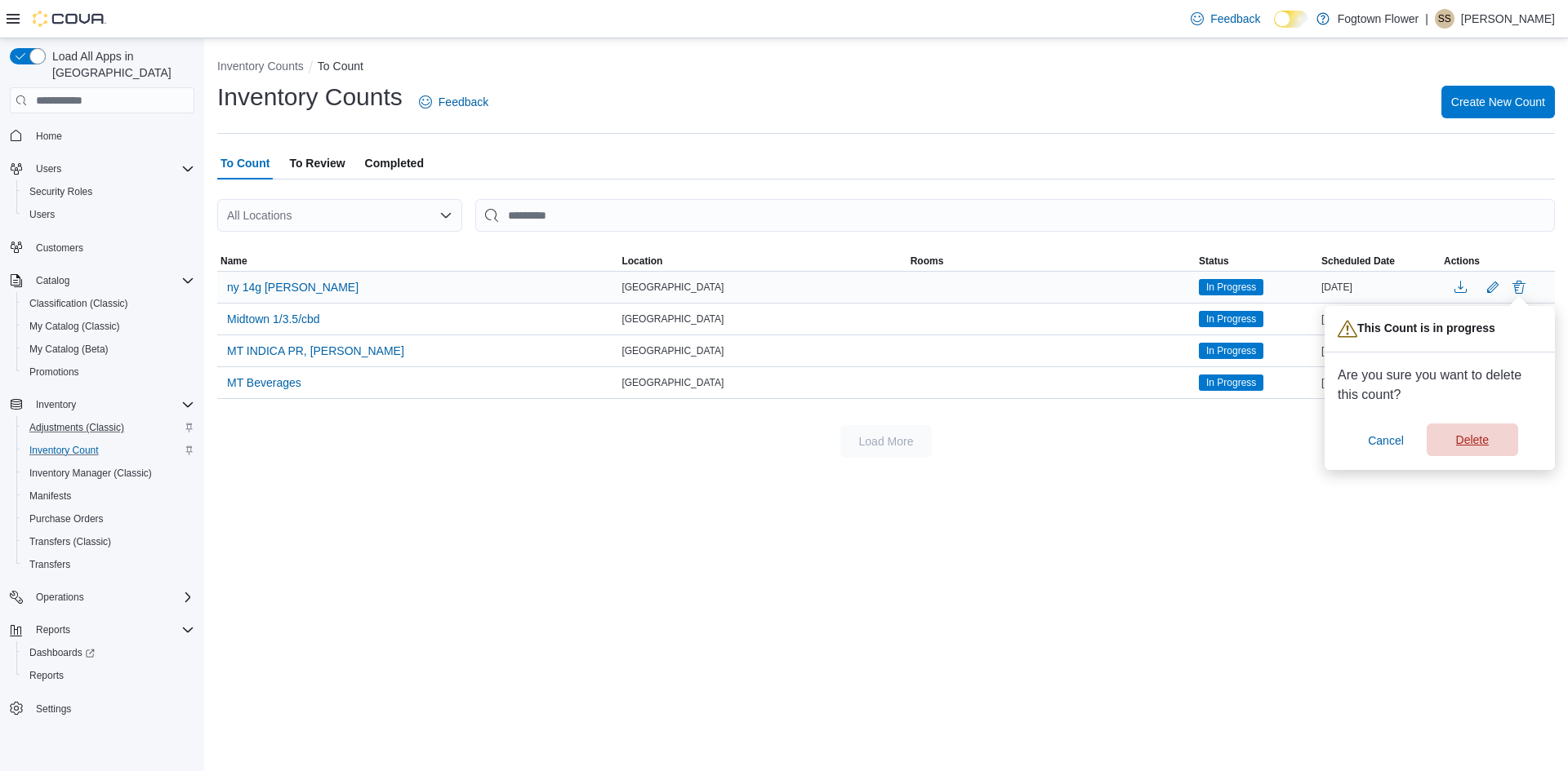
click at [1457, 441] on span "Delete" at bounding box center [1471, 439] width 32 height 17
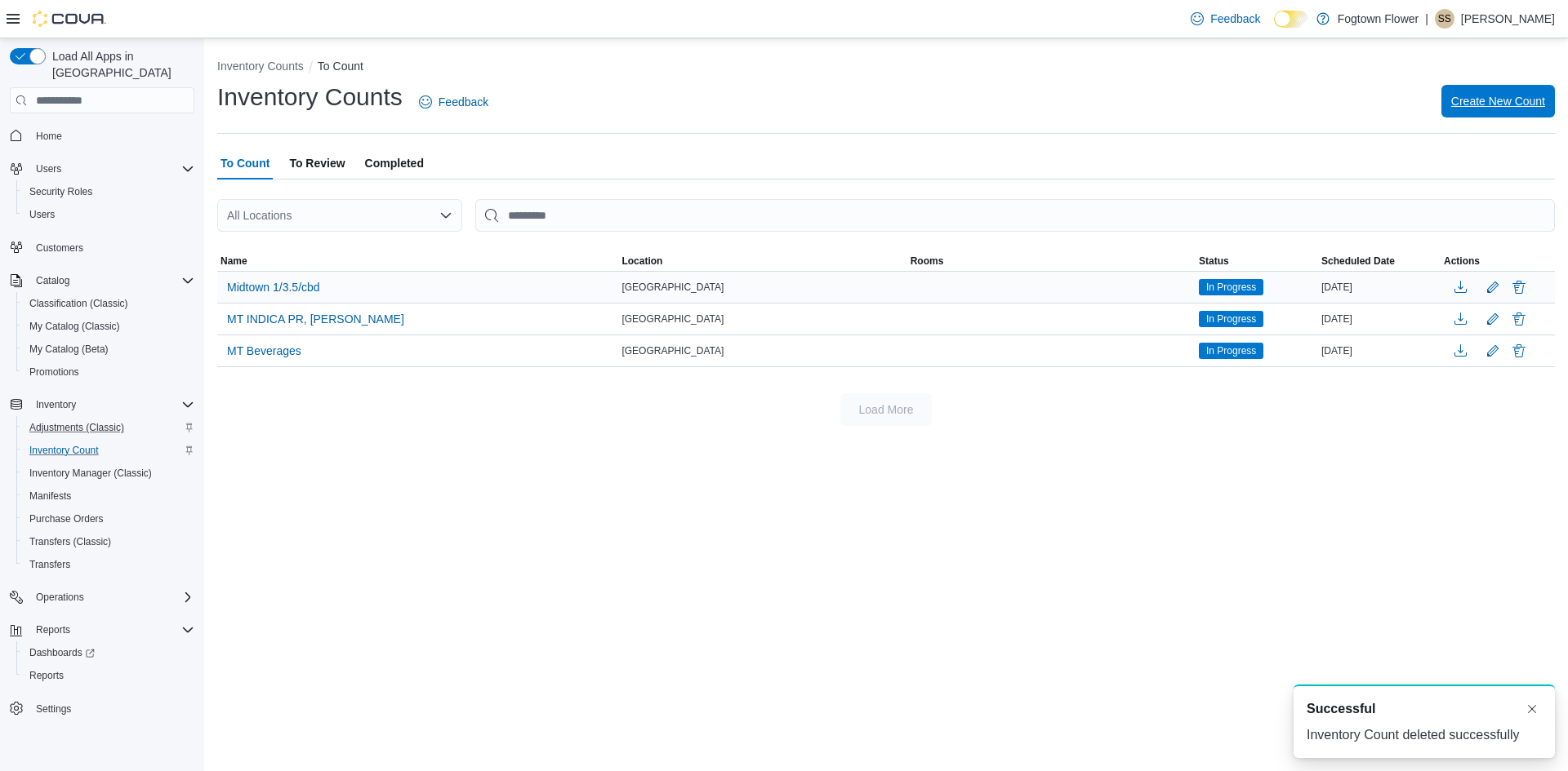
click at [1495, 99] on span "Create New Count" at bounding box center [1498, 101] width 94 height 17
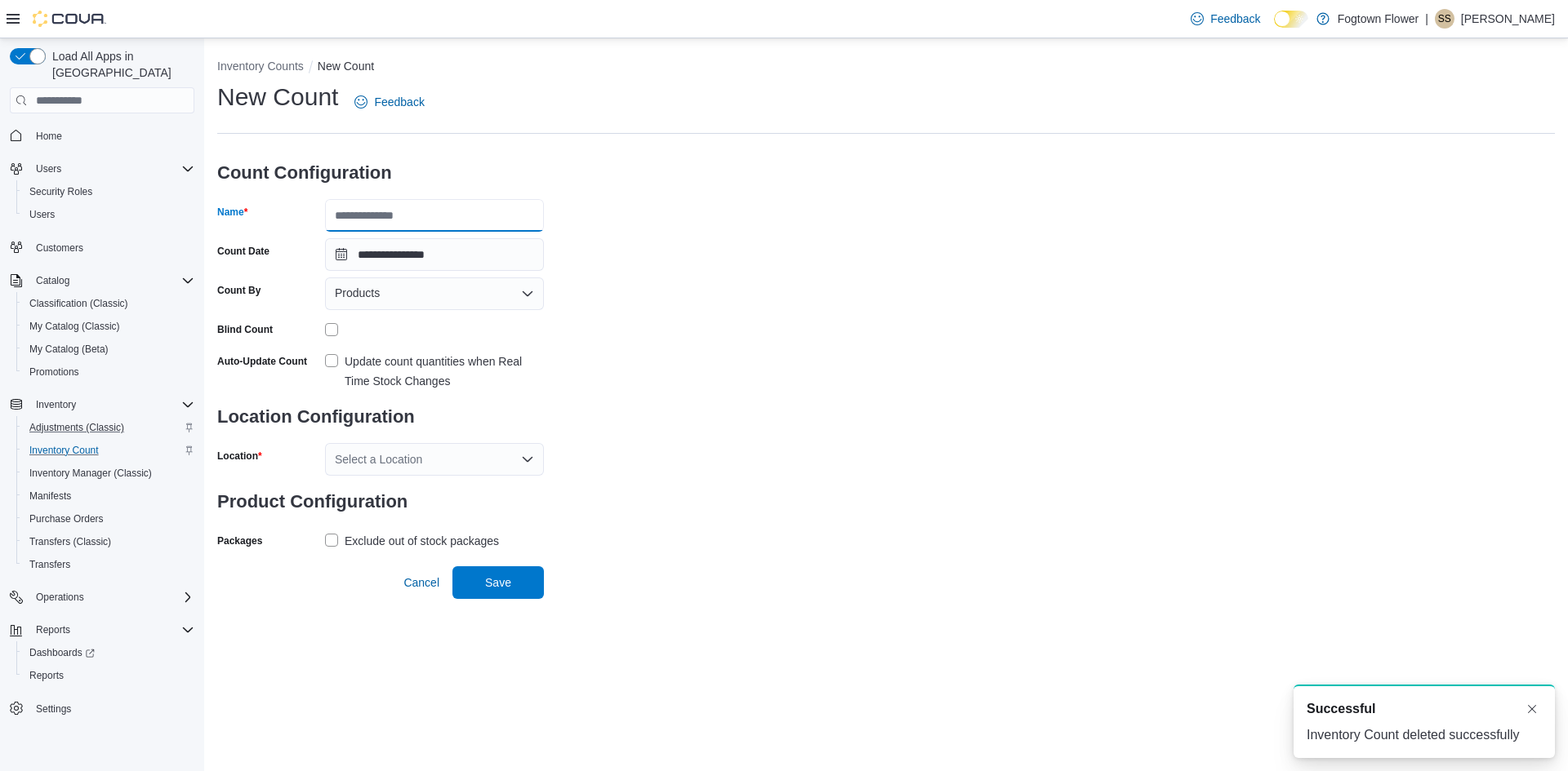
click at [425, 214] on input "Name" at bounding box center [434, 215] width 219 height 32
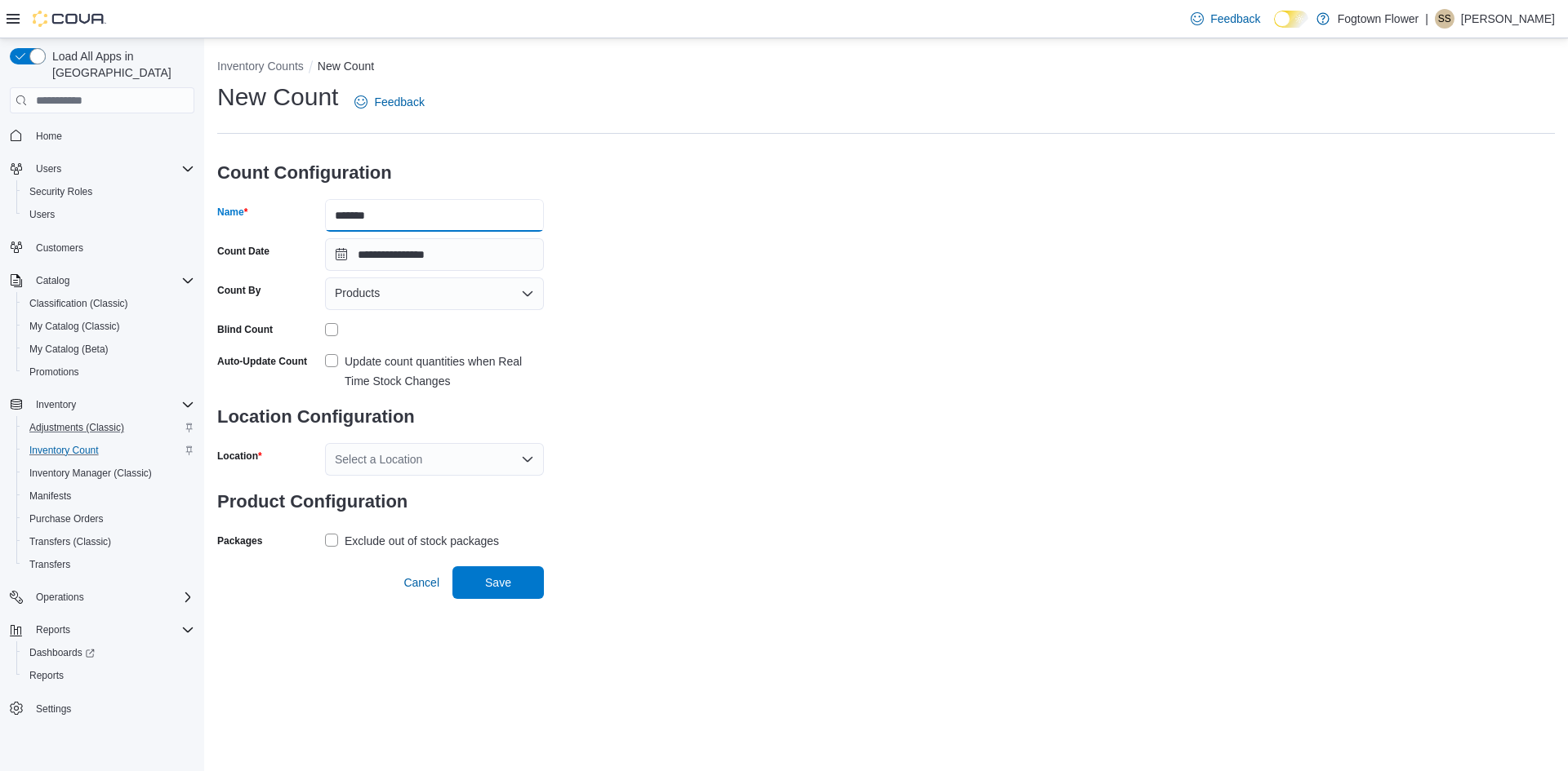
type input "*******"
click at [337, 366] on label "Update count quantities when Real Time Stock Changes" at bounding box center [434, 371] width 219 height 39
click at [368, 457] on div "Select a Location" at bounding box center [434, 459] width 219 height 32
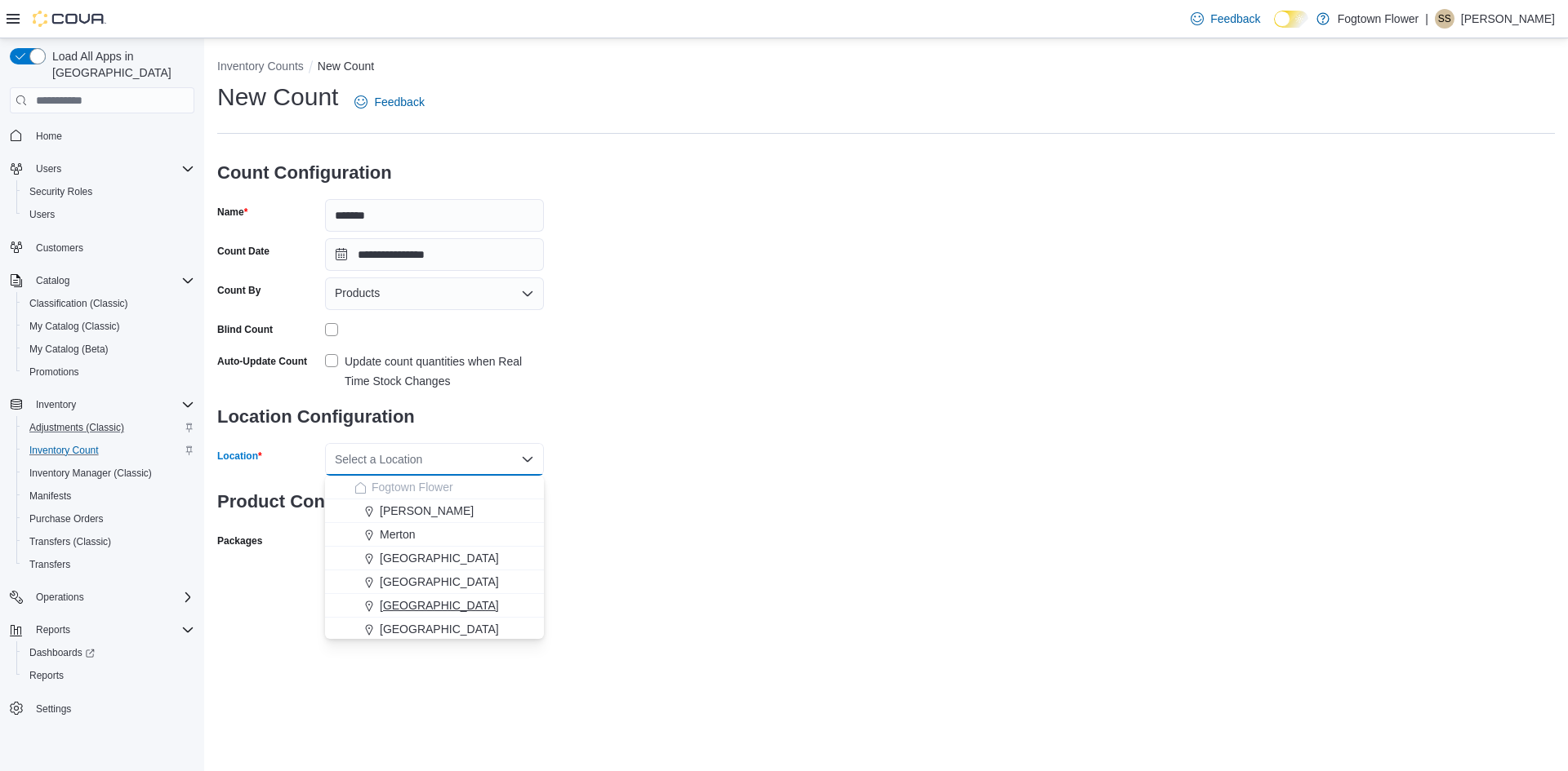
click at [409, 596] on button "[GEOGRAPHIC_DATA]" at bounding box center [434, 606] width 219 height 23
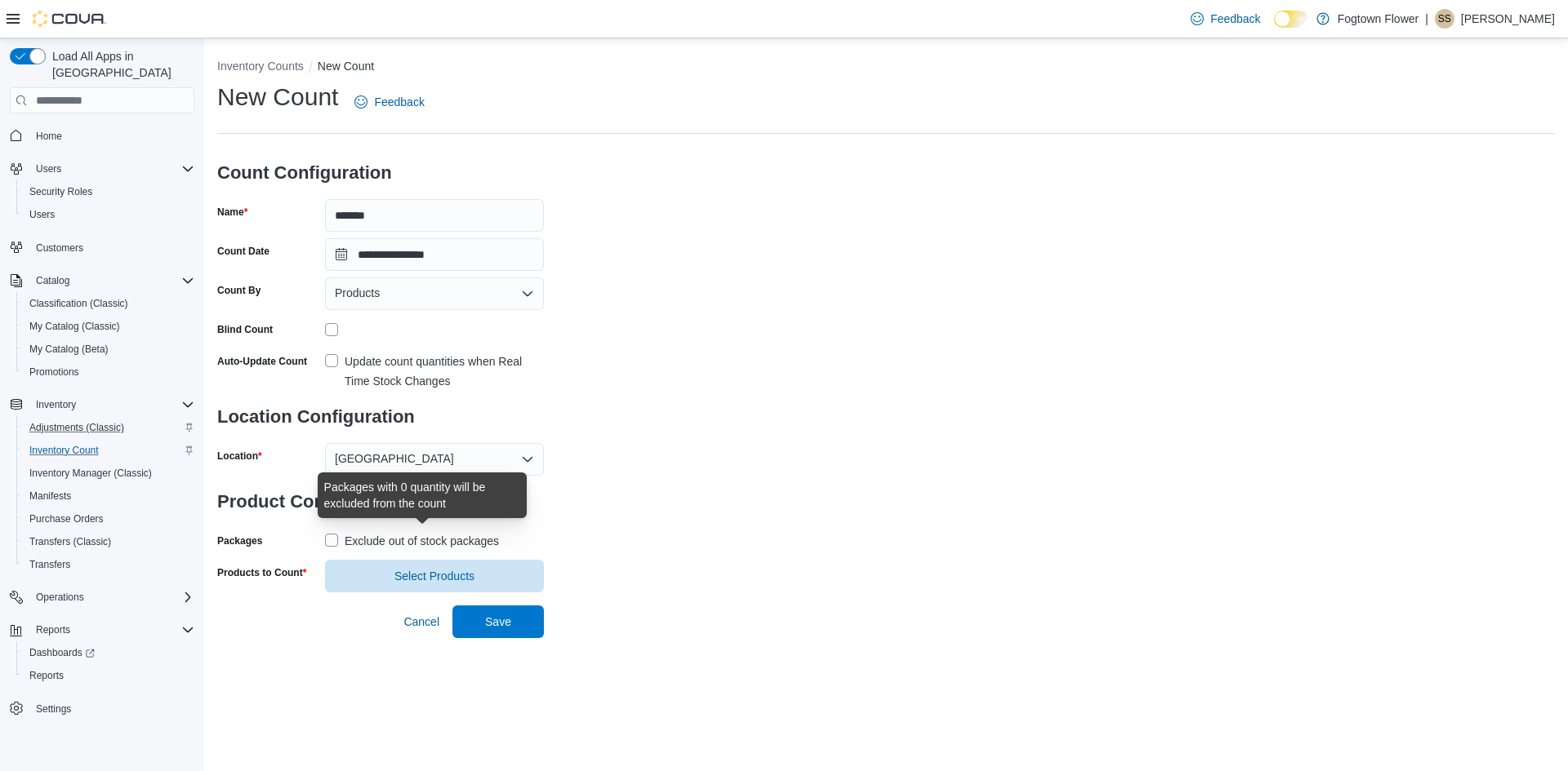
click at [386, 548] on div "Exclude out of stock packages" at bounding box center [422, 541] width 154 height 20
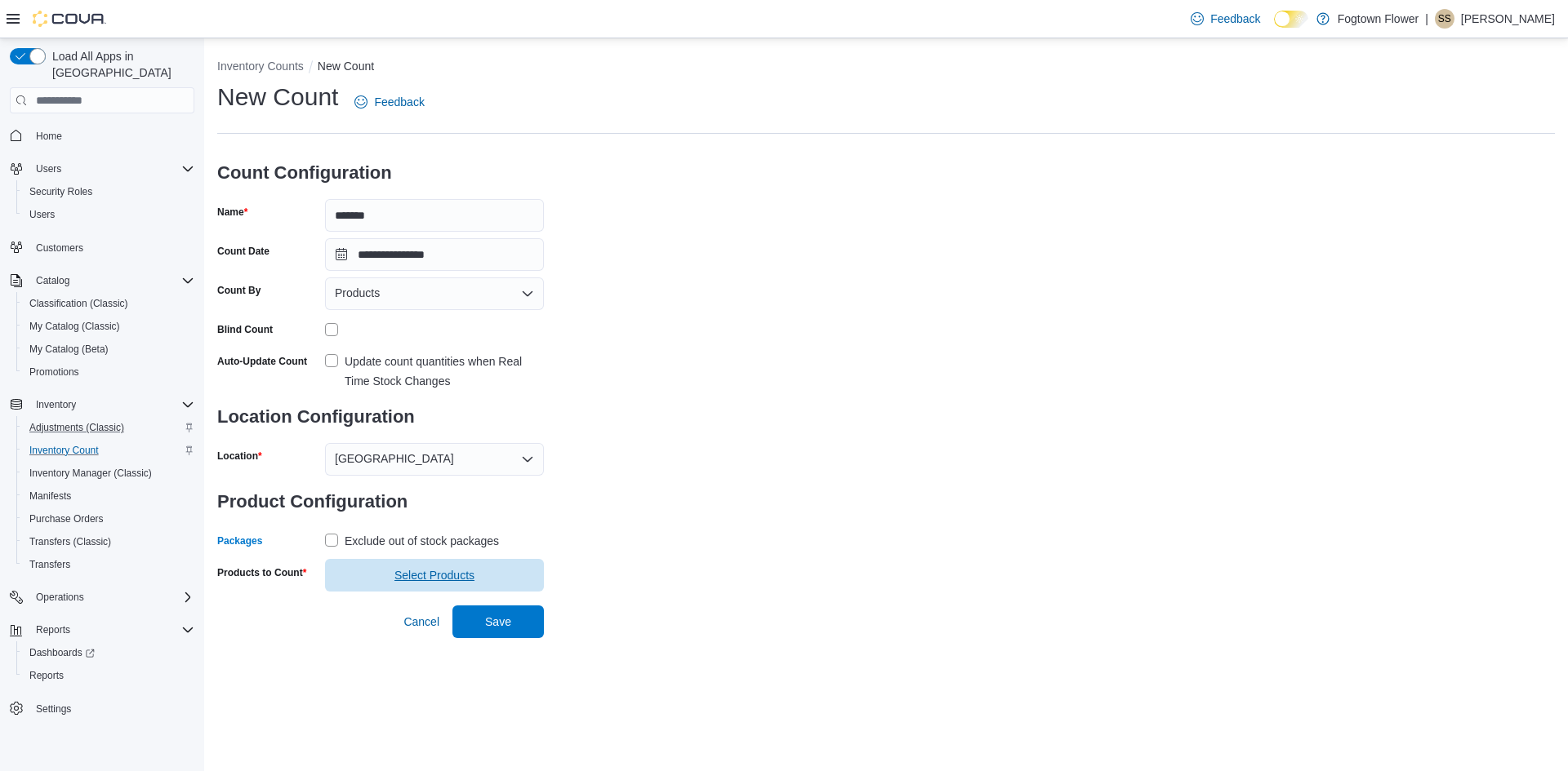
click at [388, 569] on span "Select Products" at bounding box center [434, 575] width 199 height 32
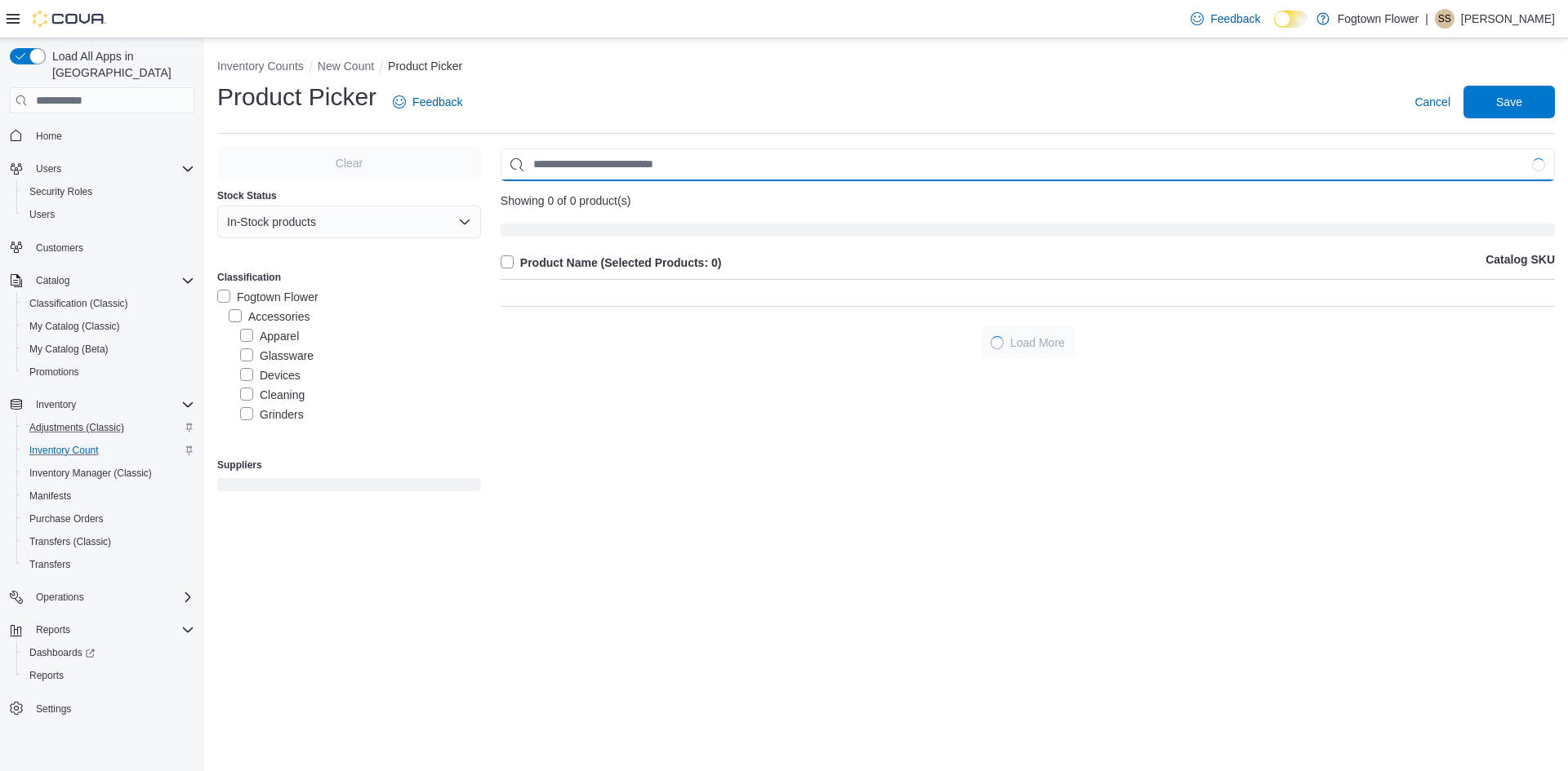
click at [585, 172] on input "Use aria labels when no actual label is in use" at bounding box center [1028, 164] width 1054 height 32
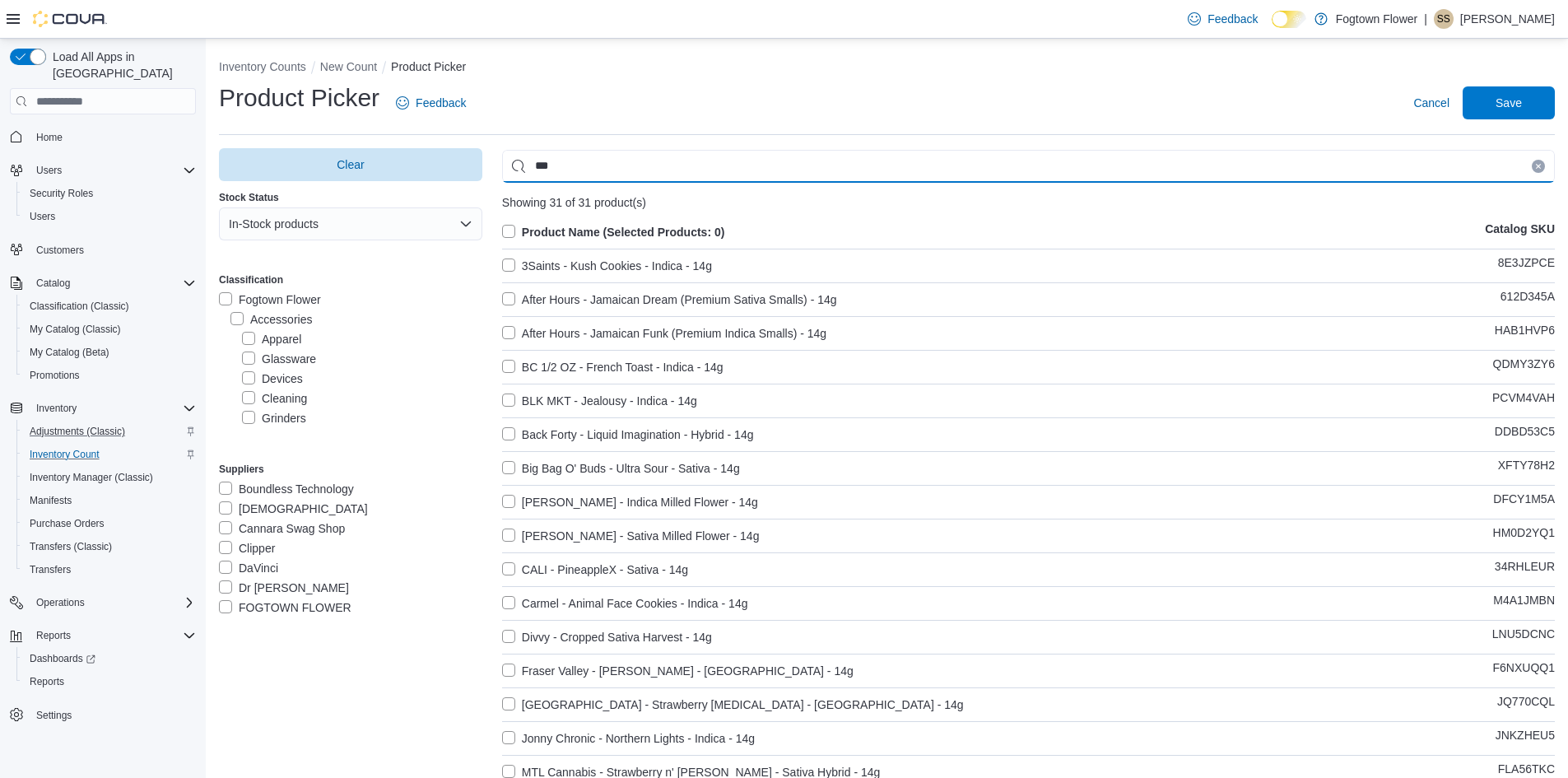
type input "***"
click at [515, 230] on label "Product Name (Selected Products: 0)" at bounding box center [613, 232] width 223 height 20
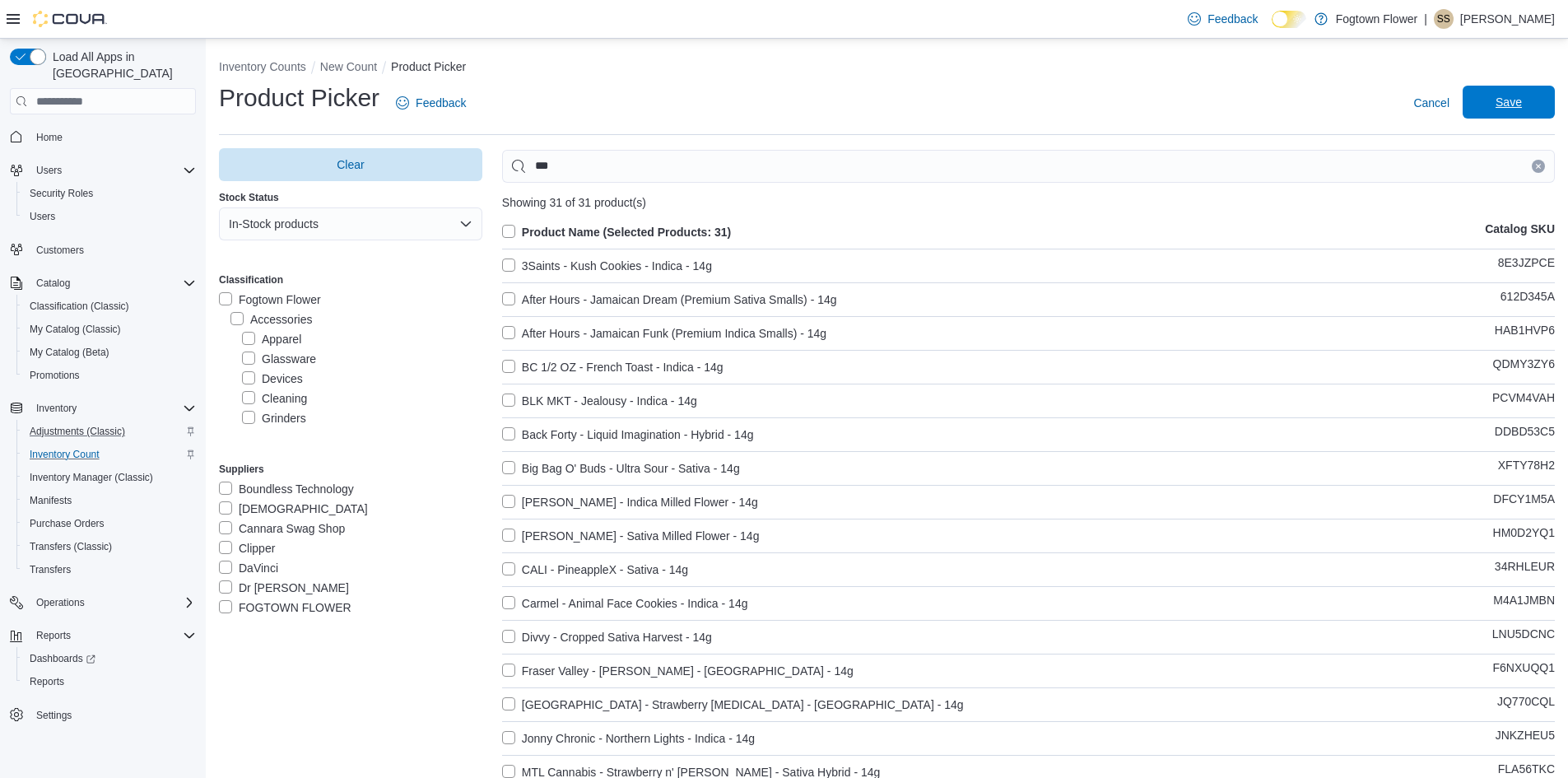
click at [1515, 96] on span "Save" at bounding box center [1508, 101] width 27 height 17
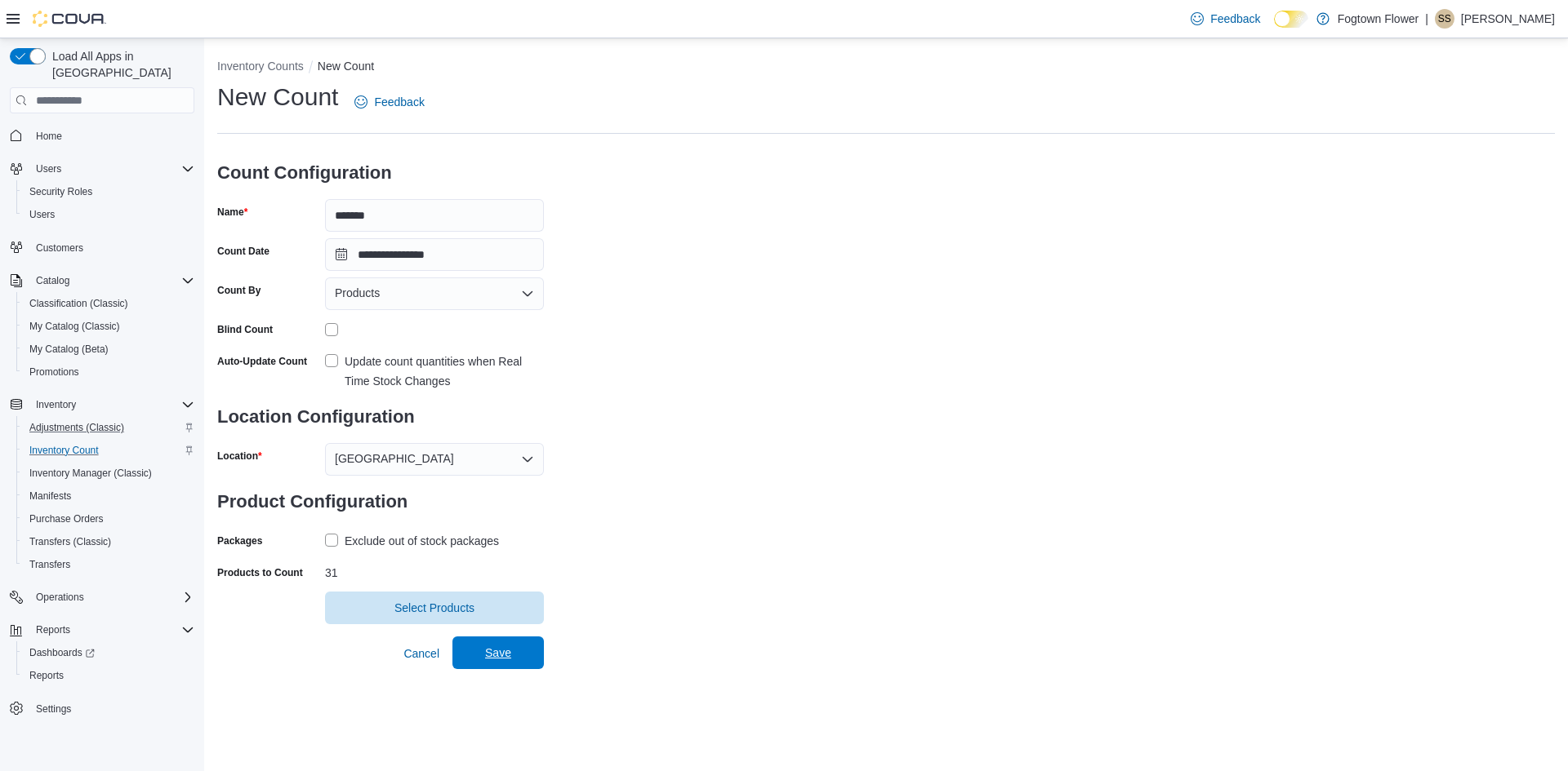
click at [524, 653] on span "Save" at bounding box center [498, 652] width 72 height 32
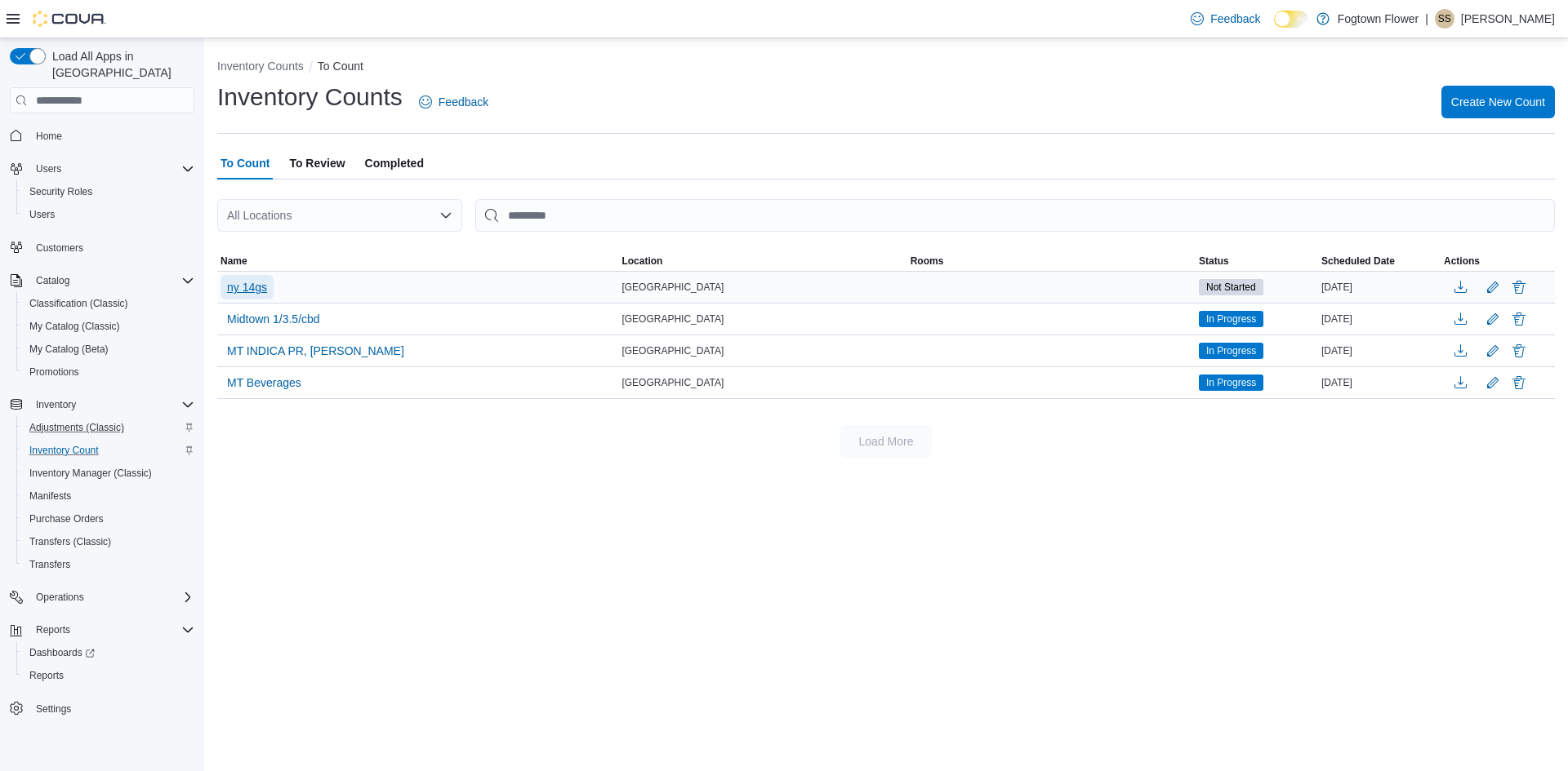
click at [242, 277] on span "ny 14gs" at bounding box center [246, 287] width 40 height 24
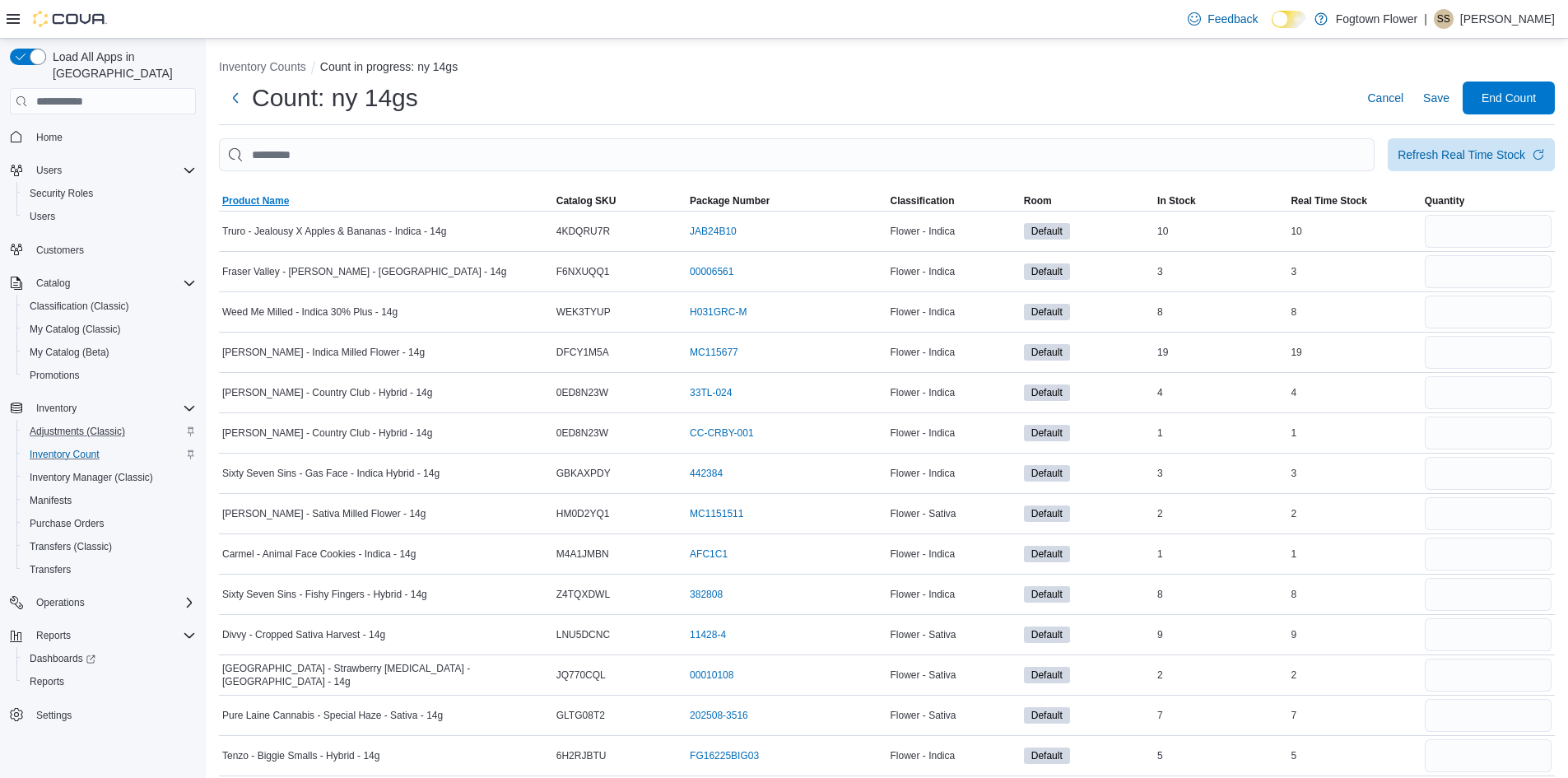
click at [285, 192] on span "Product Name" at bounding box center [386, 201] width 335 height 20
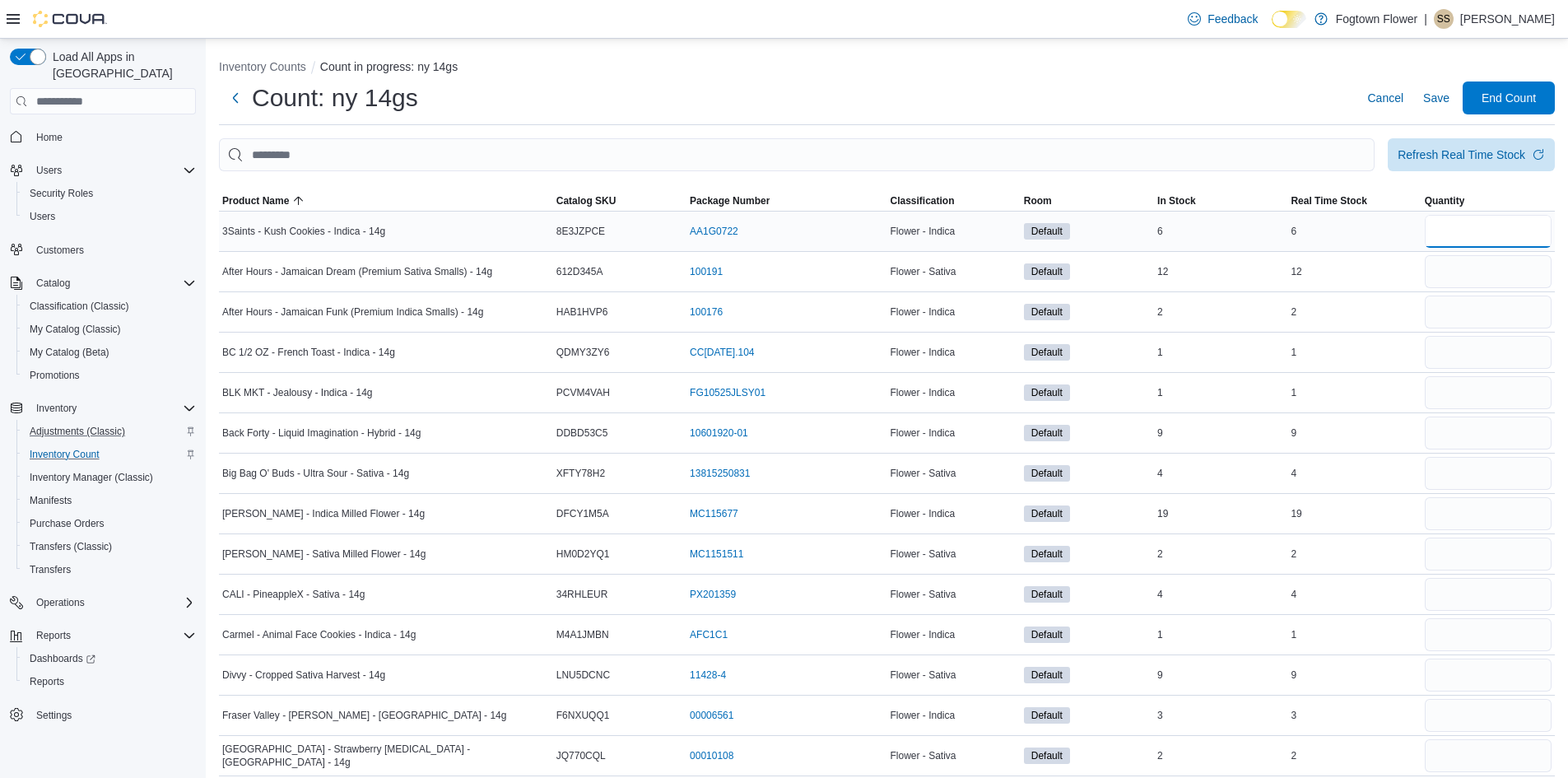
click at [1480, 242] on input "number" at bounding box center [1488, 230] width 127 height 32
click at [1478, 234] on input "number" at bounding box center [1488, 230] width 127 height 32
click at [1492, 224] on input "number" at bounding box center [1488, 230] width 127 height 32
drag, startPoint x: 1515, startPoint y: 183, endPoint x: 1501, endPoint y: 213, distance: 33.1
click at [1515, 183] on div at bounding box center [886, 181] width 1336 height 20
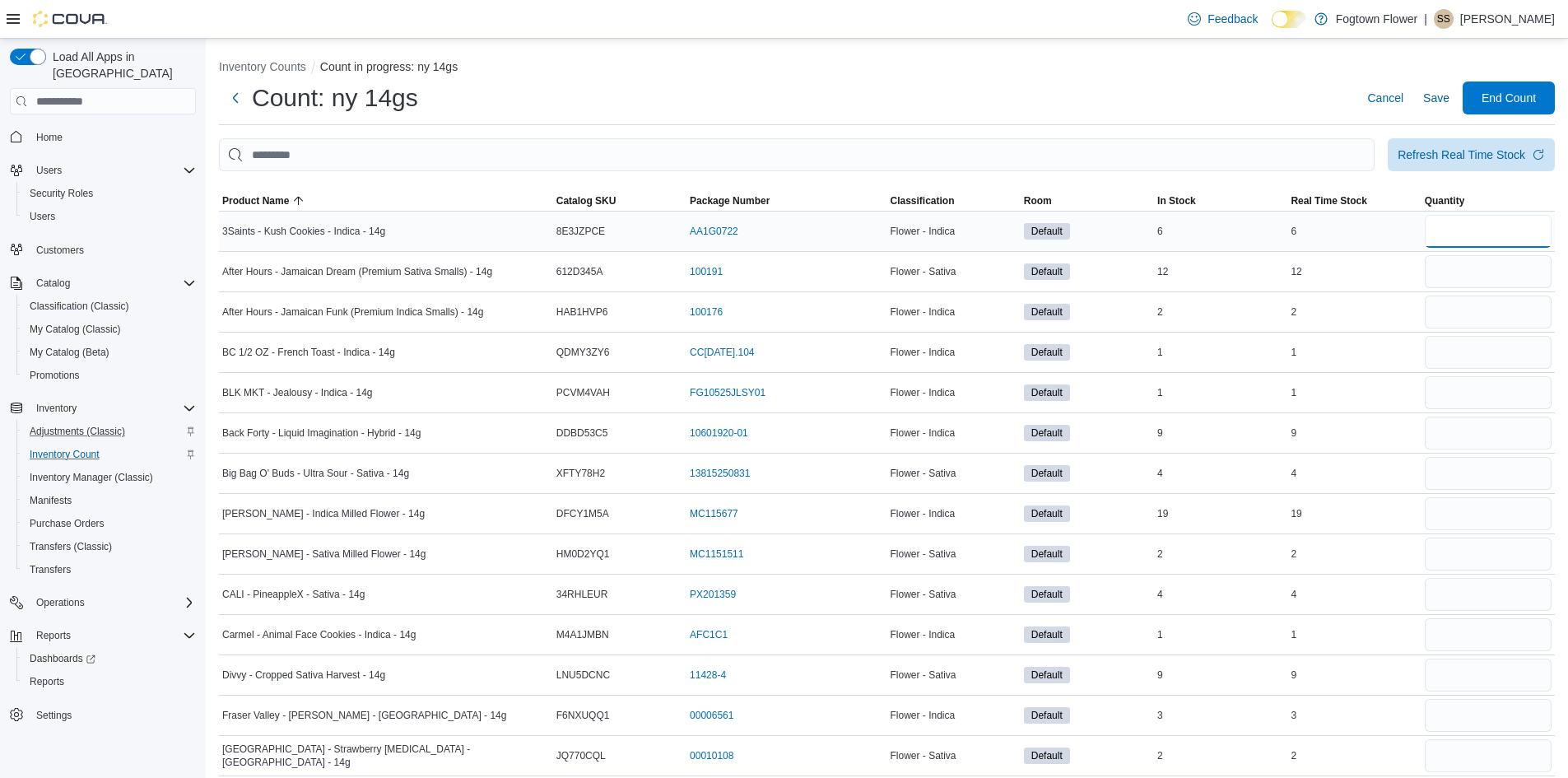
click at [1495, 220] on input "number" at bounding box center [1488, 230] width 127 height 32
click at [1460, 236] on input "number" at bounding box center [1488, 230] width 127 height 32
